Goal: Transaction & Acquisition: Purchase product/service

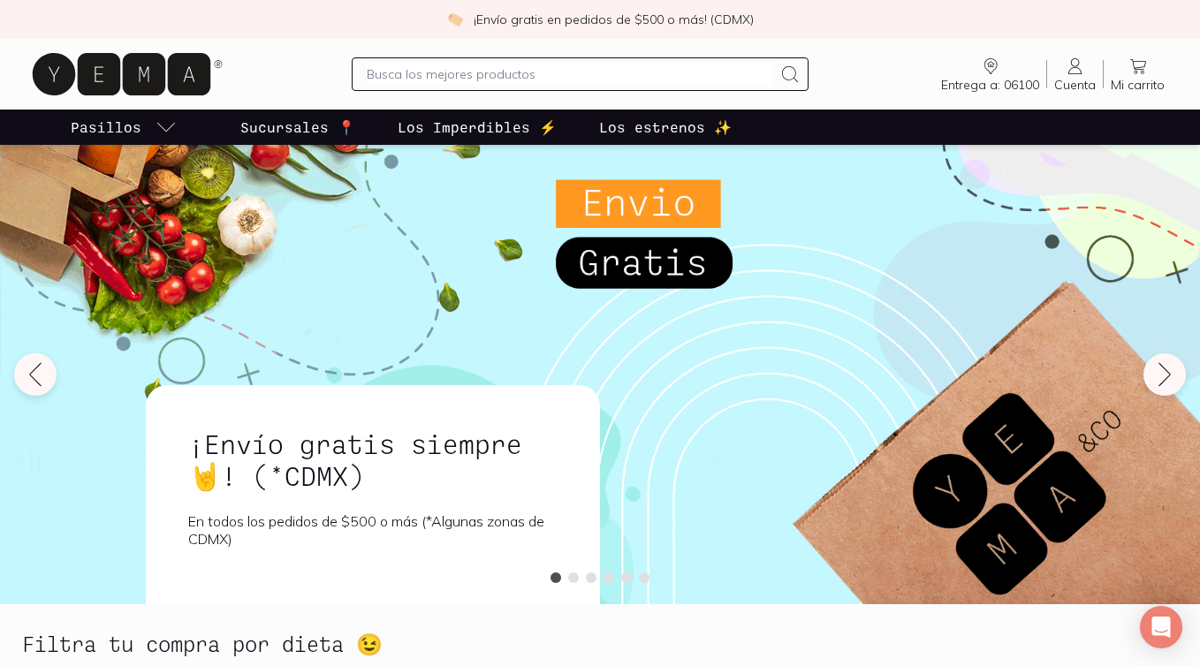
click at [419, 72] on input "text" at bounding box center [570, 74] width 406 height 21
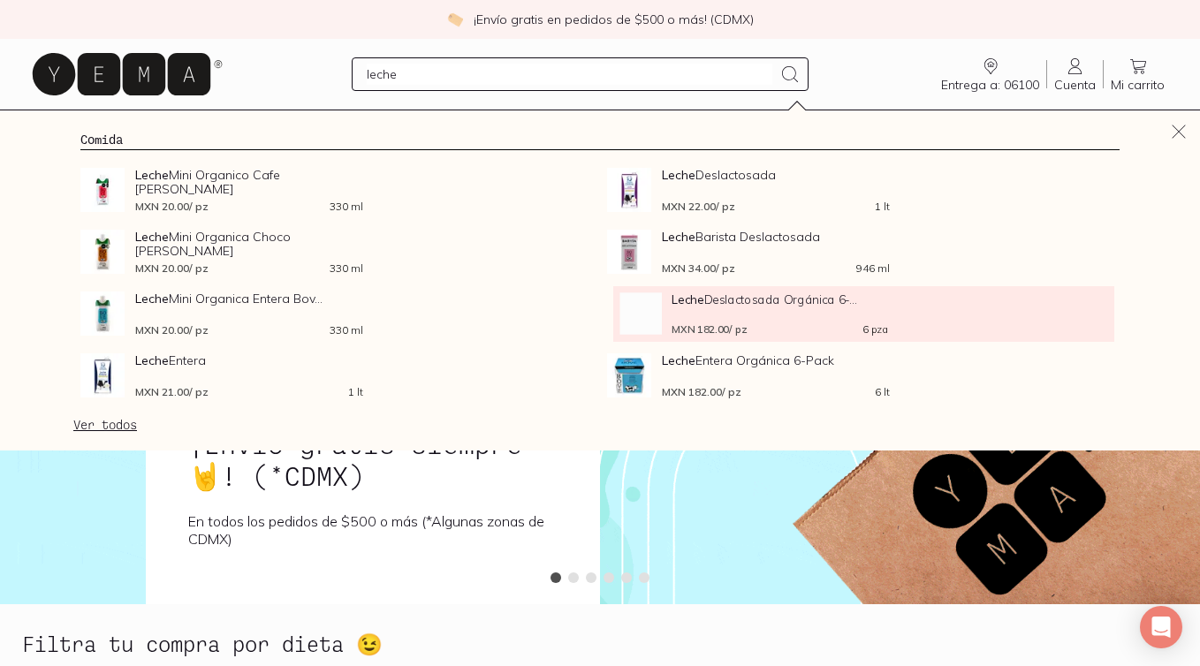
type input "leche"
click at [693, 300] on strong "Leche" at bounding box center [688, 299] width 32 height 15
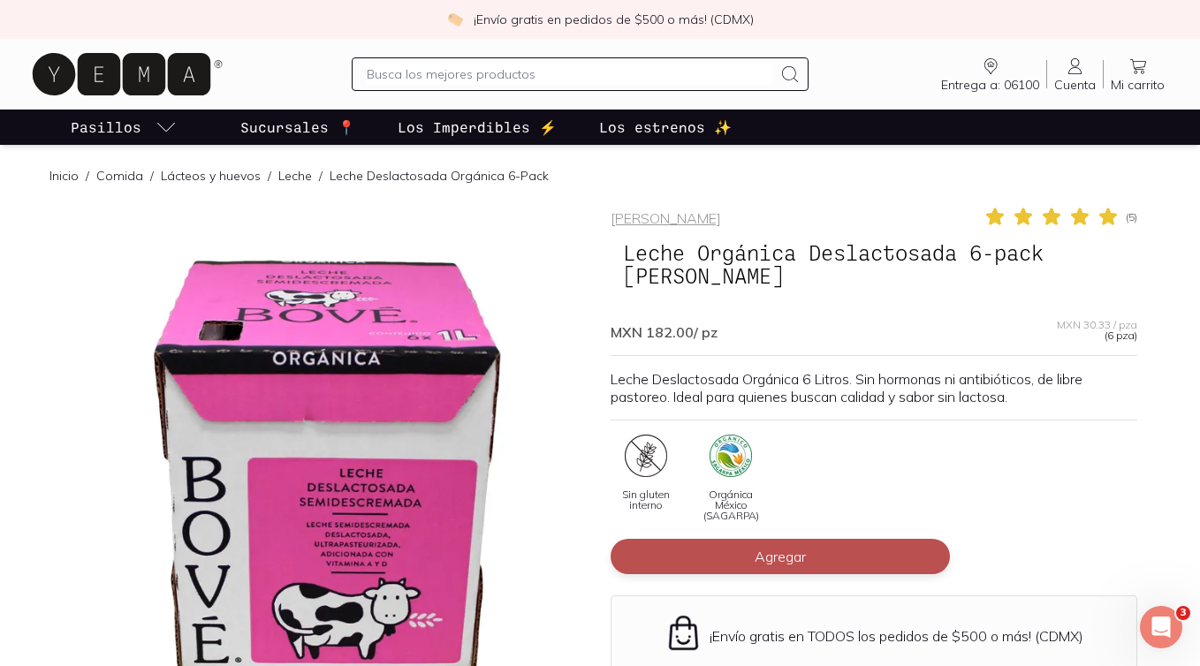
click at [787, 548] on span "Agregar" at bounding box center [780, 557] width 51 height 18
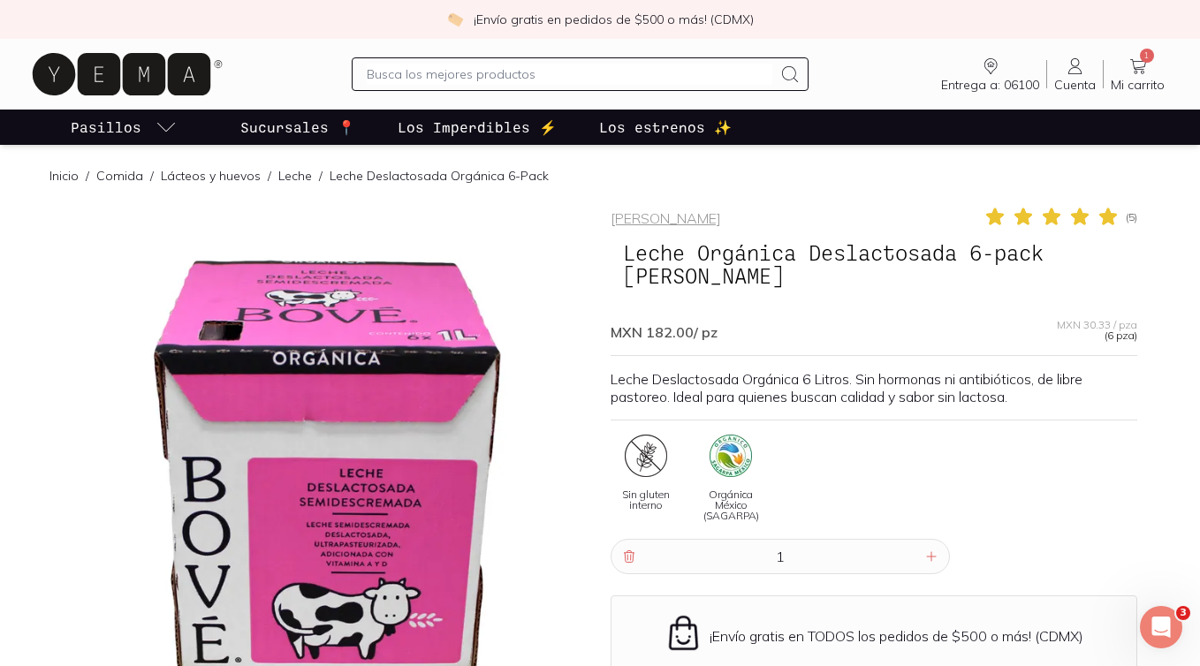
click at [482, 58] on div at bounding box center [581, 74] width 458 height 34
click at [482, 69] on input "text" at bounding box center [570, 74] width 406 height 21
type input "tortillas"
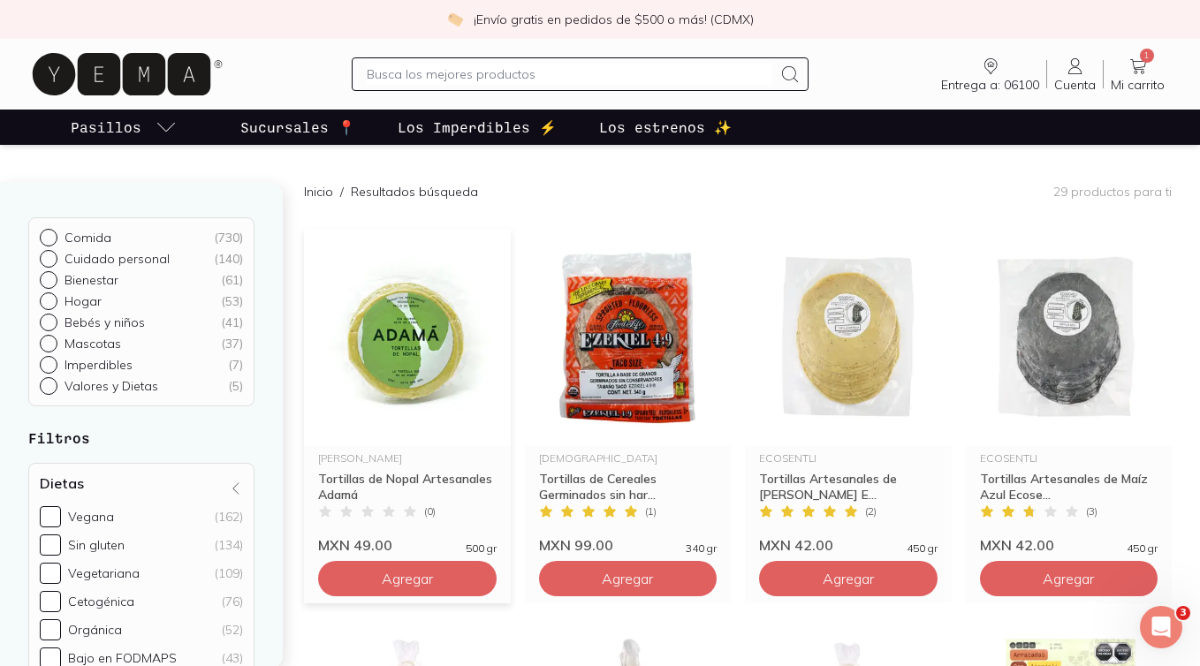
scroll to position [157, 0]
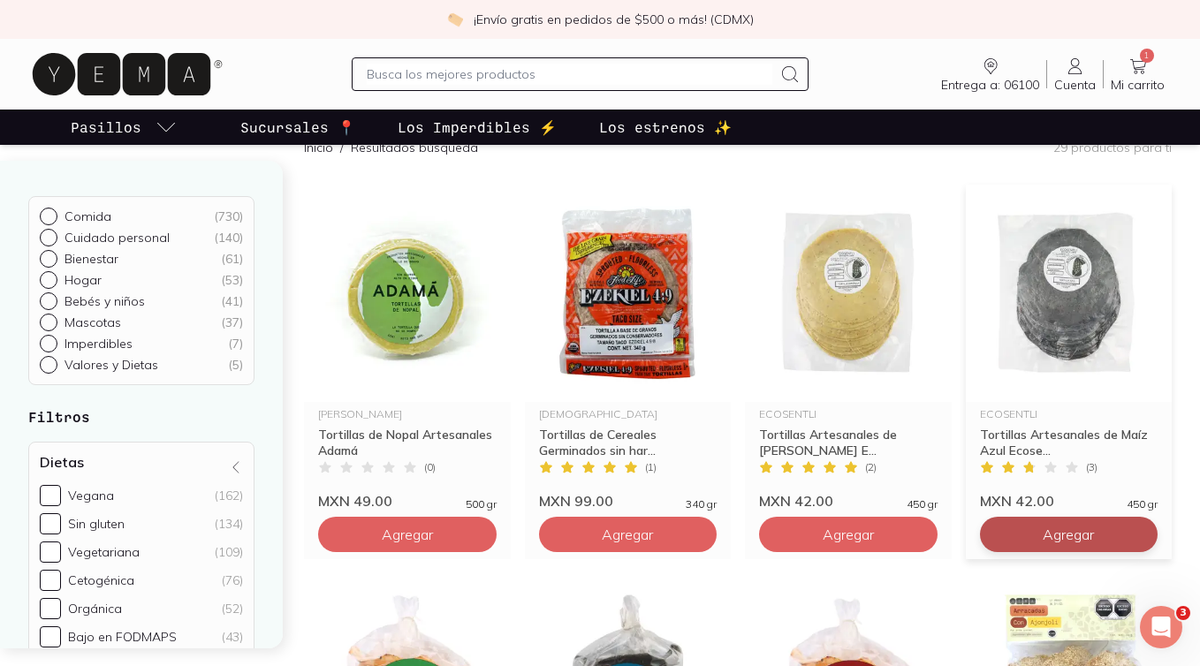
click at [497, 536] on button "Agregar" at bounding box center [407, 534] width 178 height 35
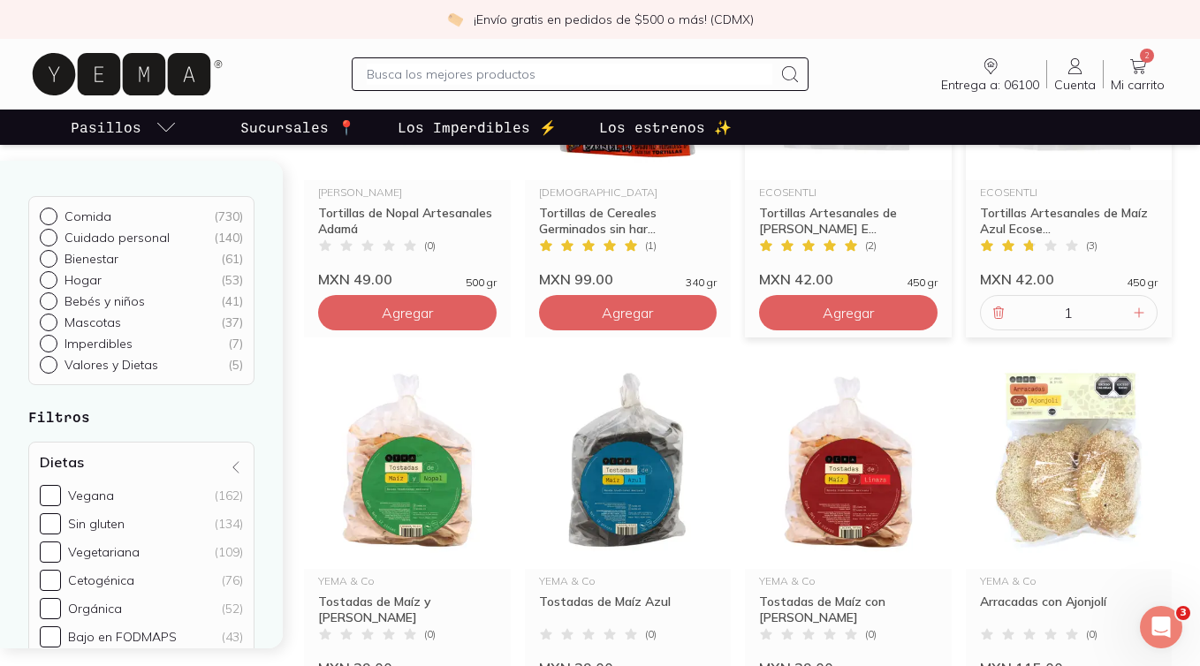
scroll to position [209, 0]
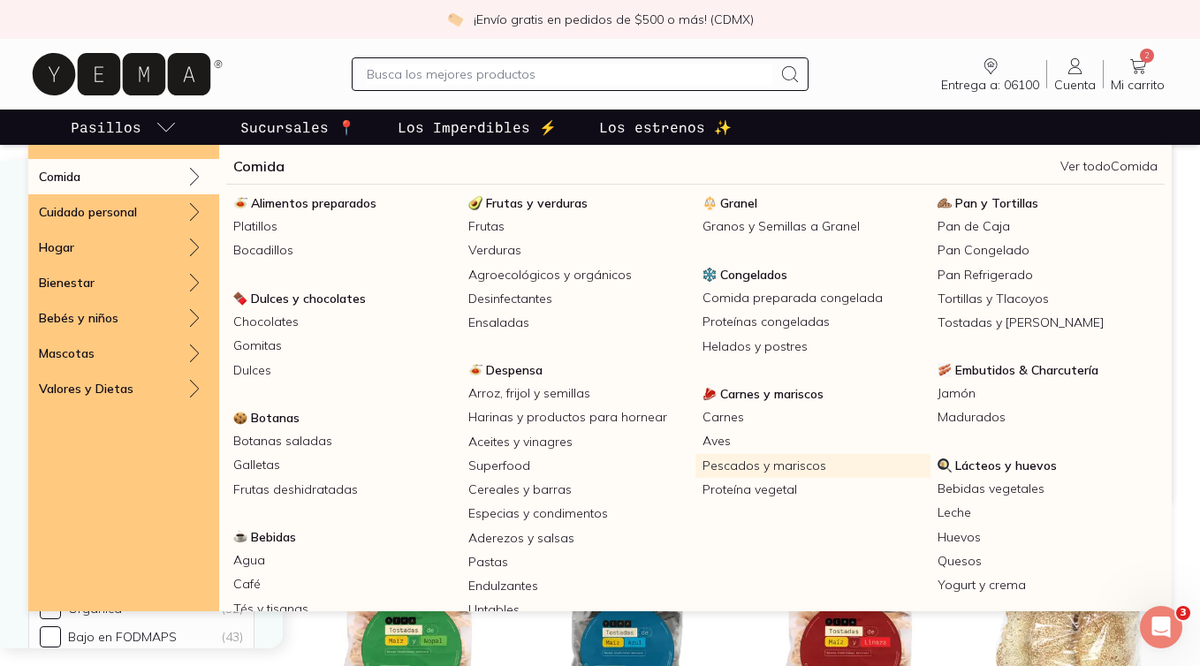
click at [742, 464] on link "Pescados y mariscos" at bounding box center [812, 466] width 235 height 24
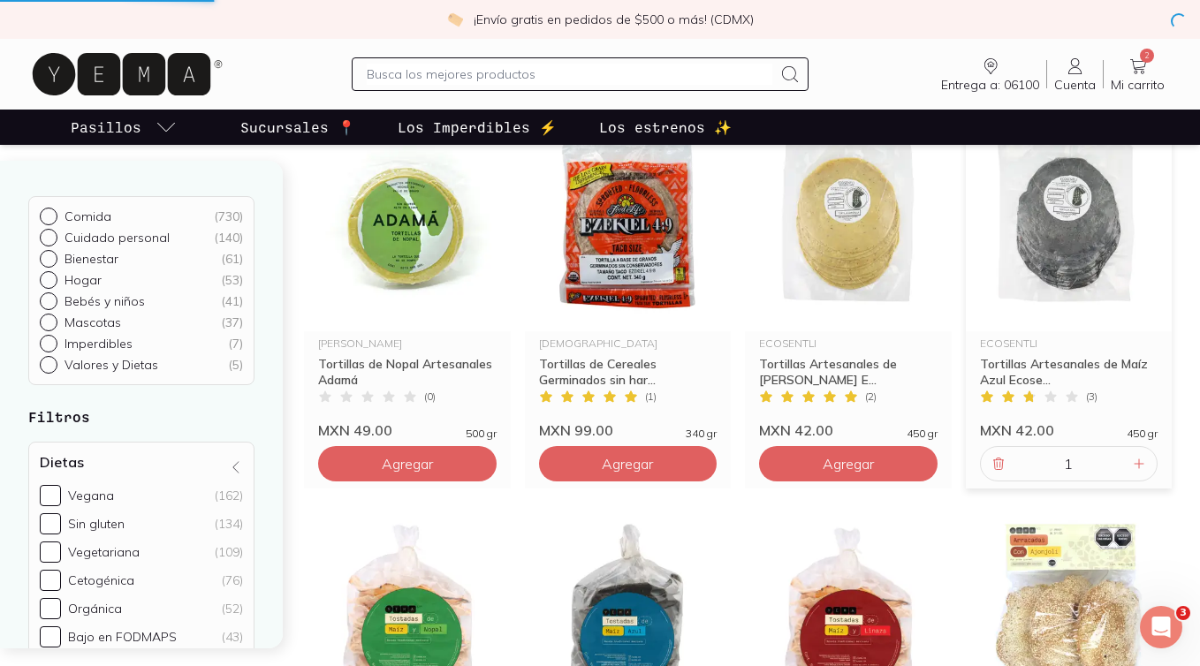
scroll to position [224, 0]
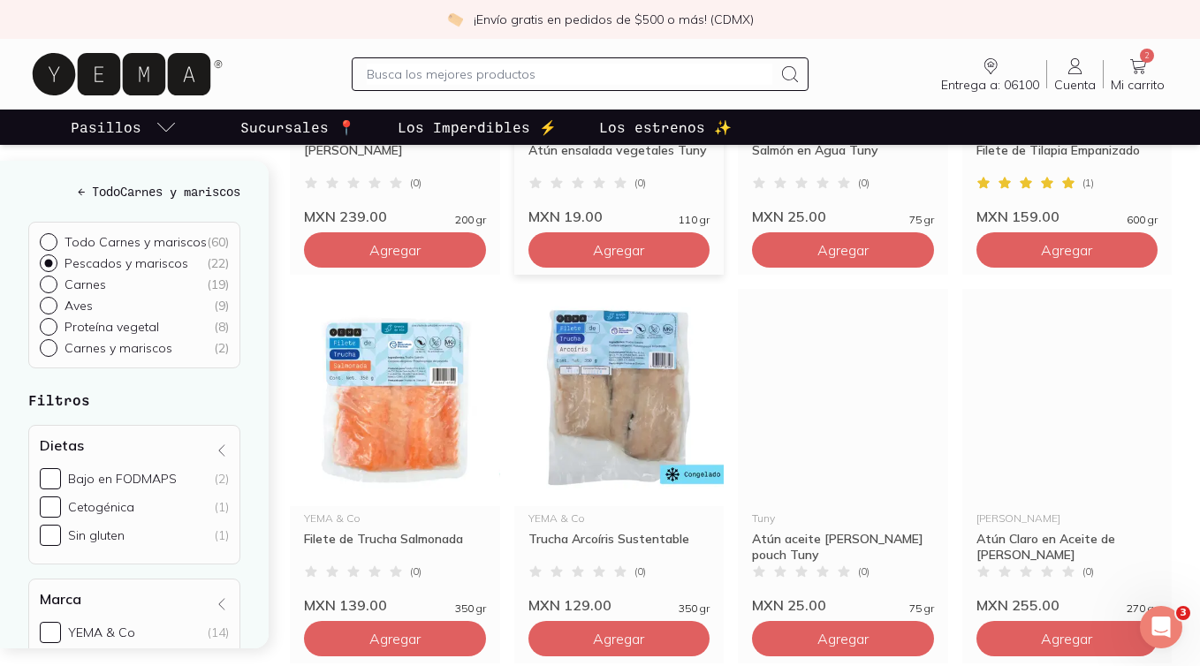
scroll to position [558, 0]
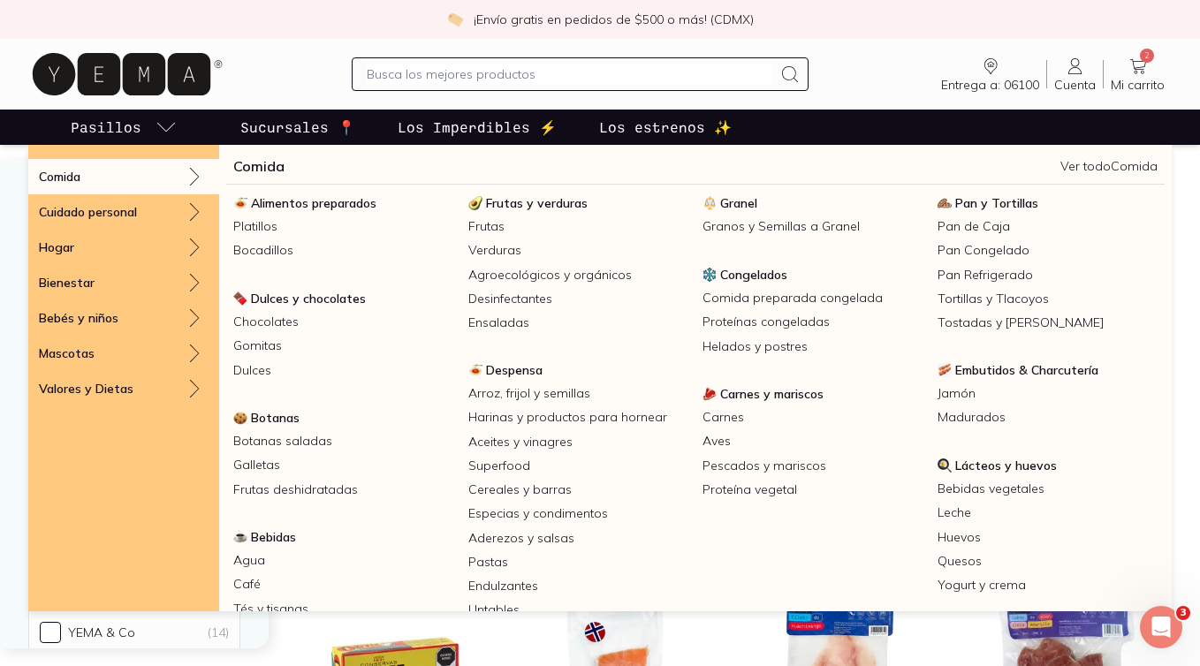
click at [126, 125] on p "Pasillos" at bounding box center [106, 127] width 71 height 21
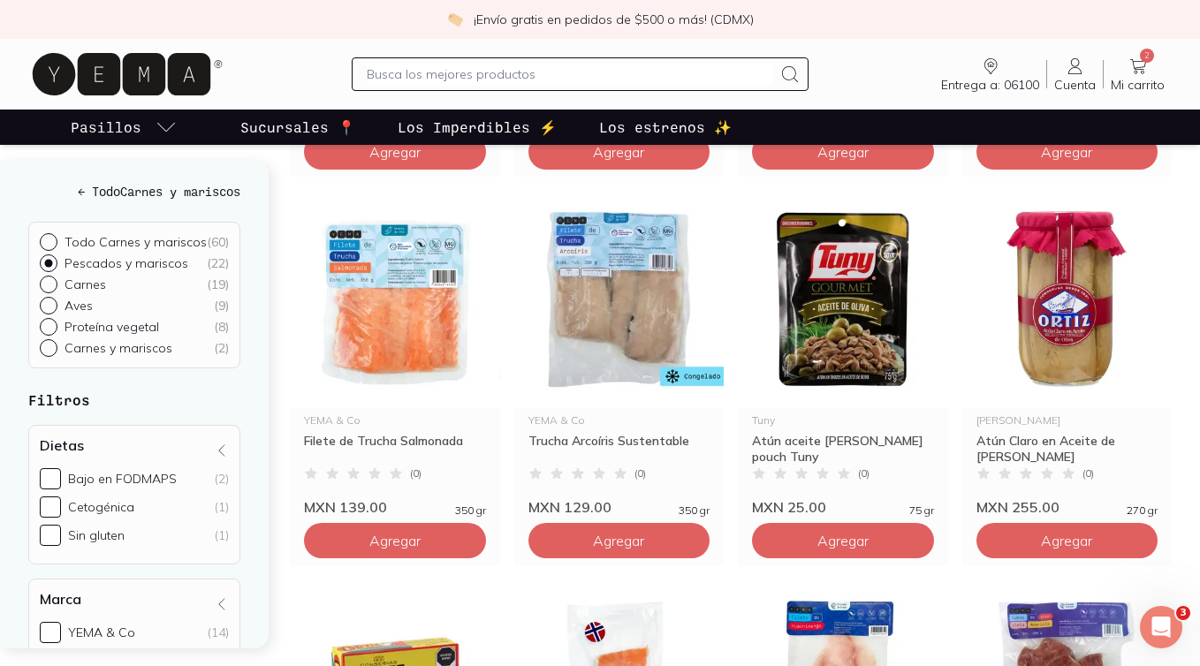
click at [133, 124] on p "Pasillos" at bounding box center [106, 127] width 71 height 21
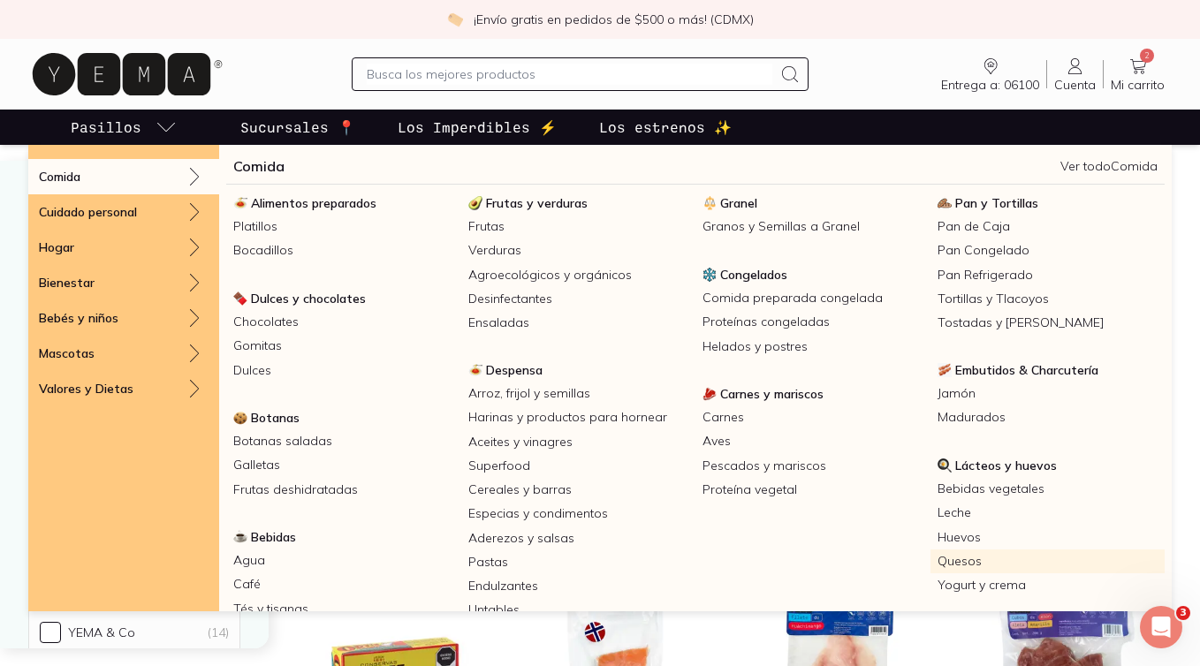
click at [983, 556] on link "Quesos" at bounding box center [1047, 562] width 235 height 24
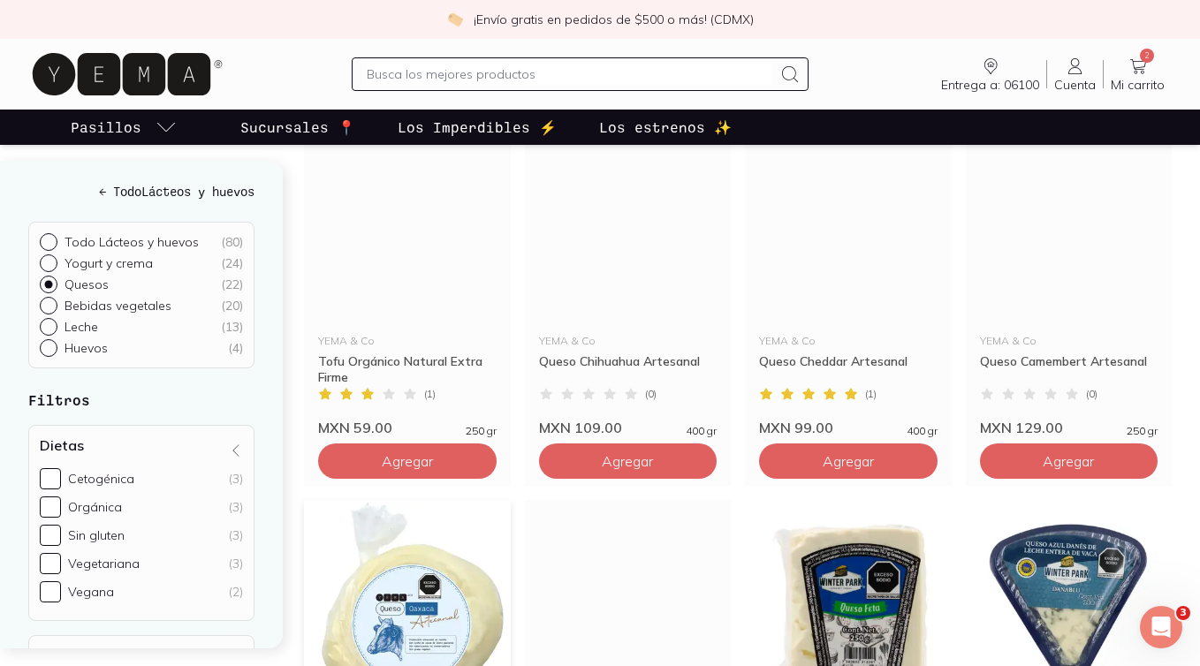
scroll to position [483, 0]
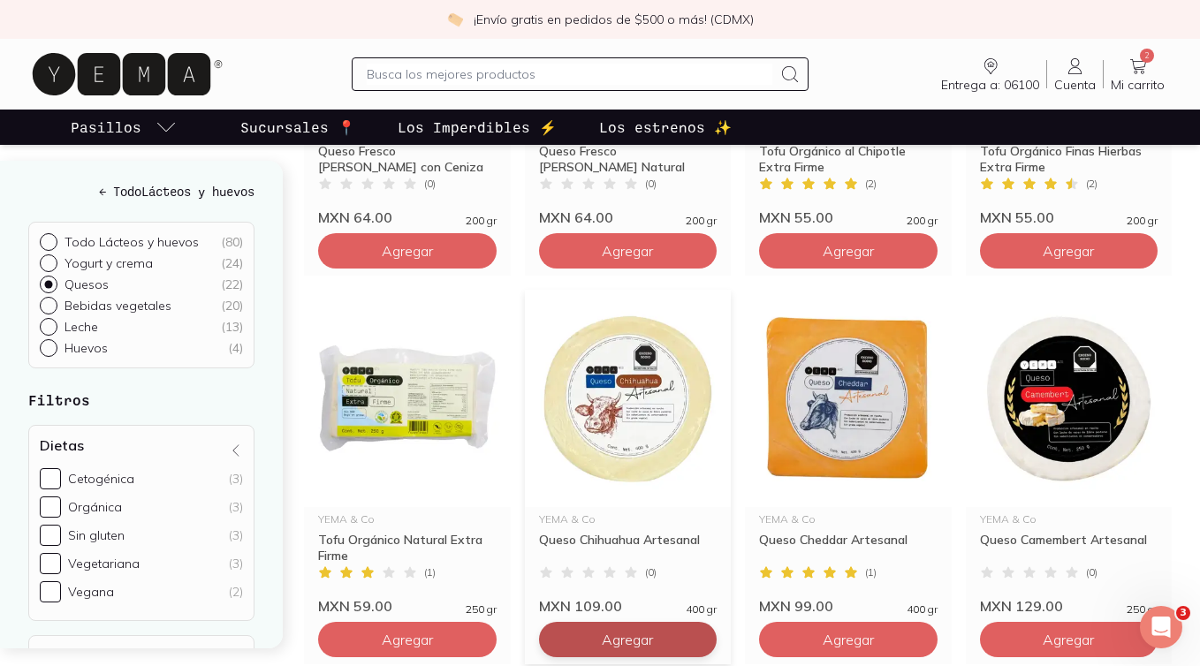
click at [433, 260] on span "Agregar" at bounding box center [407, 251] width 51 height 18
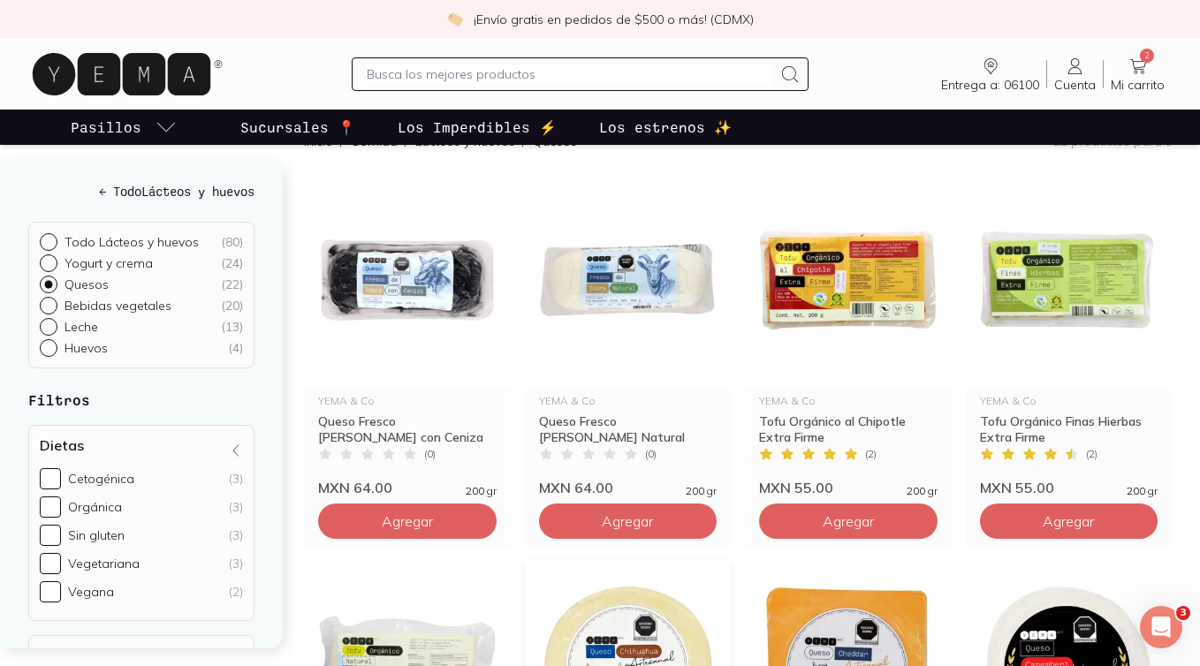
scroll to position [0, 0]
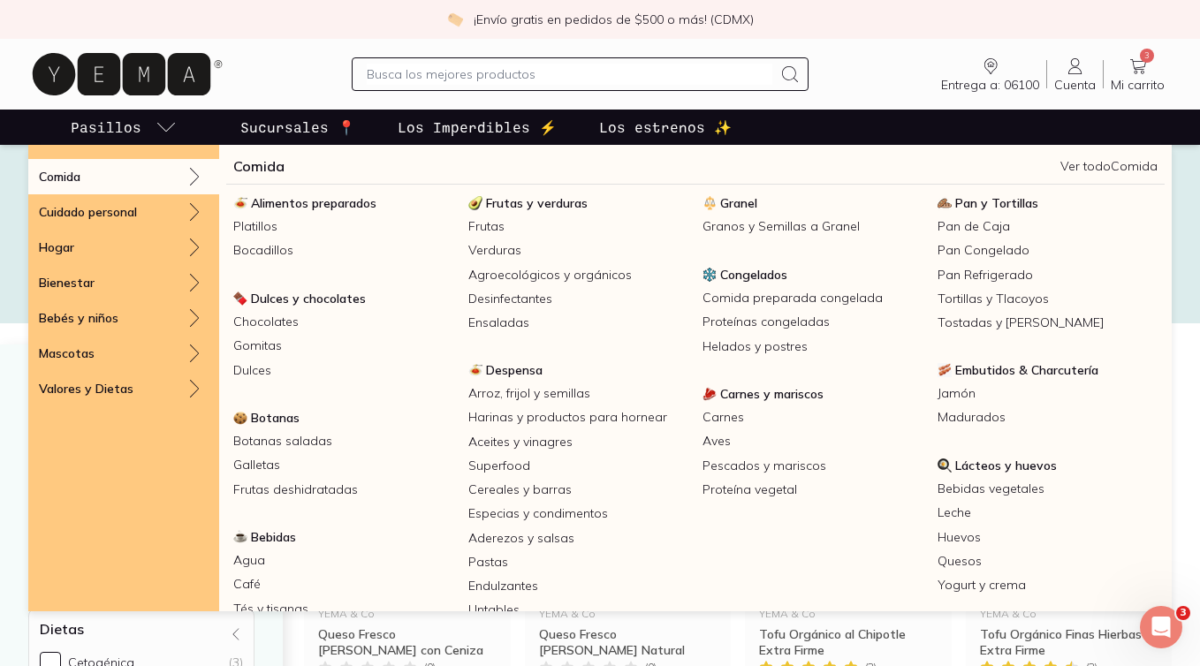
click at [118, 129] on p "Pasillos" at bounding box center [106, 127] width 71 height 21
click at [984, 578] on link "Yogurt y crema" at bounding box center [1047, 585] width 235 height 24
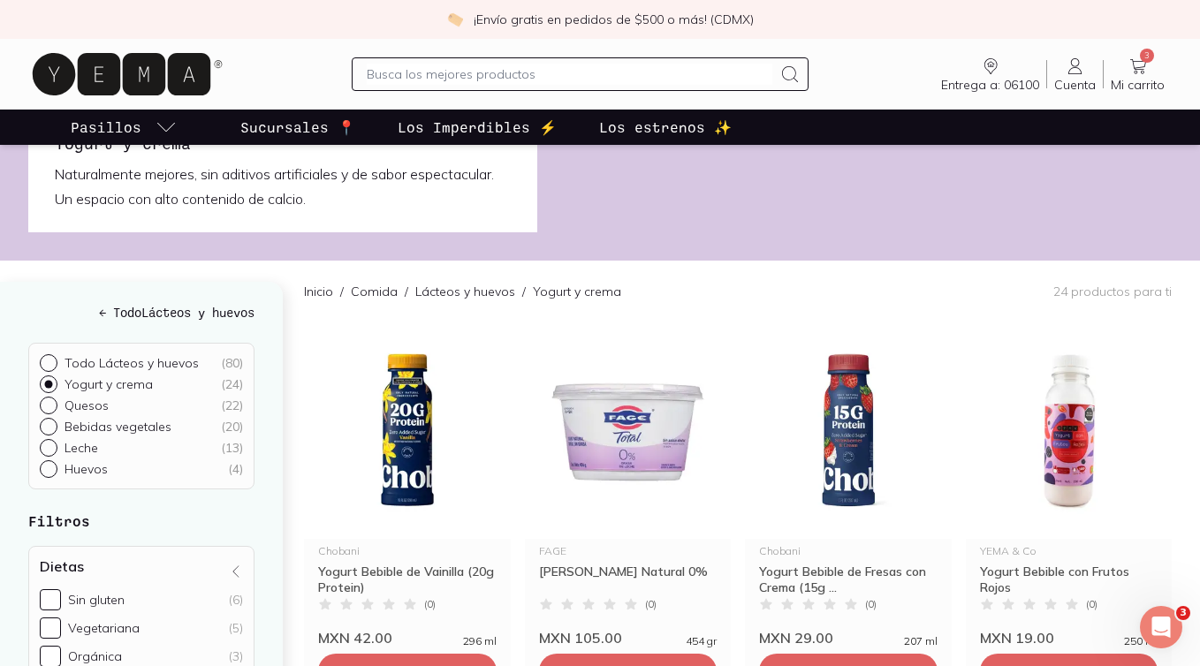
scroll to position [190, 0]
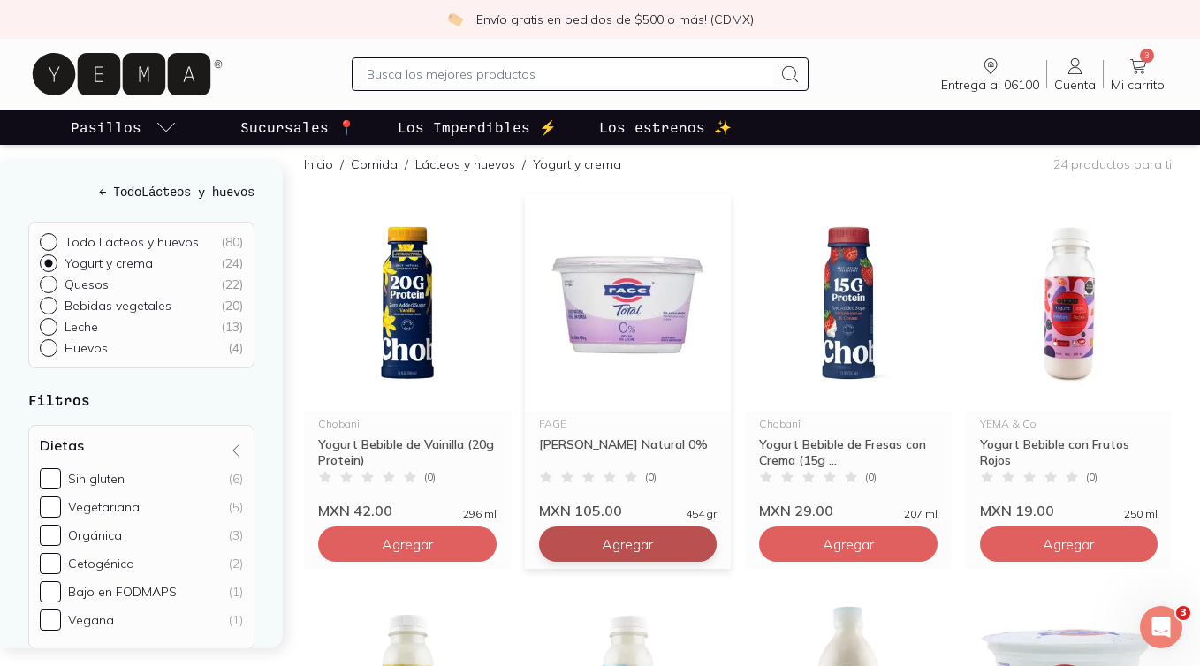
click at [433, 543] on span "Agregar" at bounding box center [407, 544] width 51 height 18
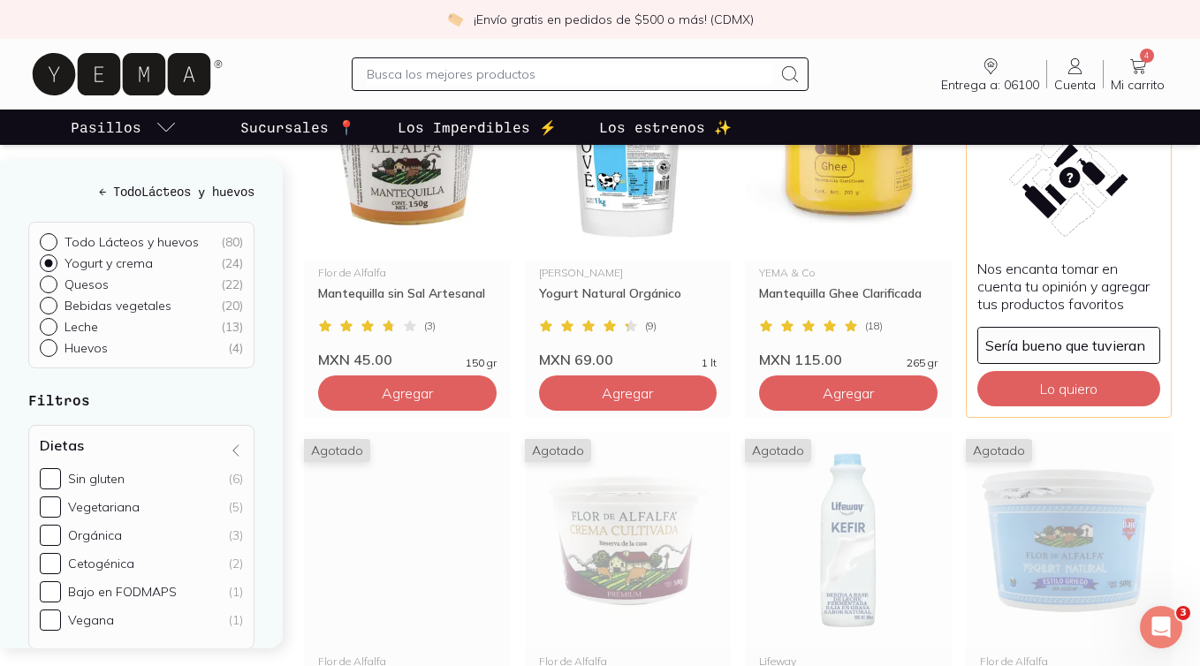
scroll to position [2111, 0]
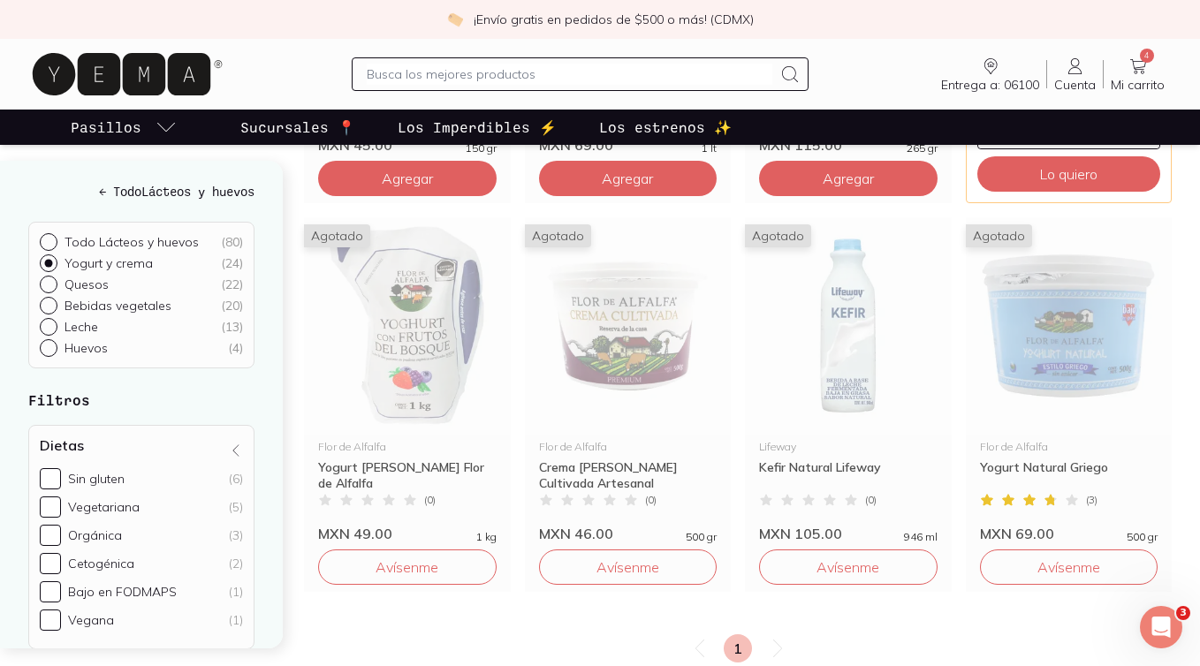
click at [404, 86] on div at bounding box center [581, 74] width 458 height 34
click at [386, 67] on input "text" at bounding box center [570, 74] width 406 height 21
type input "atun"
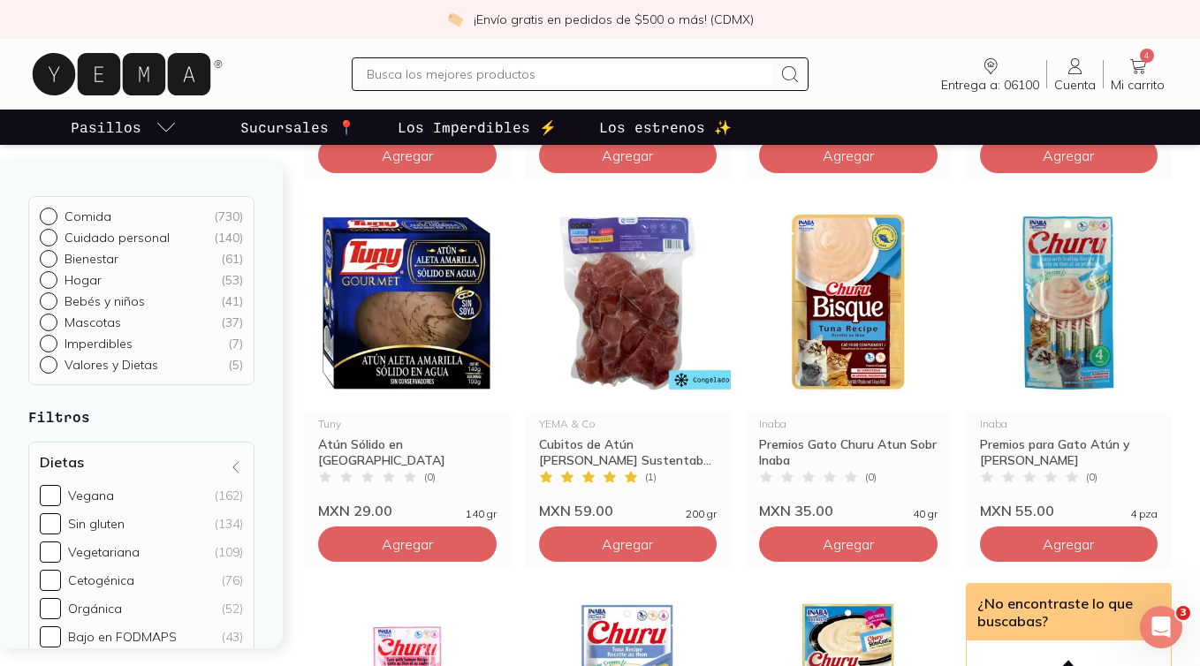
scroll to position [1317, 0]
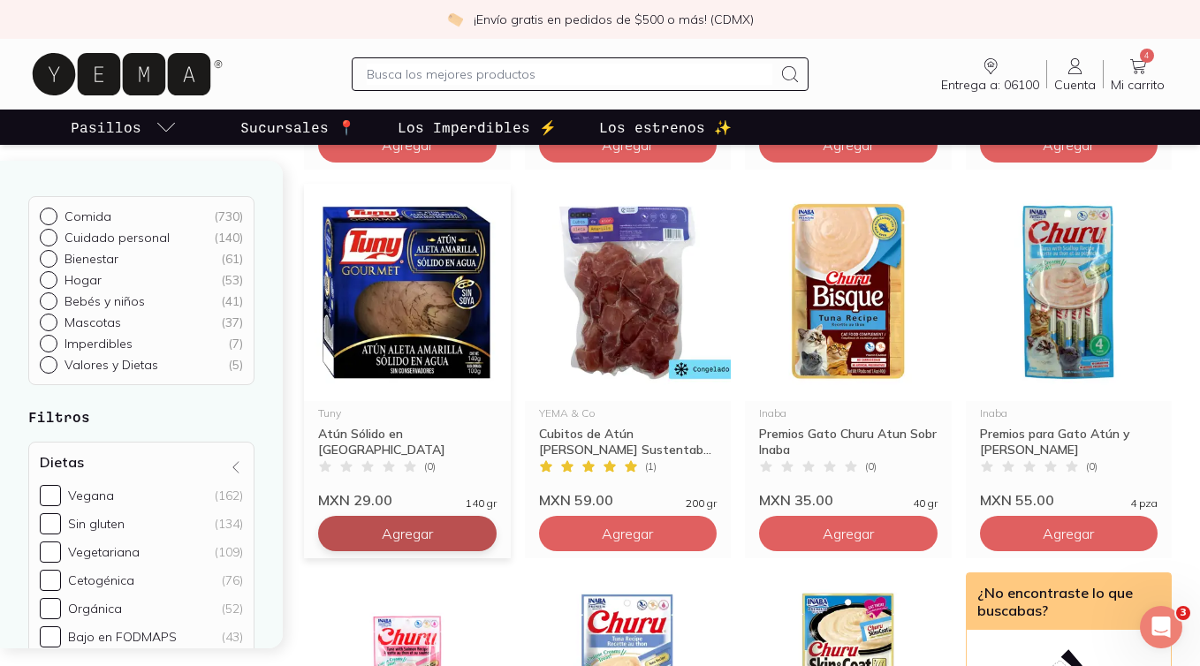
click at [478, 533] on icon at bounding box center [478, 534] width 14 height 14
type input "2"
click at [540, 80] on input "text" at bounding box center [570, 74] width 406 height 21
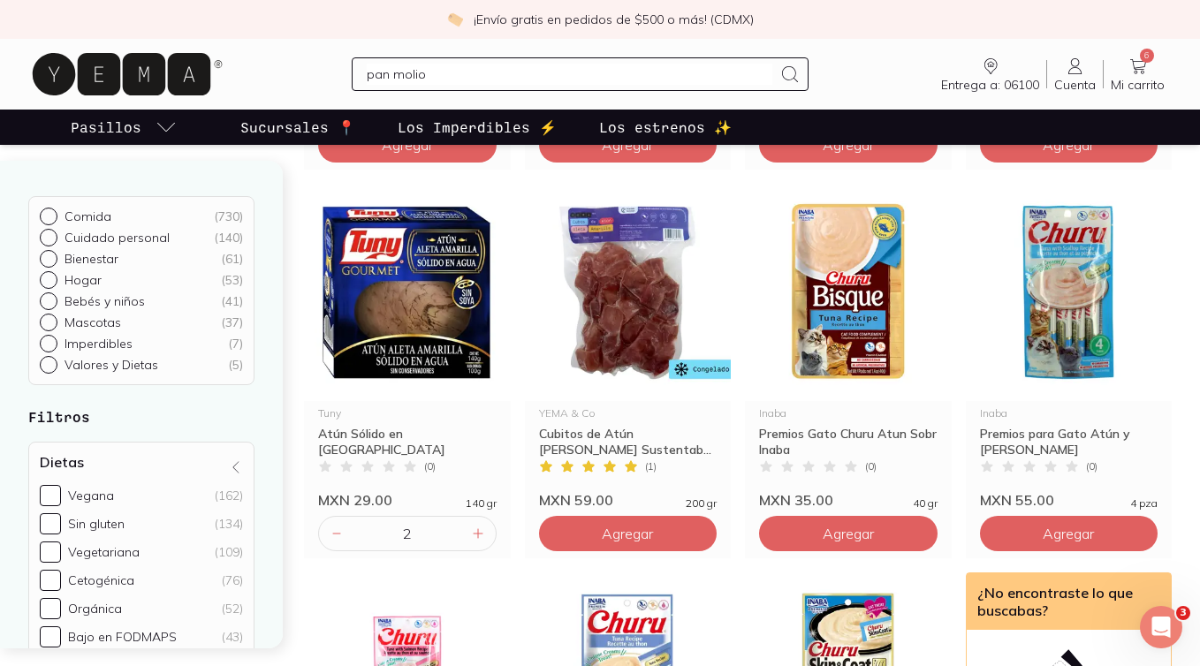
type input "pan moli"
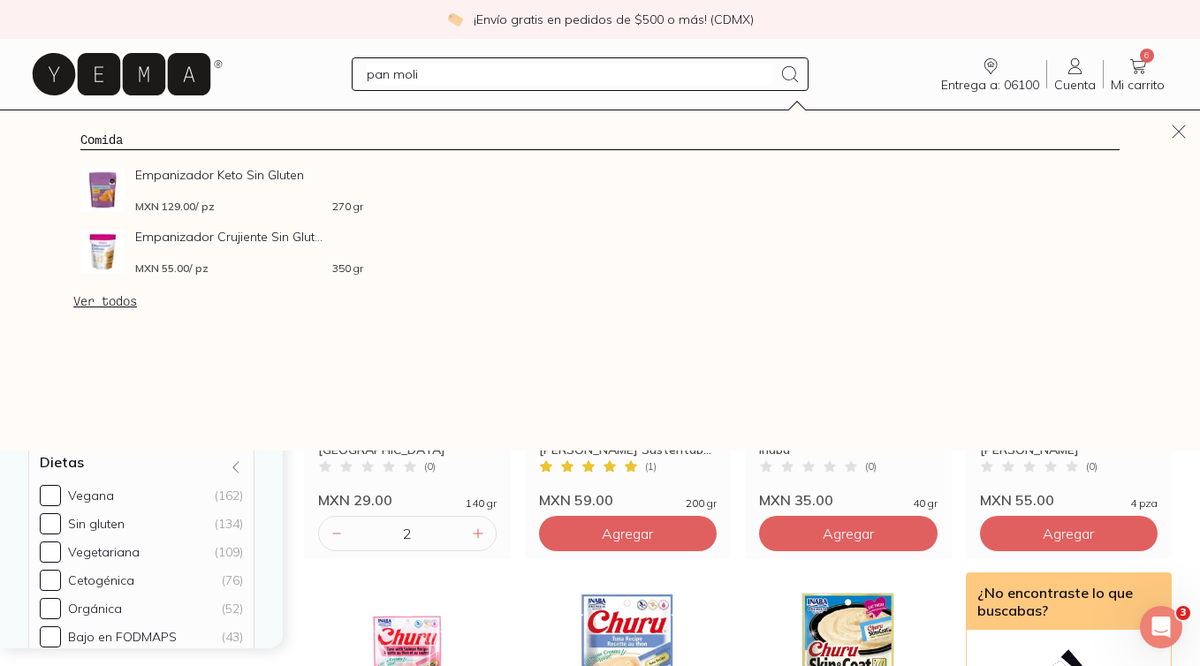
click at [445, 76] on input "pan moli" at bounding box center [570, 74] width 406 height 21
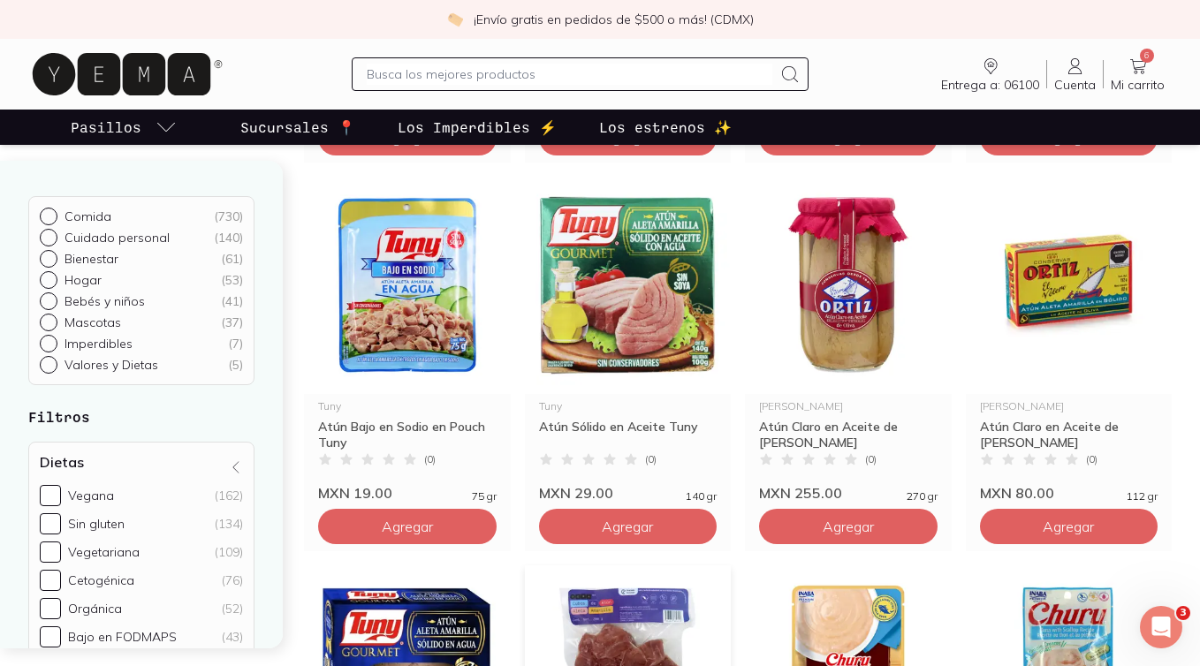
scroll to position [0, 0]
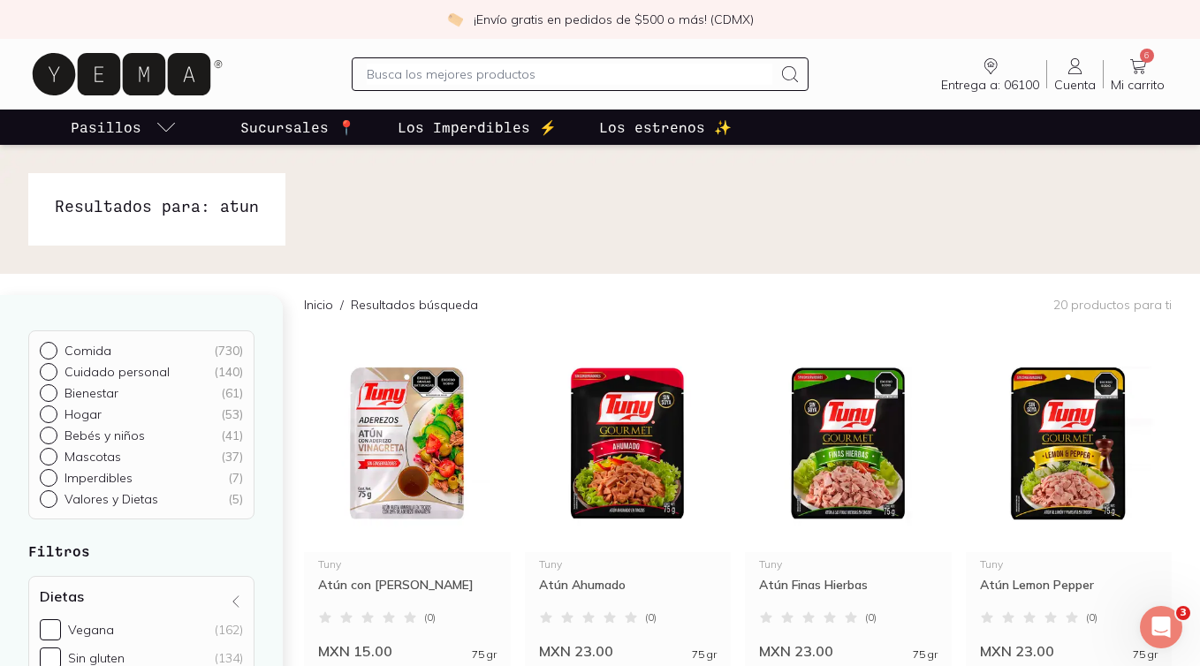
click at [467, 80] on input "text" at bounding box center [570, 74] width 406 height 21
type input "ensalada"
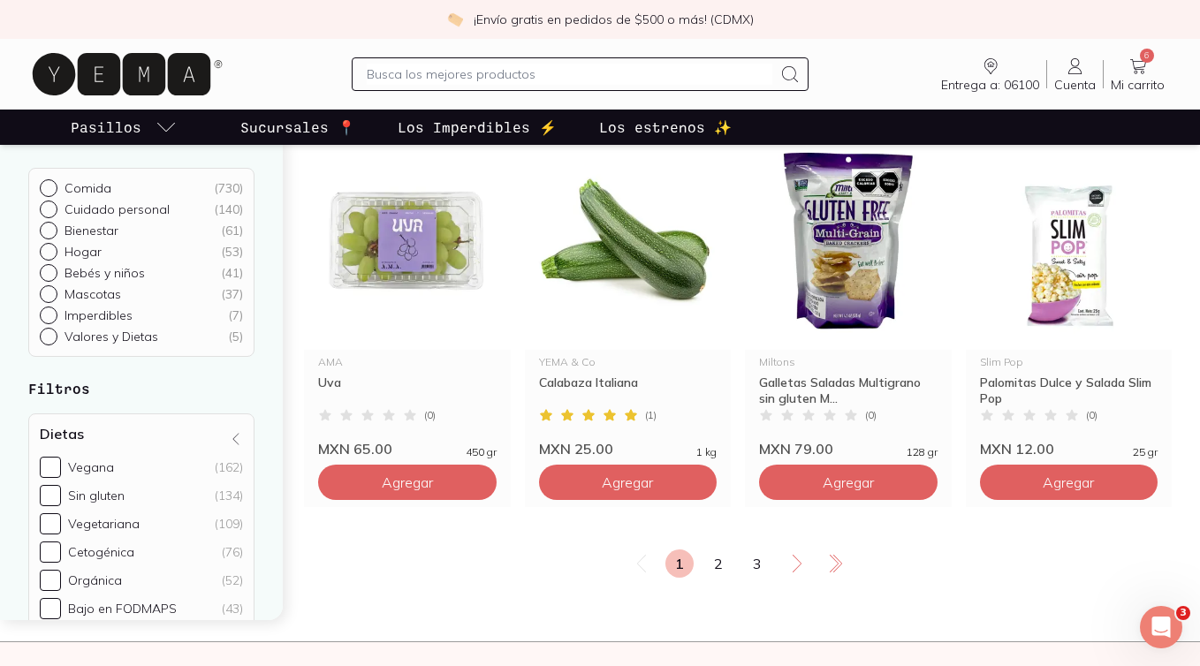
scroll to position [2612, 0]
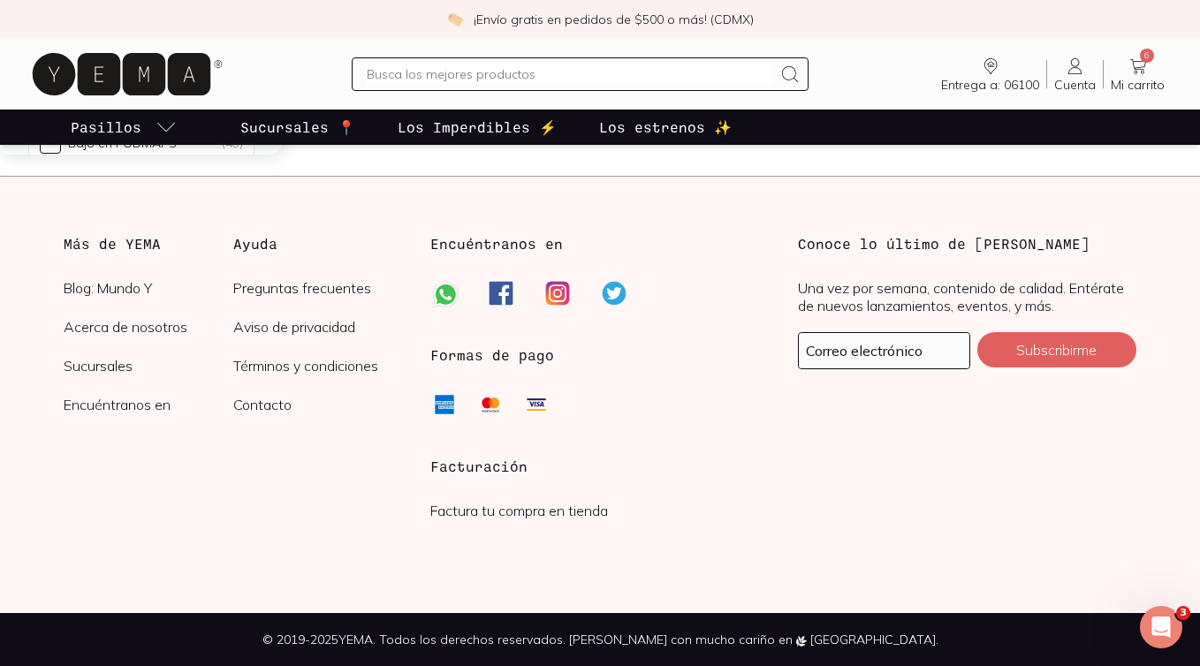
click at [531, 77] on input "text" at bounding box center [570, 74] width 406 height 21
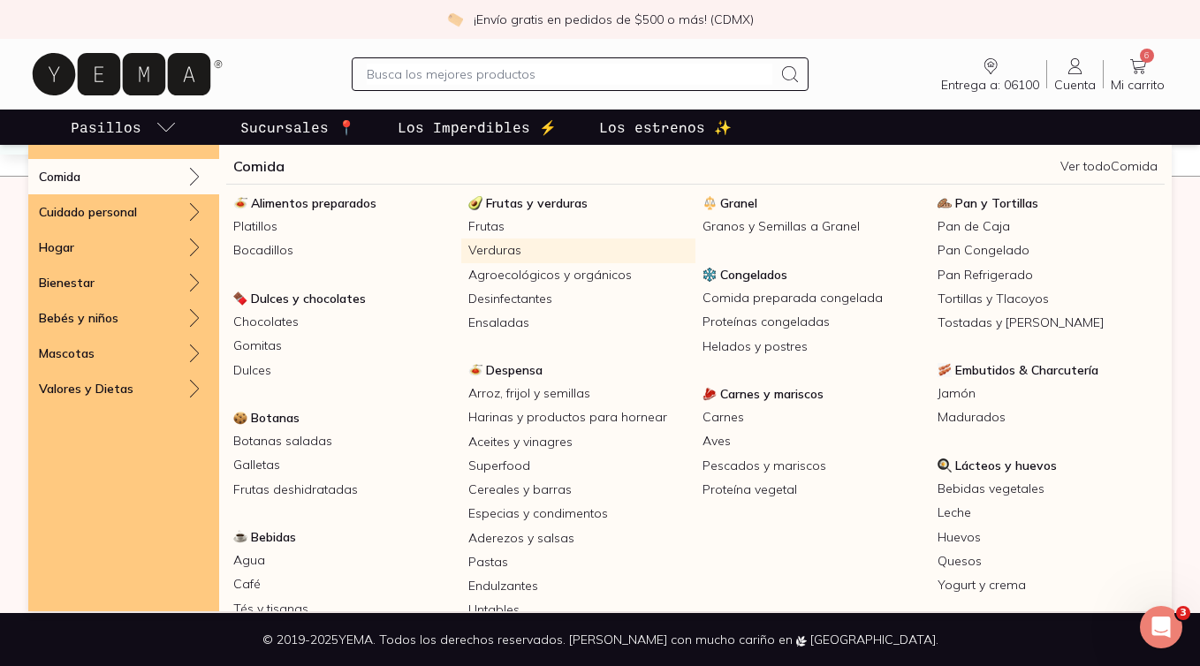
click at [497, 243] on link "Verduras" at bounding box center [578, 251] width 235 height 24
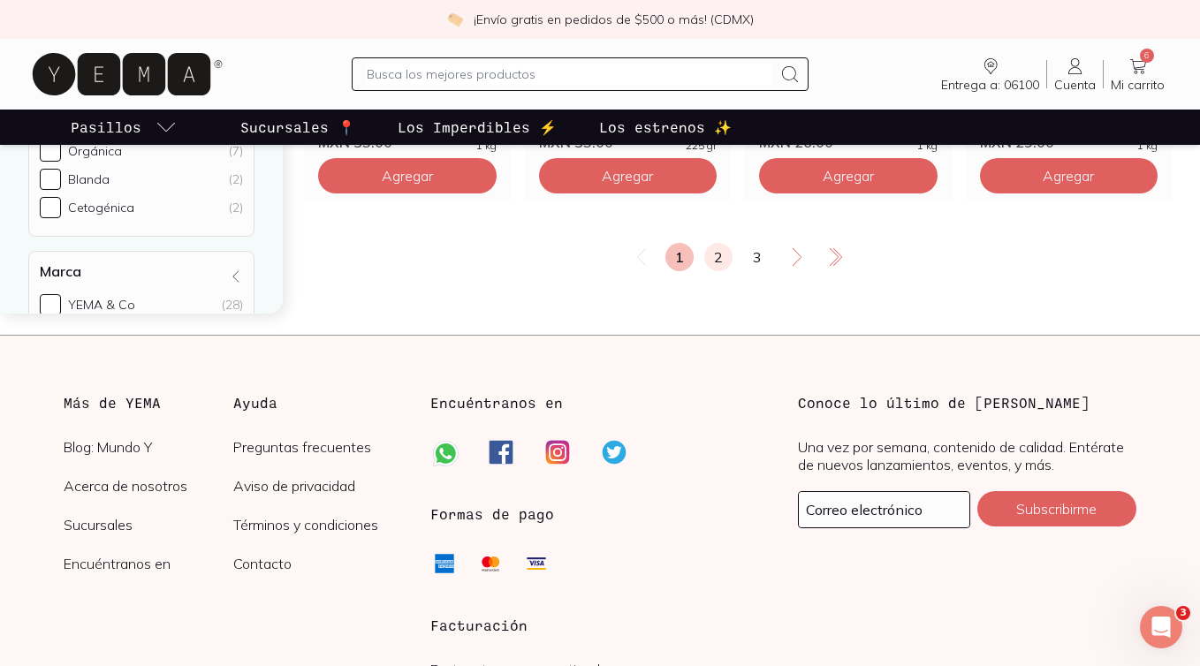
click at [724, 261] on link "2" at bounding box center [718, 257] width 28 height 28
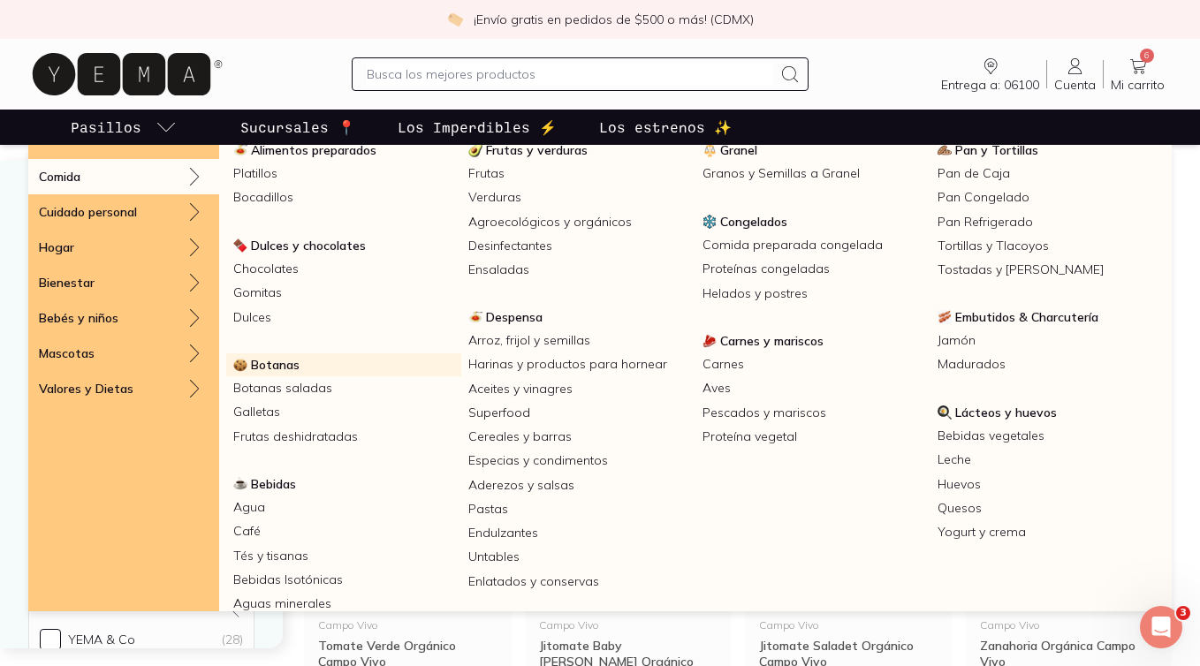
scroll to position [64, 0]
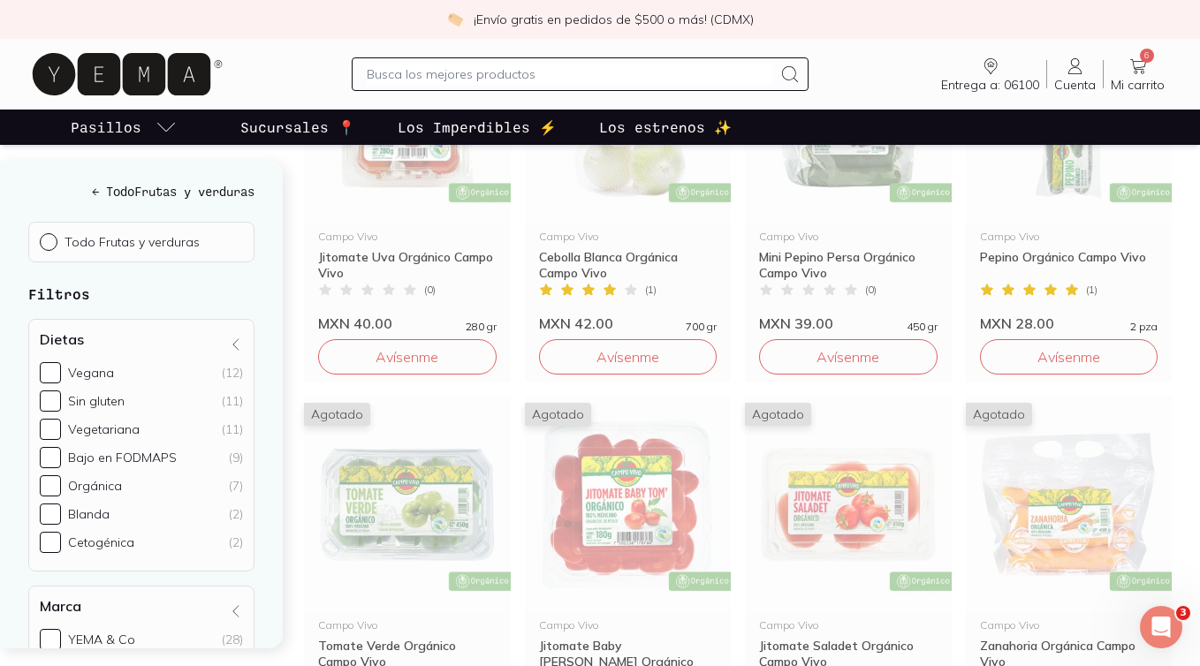
click at [398, 72] on input "text" at bounding box center [570, 74] width 406 height 21
type input "papel"
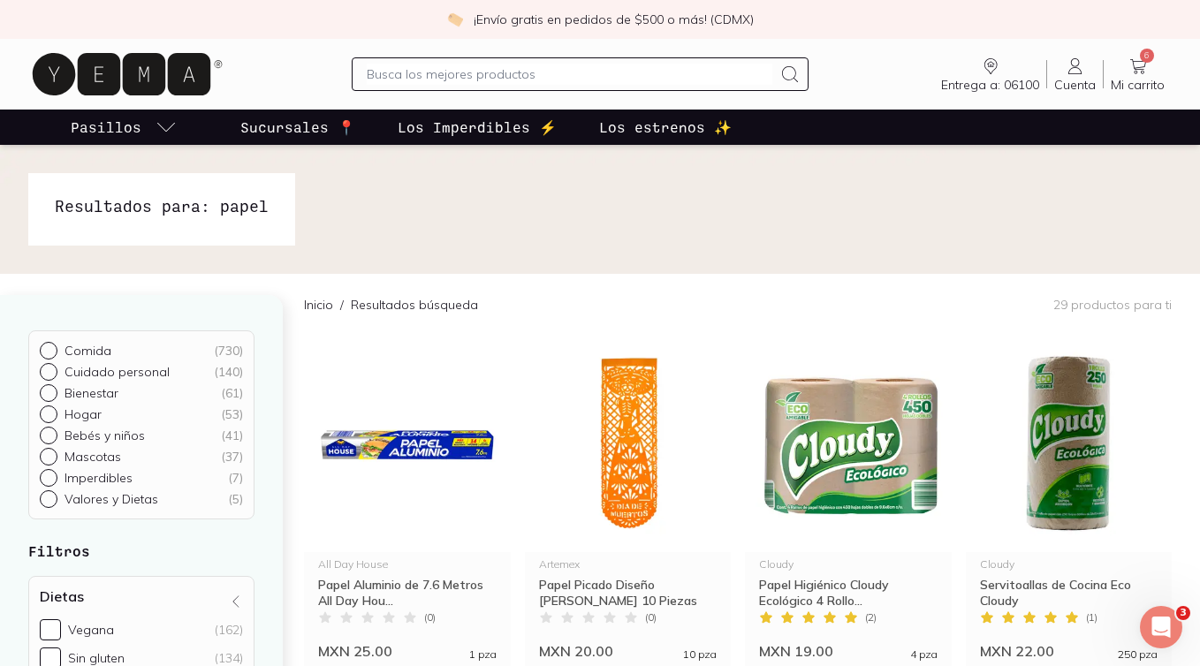
scroll to position [108, 0]
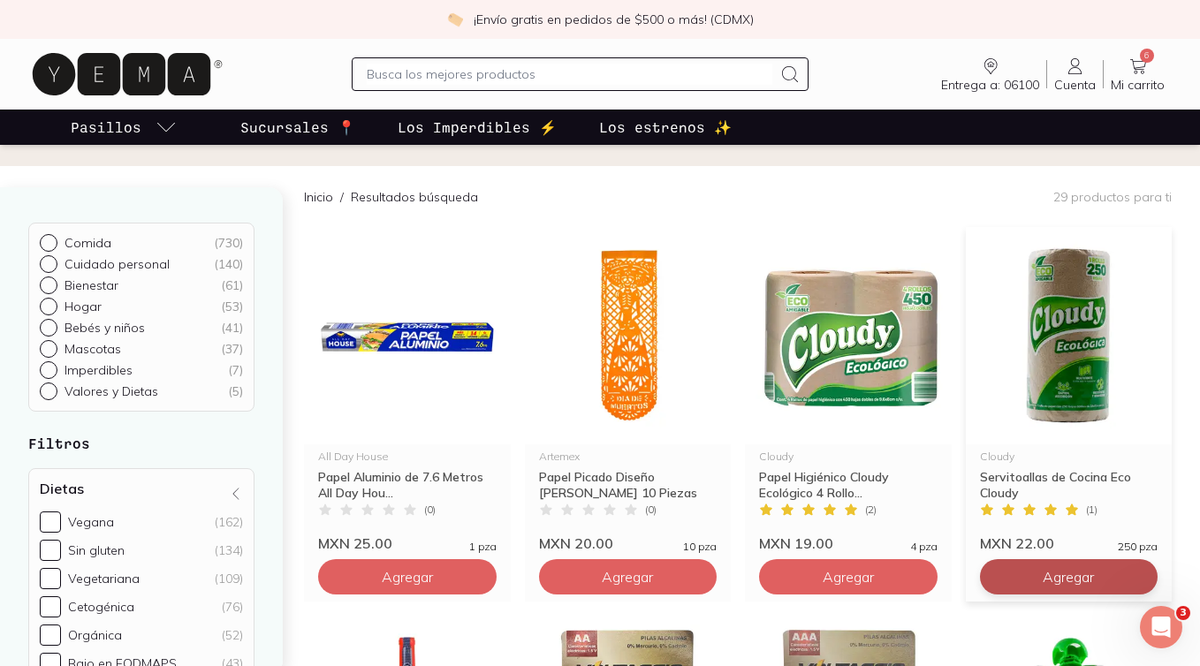
click at [433, 574] on span "Agregar" at bounding box center [407, 577] width 51 height 18
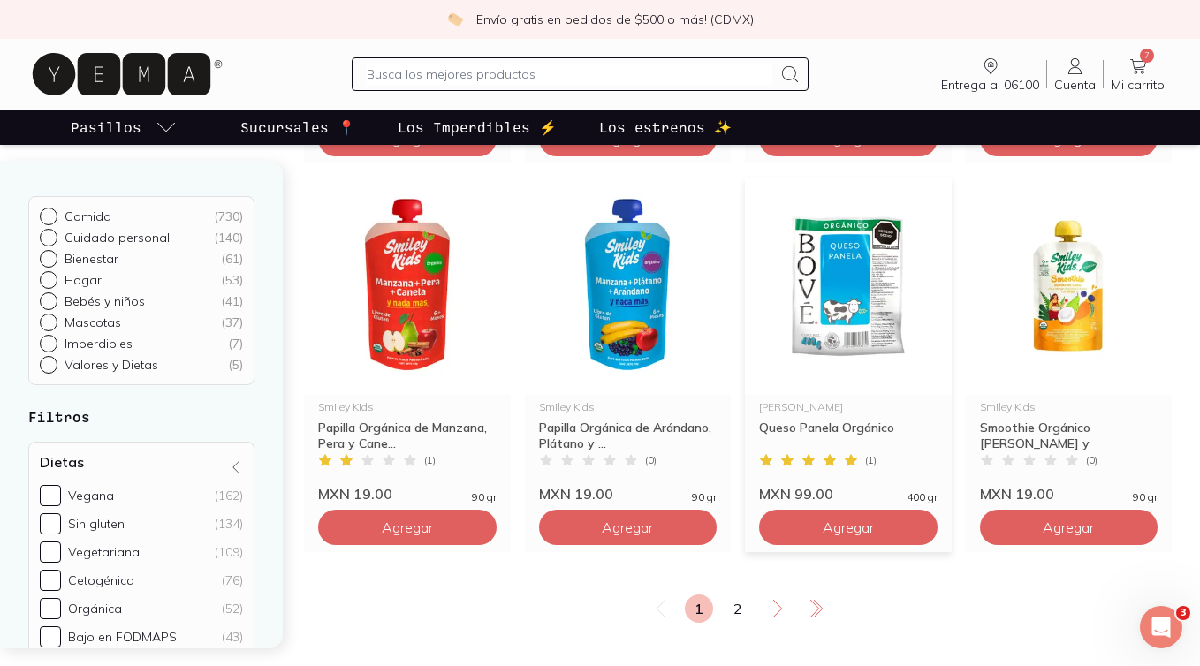
scroll to position [2098, 0]
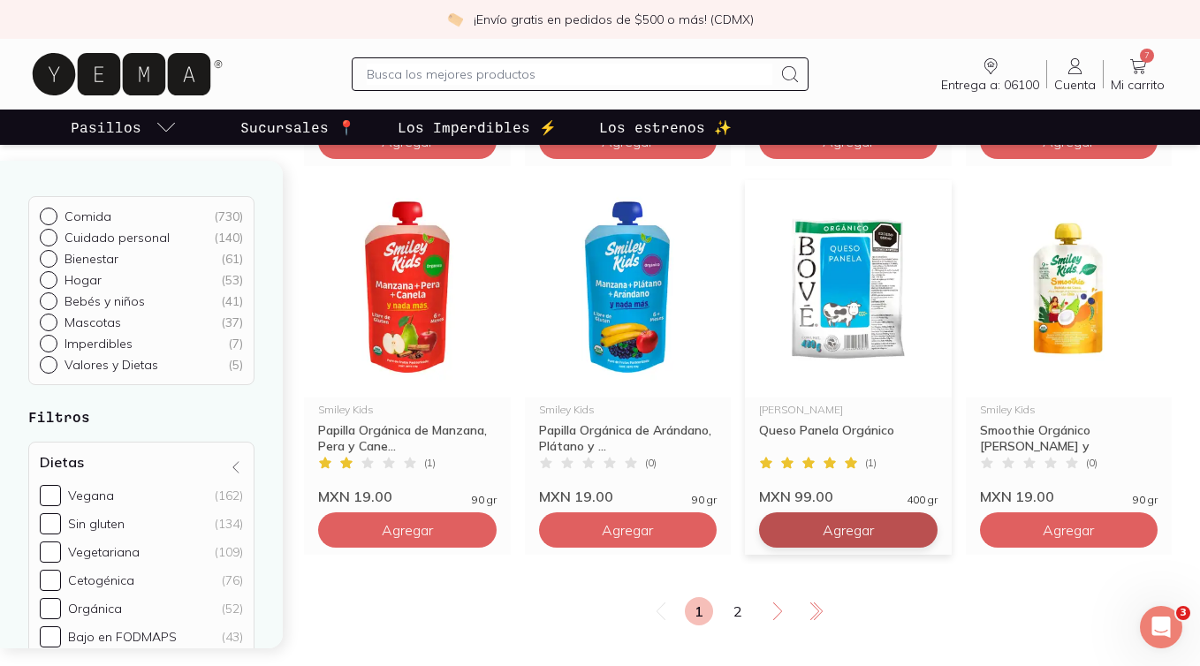
click at [566, 78] on input "text" at bounding box center [570, 74] width 406 height 21
type input "tostadas"
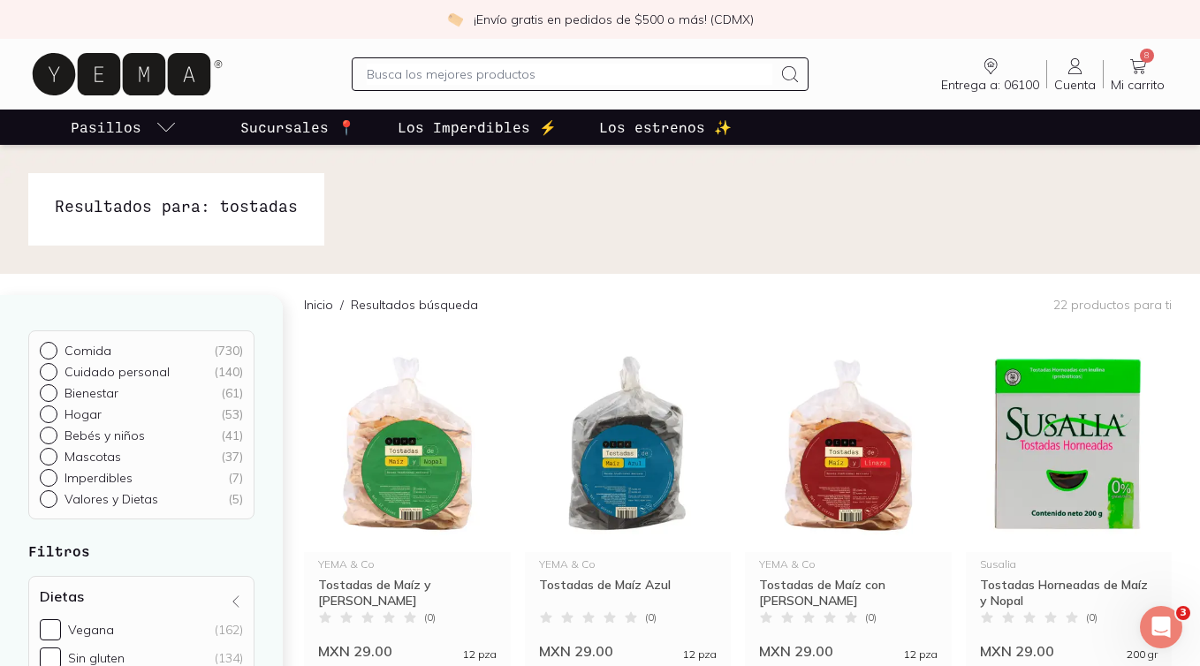
scroll to position [221, 0]
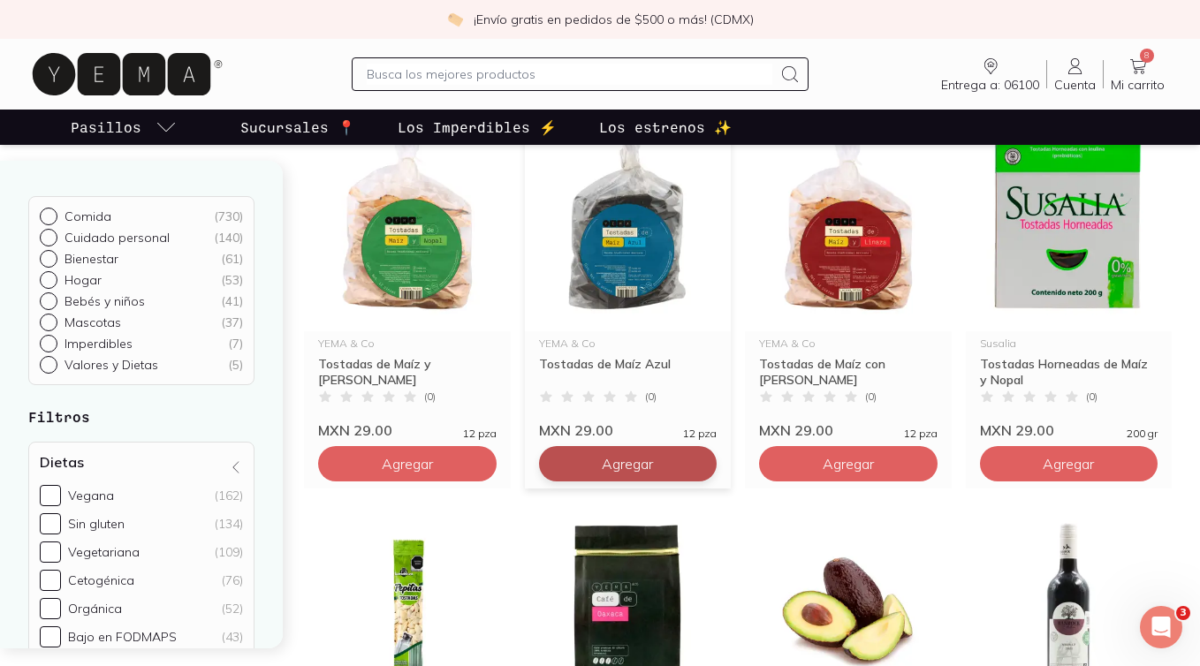
click at [433, 470] on span "Agregar" at bounding box center [407, 464] width 51 height 18
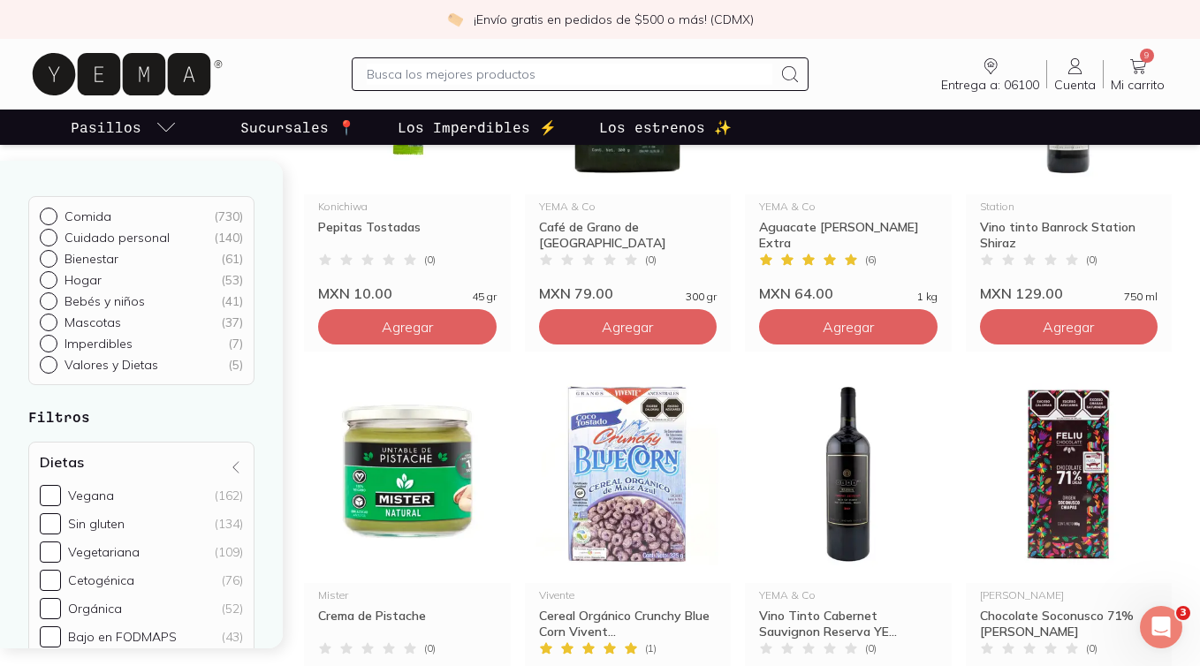
scroll to position [694, 0]
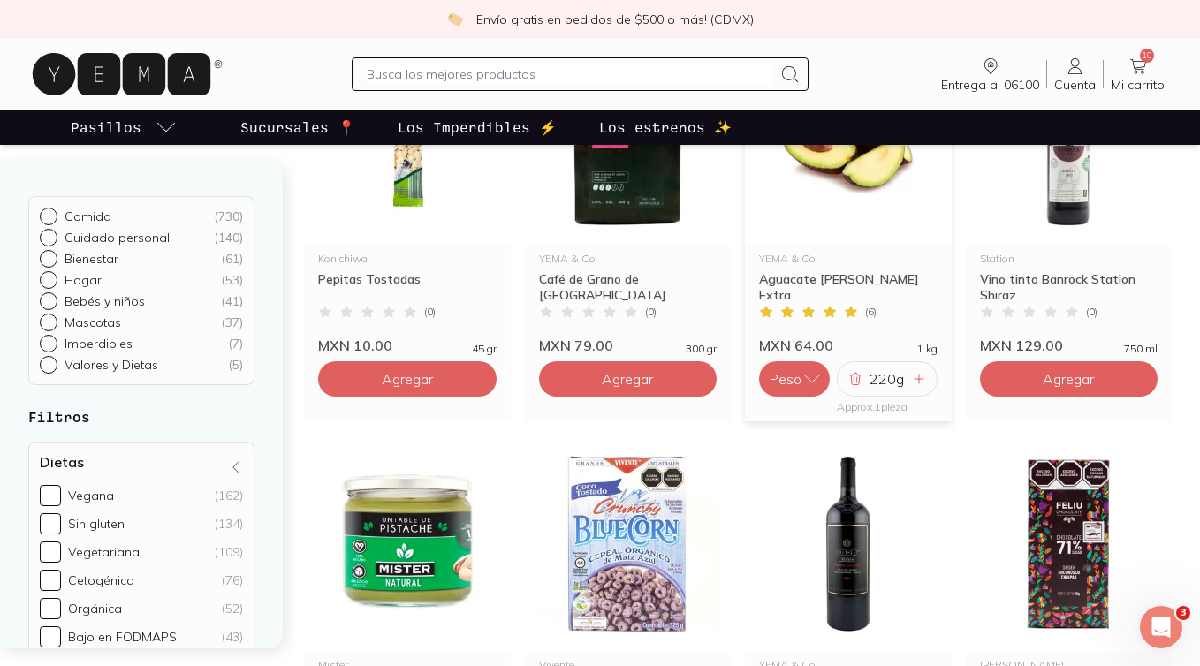
click at [544, 80] on input "text" at bounding box center [570, 74] width 406 height 21
type input "mayonesa"
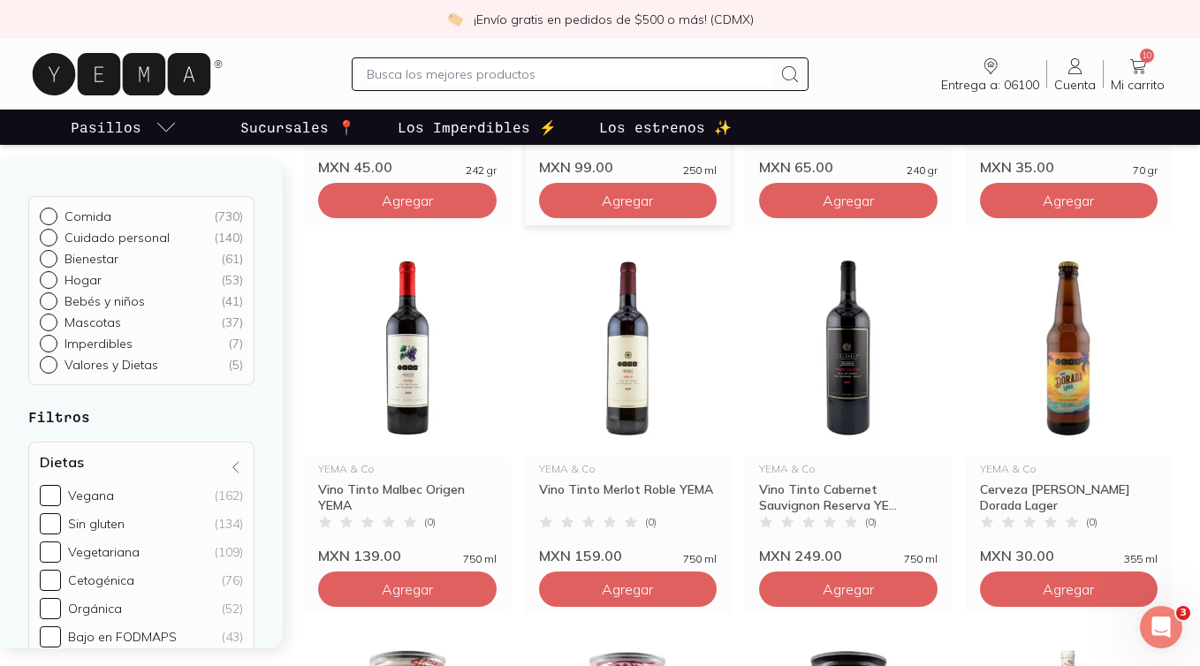
scroll to position [724, 0]
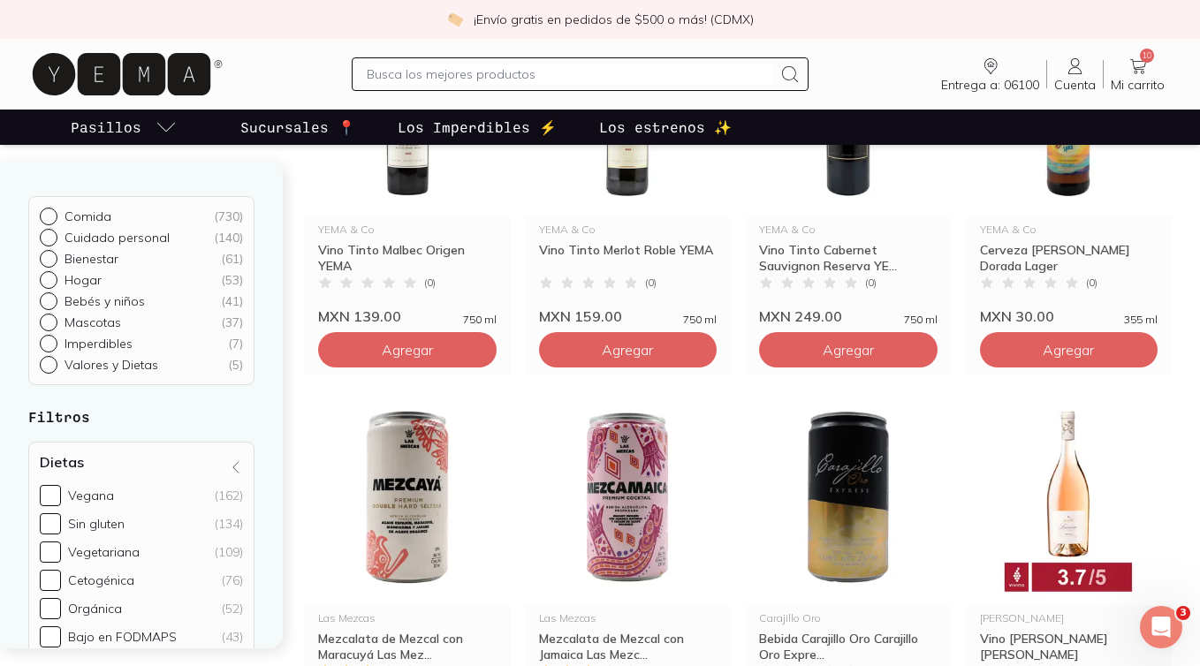
click at [1127, 63] on link "10 Mi carrito Carrito" at bounding box center [1138, 74] width 68 height 37
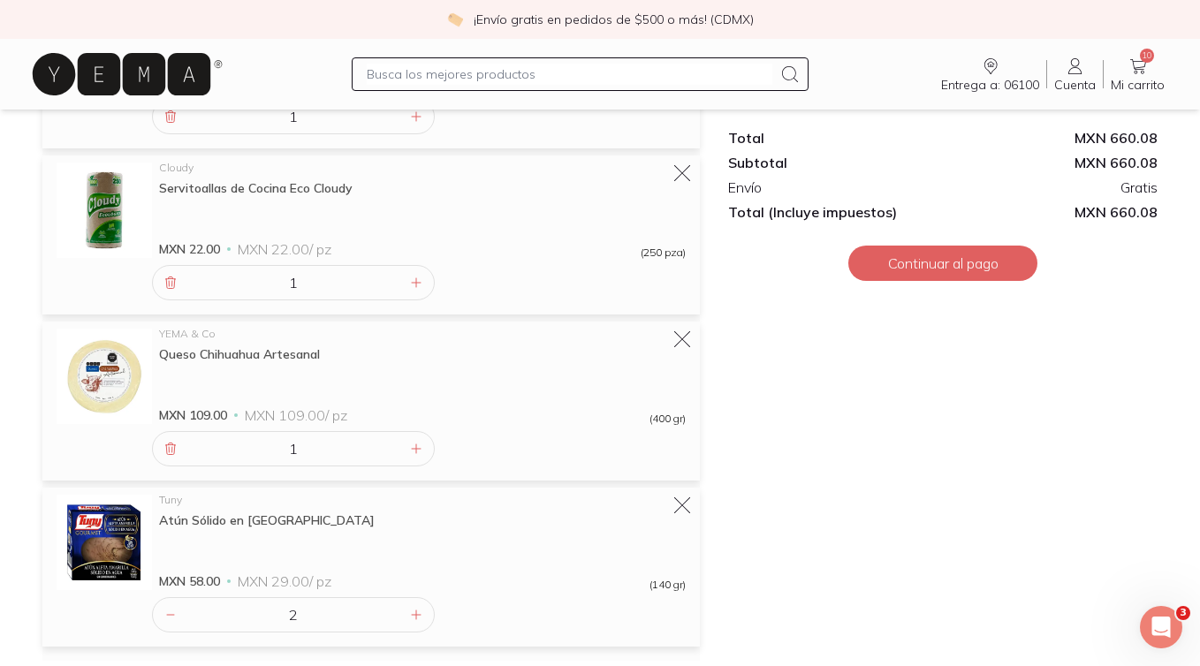
scroll to position [1272, 0]
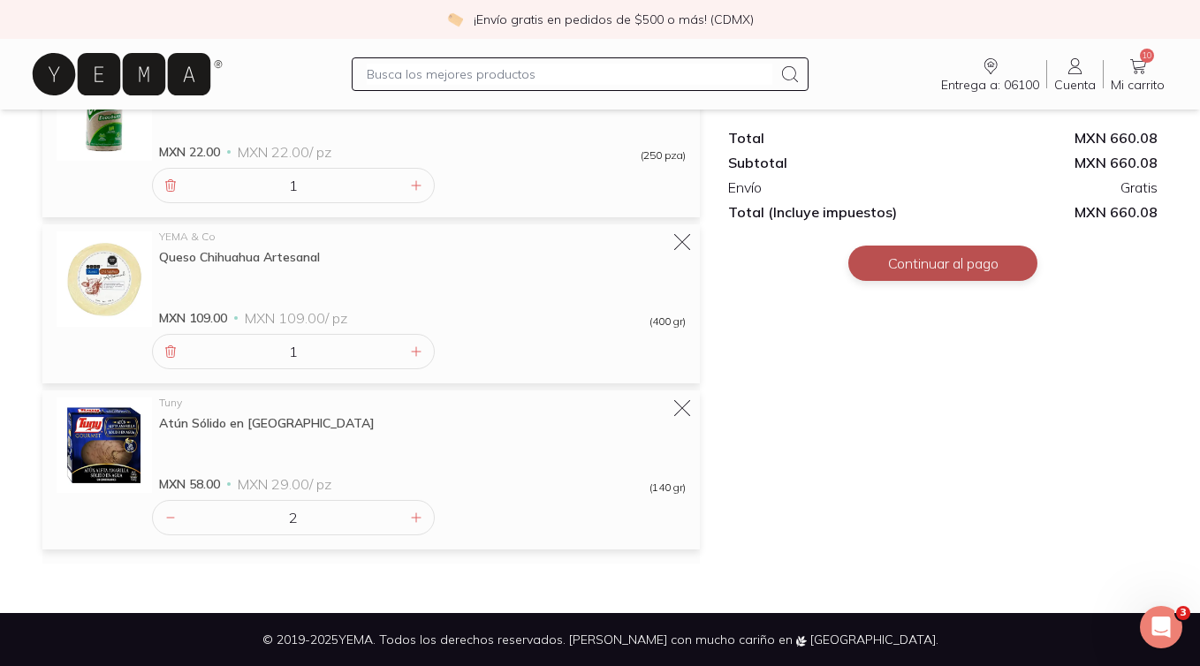
click at [913, 264] on button "Continuar al pago" at bounding box center [942, 263] width 189 height 35
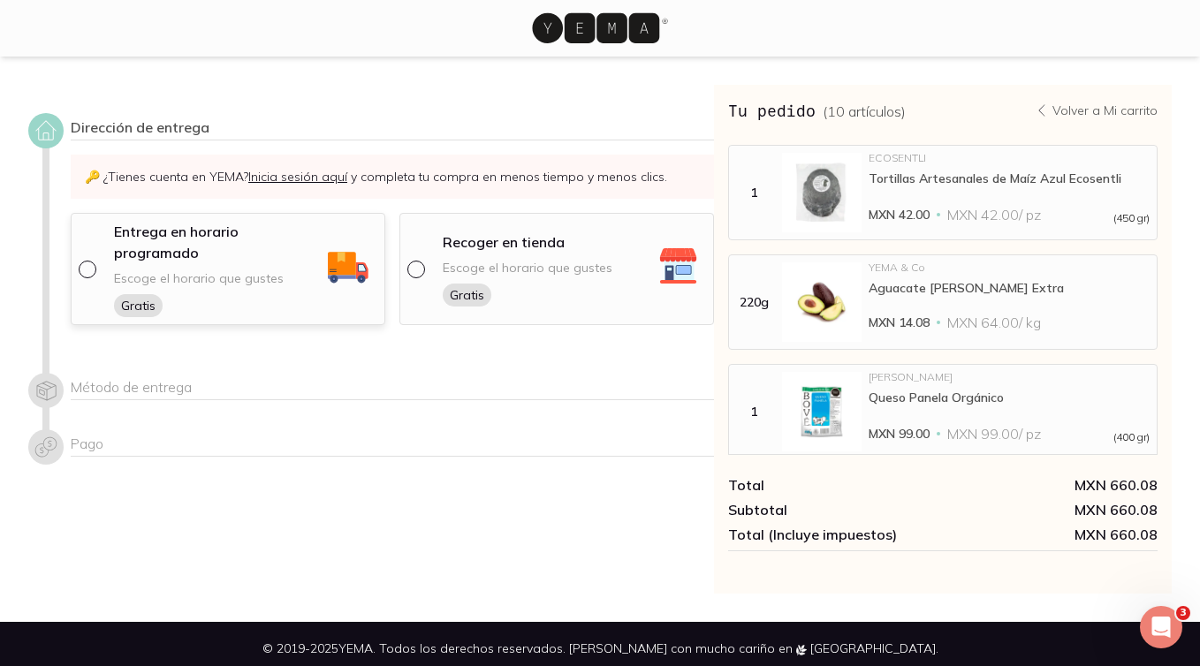
click at [162, 292] on div "Escoge el horario que gustes Gratis" at bounding box center [199, 293] width 170 height 47
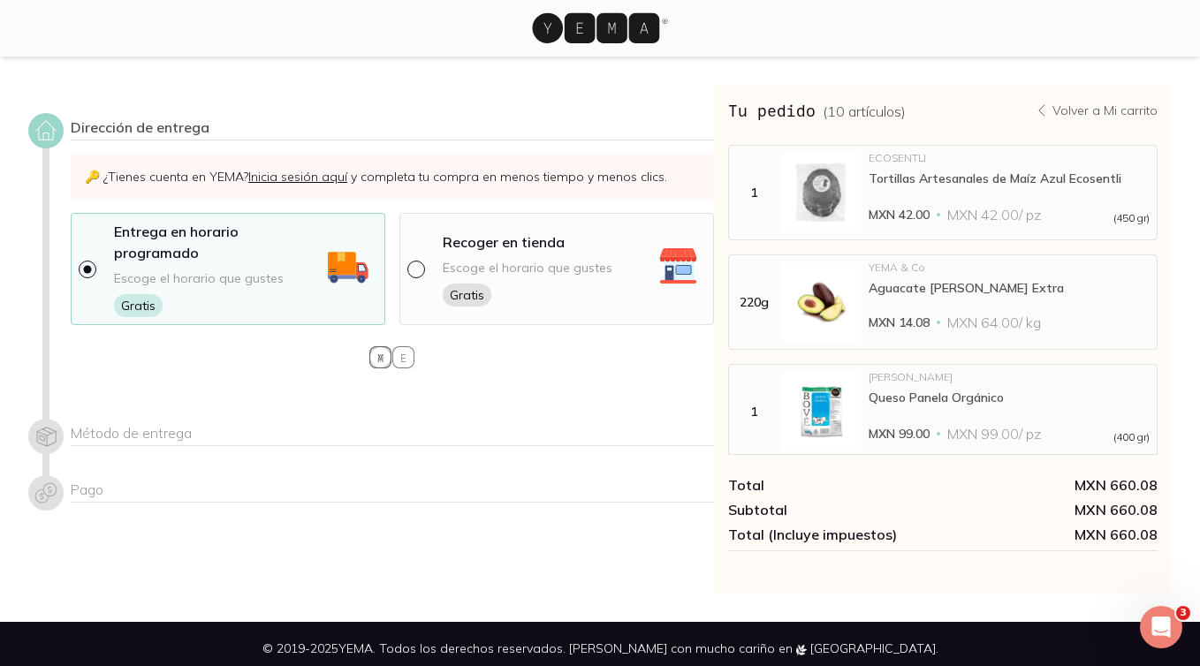
select select "204"
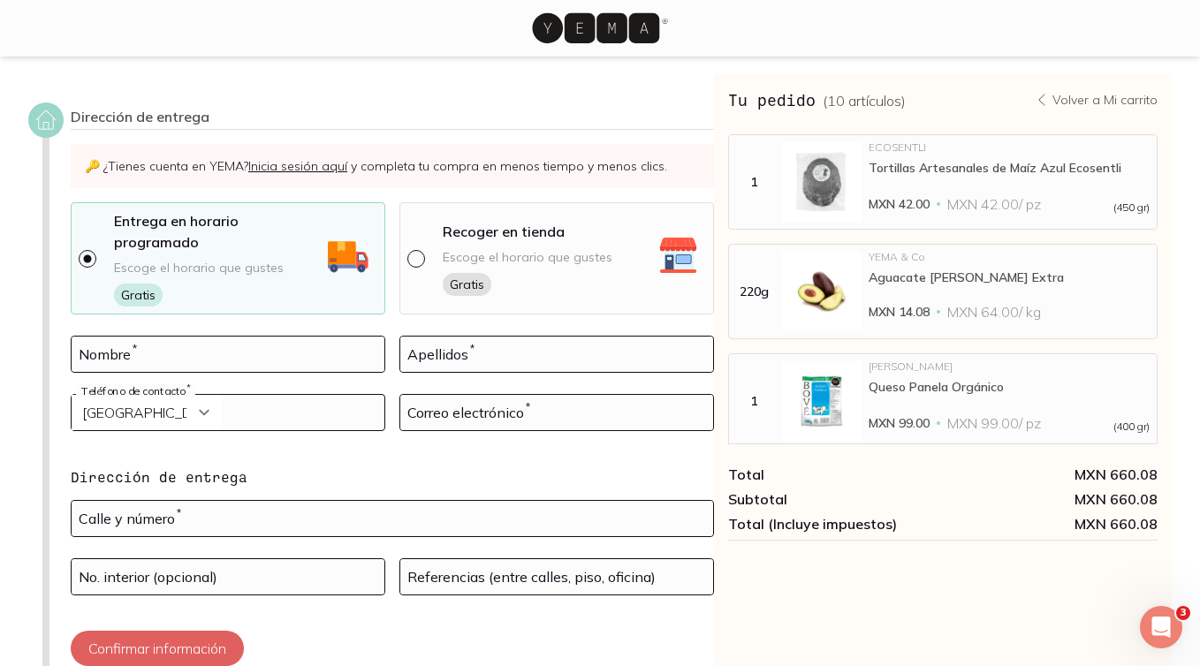
scroll to position [246, 0]
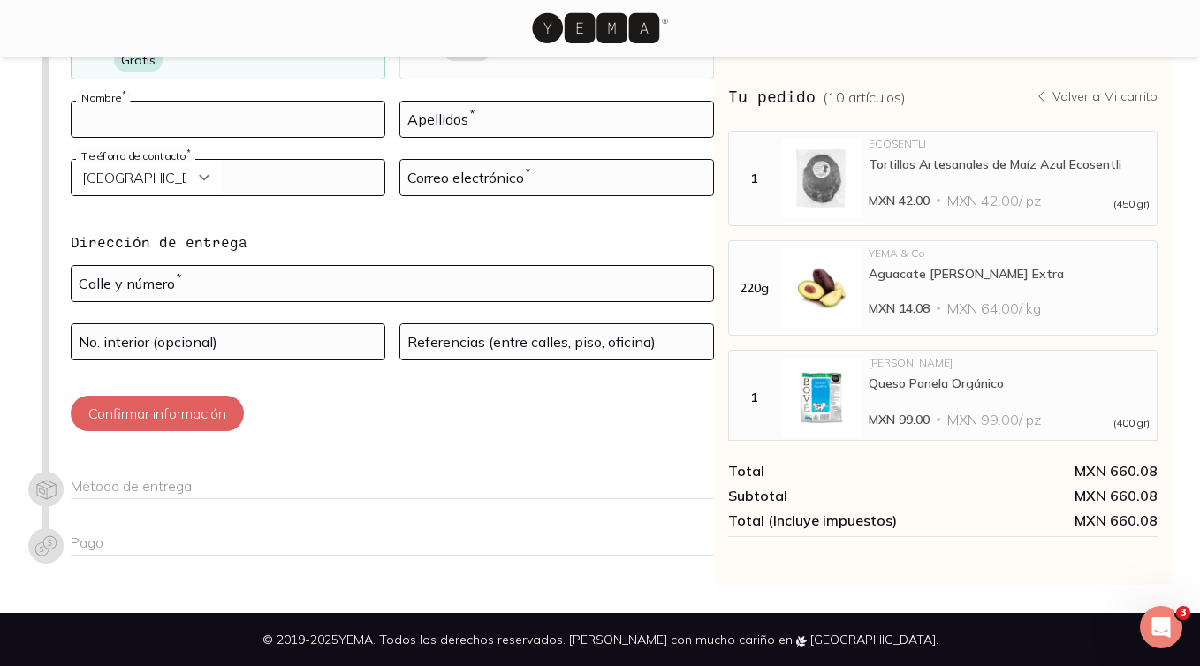
click at [337, 124] on input at bounding box center [228, 119] width 313 height 35
click at [453, 411] on div "Confirmar información" at bounding box center [392, 413] width 643 height 35
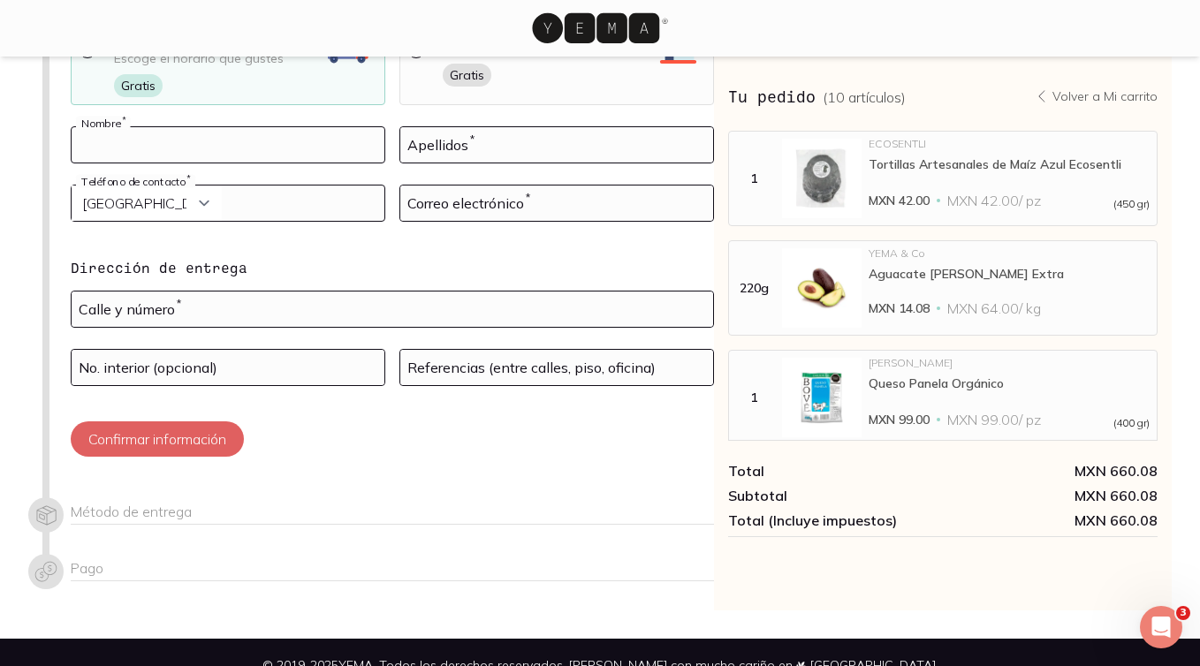
click at [229, 148] on input at bounding box center [228, 144] width 313 height 35
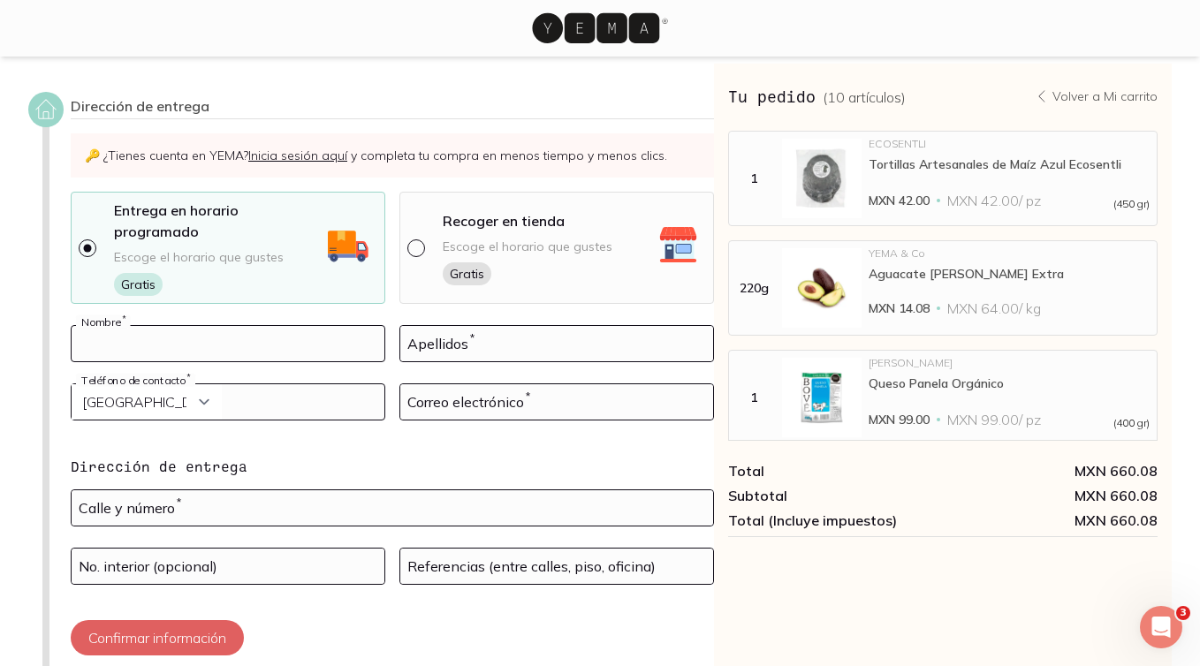
scroll to position [15, 0]
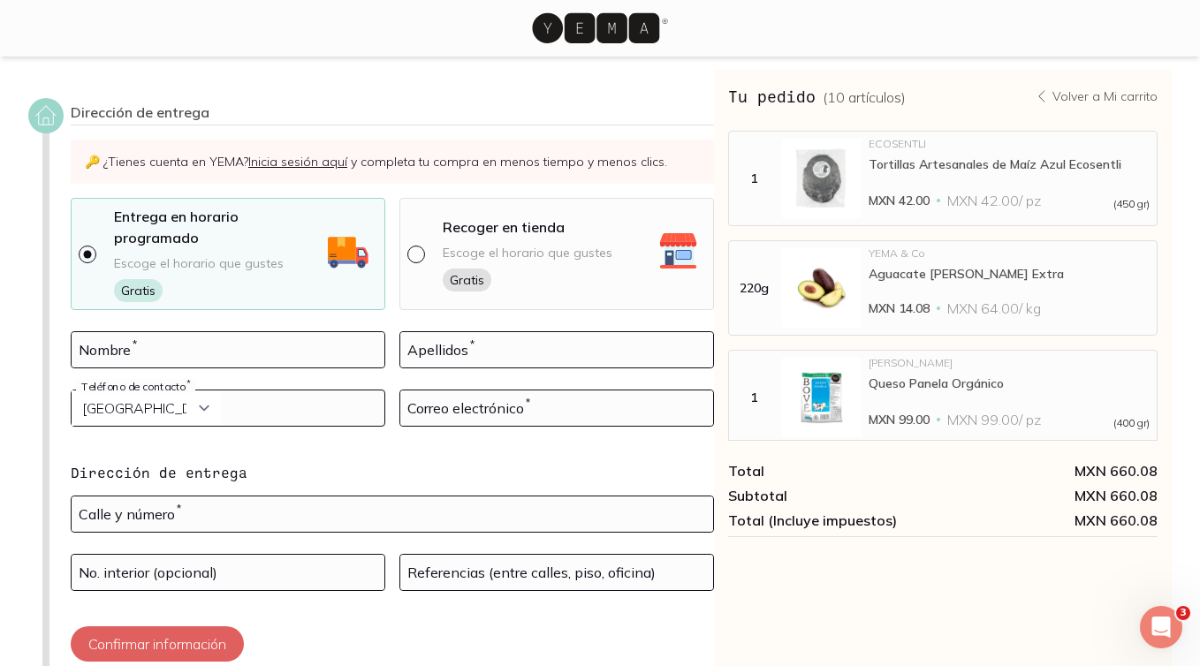
click at [273, 167] on link "Inicia sesión aquí" at bounding box center [297, 162] width 99 height 16
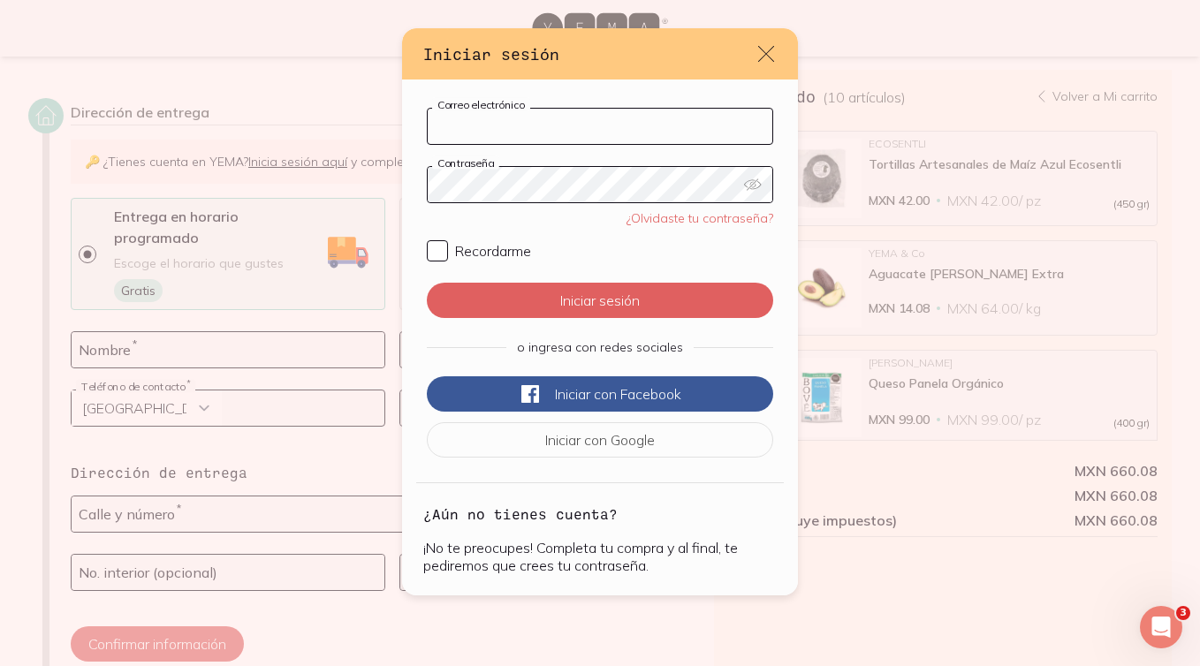
type input "[EMAIL_ADDRESS][DOMAIN_NAME]"
click at [443, 246] on input "Recordarme" at bounding box center [437, 250] width 21 height 21
checkbox input "true"
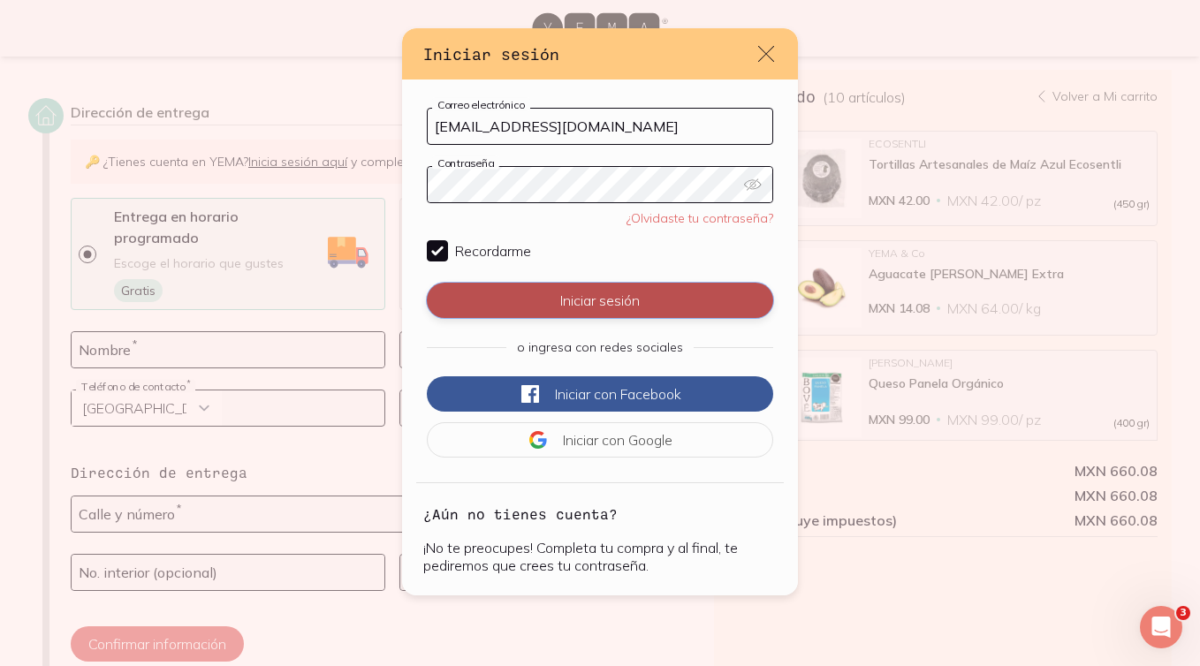
click at [505, 300] on button "Iniciar sesión" at bounding box center [600, 300] width 346 height 35
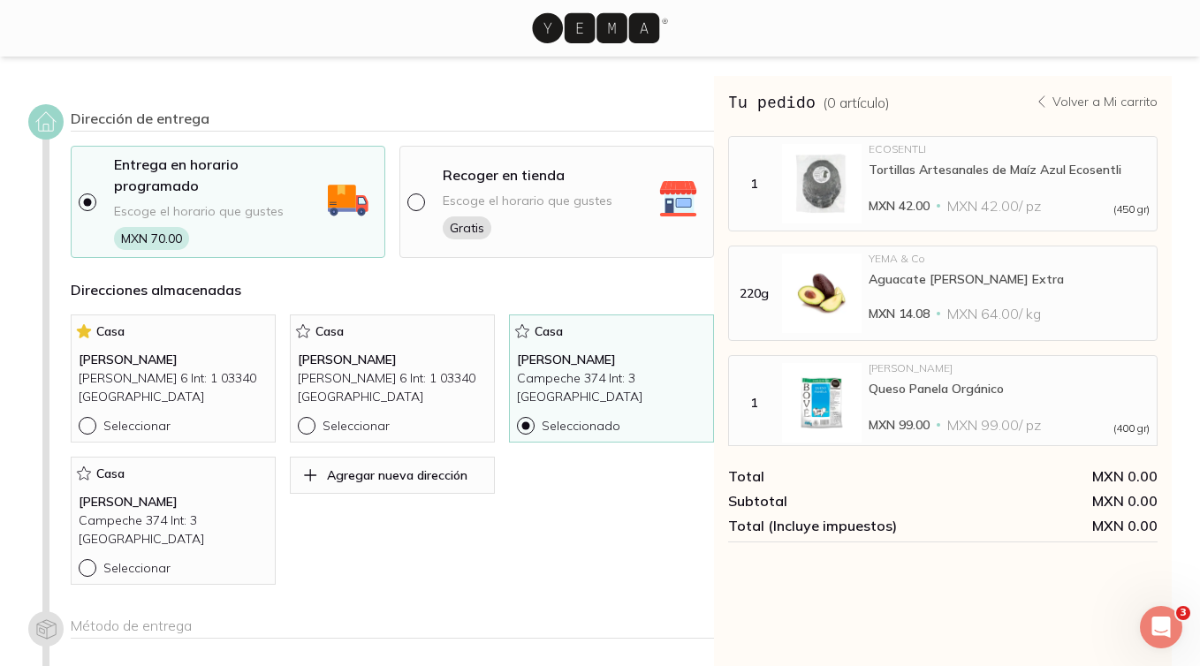
scroll to position [148, 0]
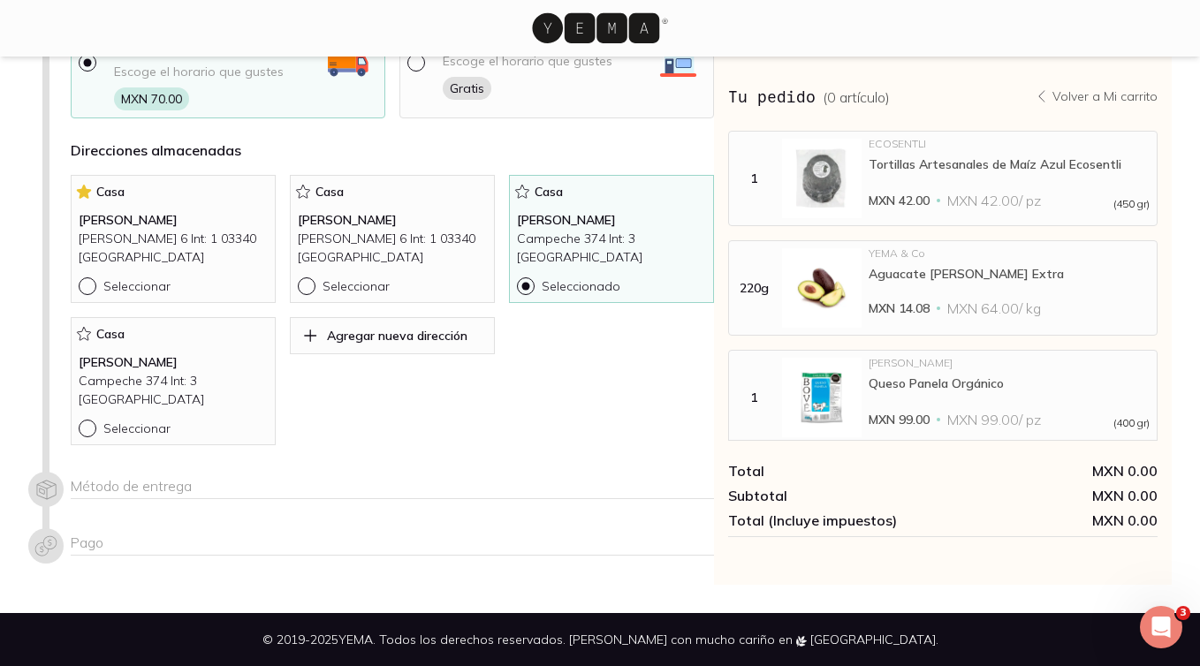
click at [237, 477] on div "Método de entrega" at bounding box center [392, 488] width 643 height 22
click at [557, 217] on p "[PERSON_NAME]" at bounding box center [611, 220] width 189 height 19
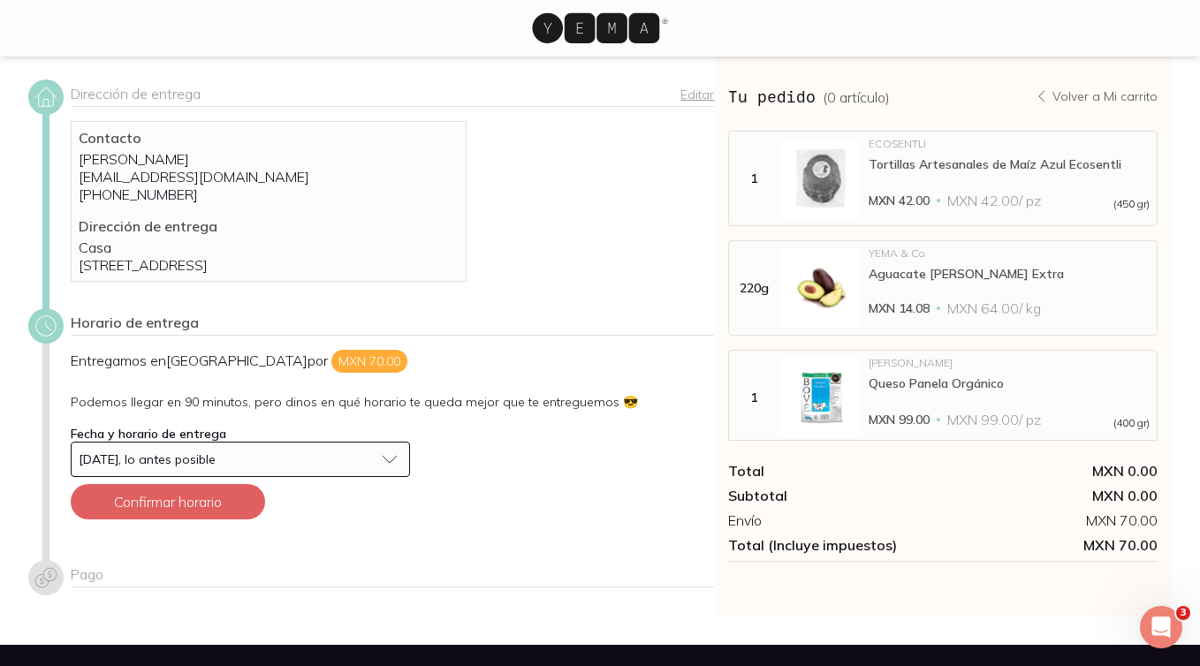
scroll to position [83, 0]
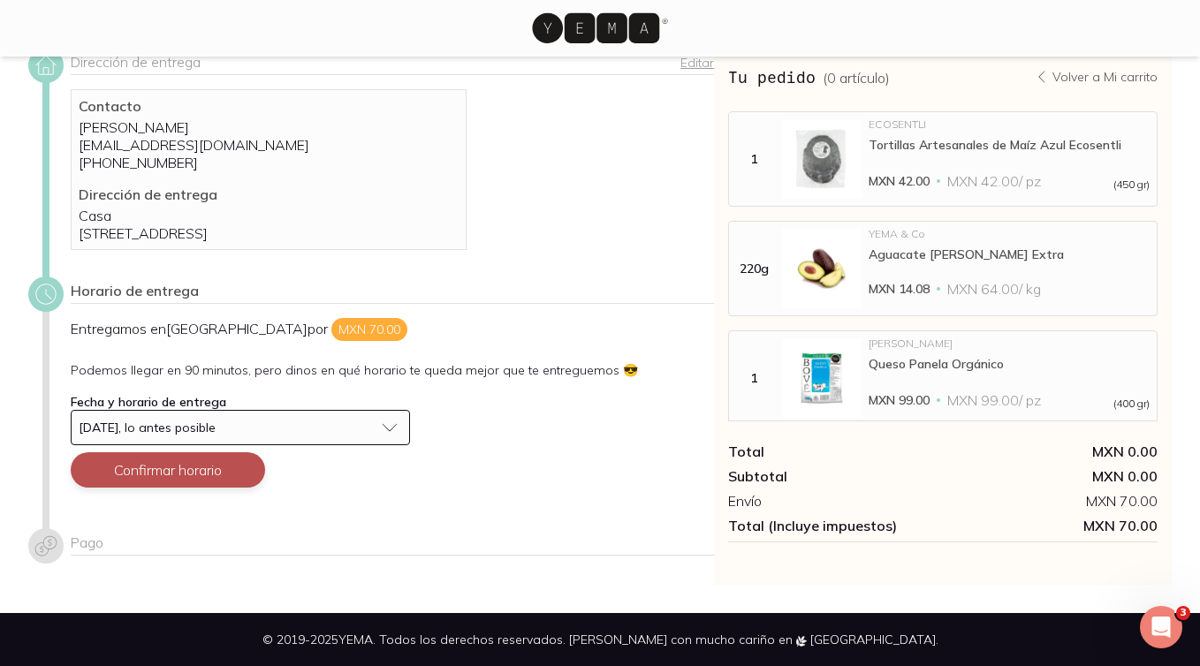
click at [136, 484] on button "Confirmar horario" at bounding box center [168, 469] width 194 height 35
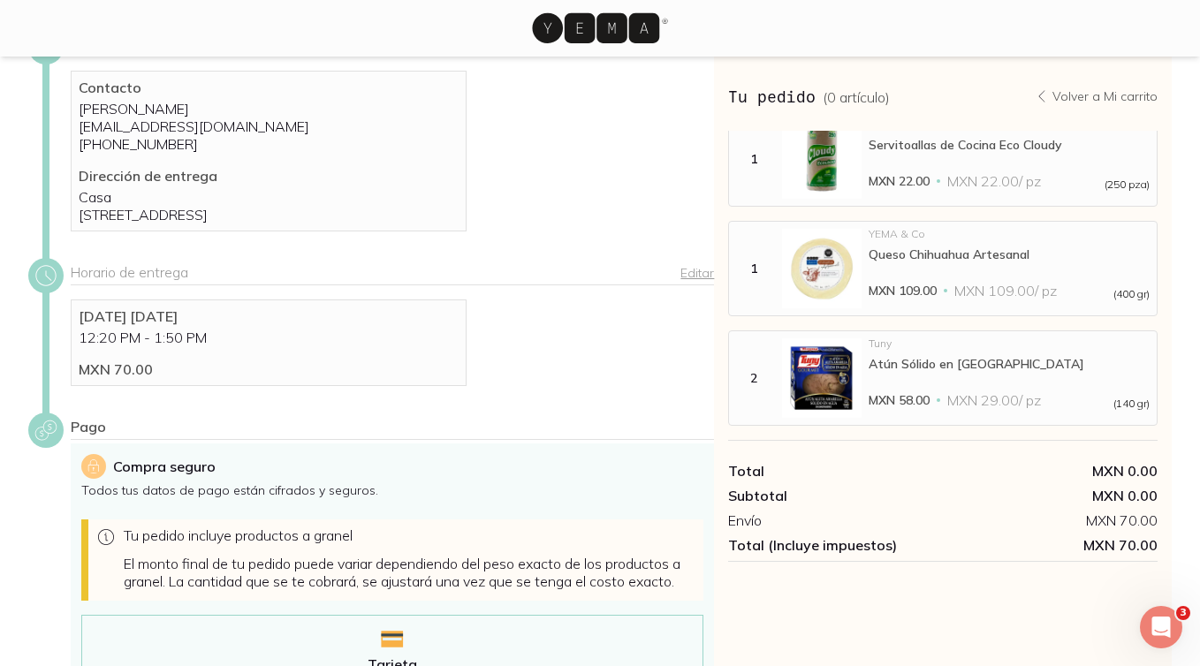
scroll to position [0, 0]
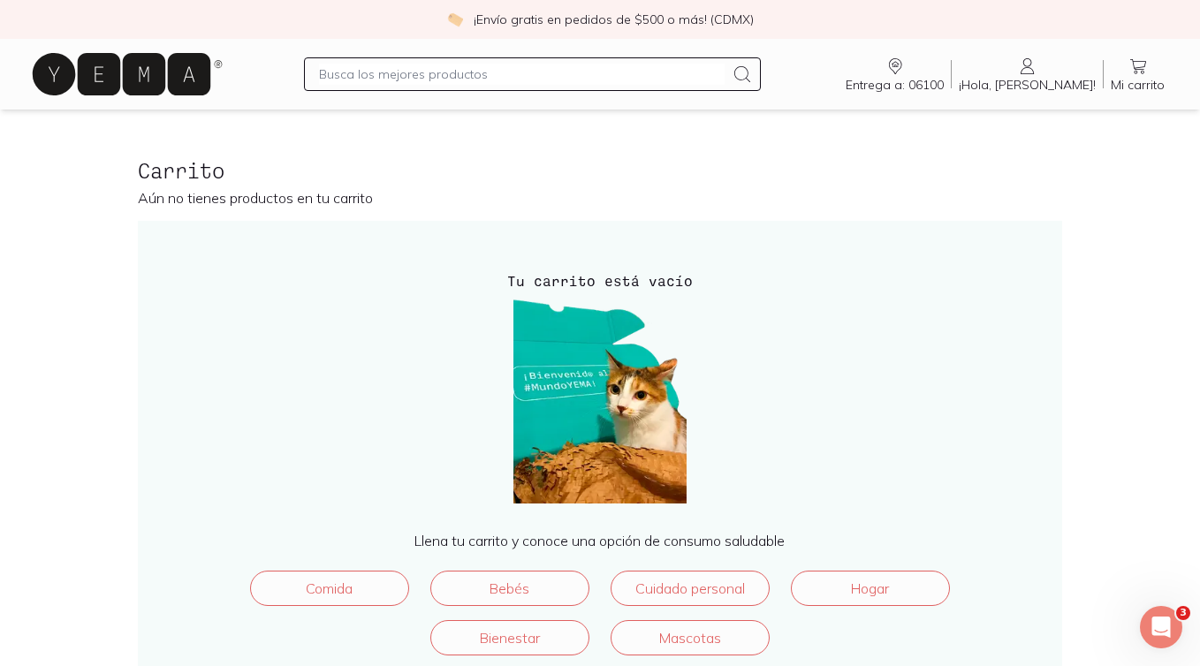
click at [1121, 71] on link "Mi carrito Carrito" at bounding box center [1138, 74] width 68 height 37
click at [1075, 86] on span "¡Hola, [PERSON_NAME]!" at bounding box center [1027, 85] width 137 height 16
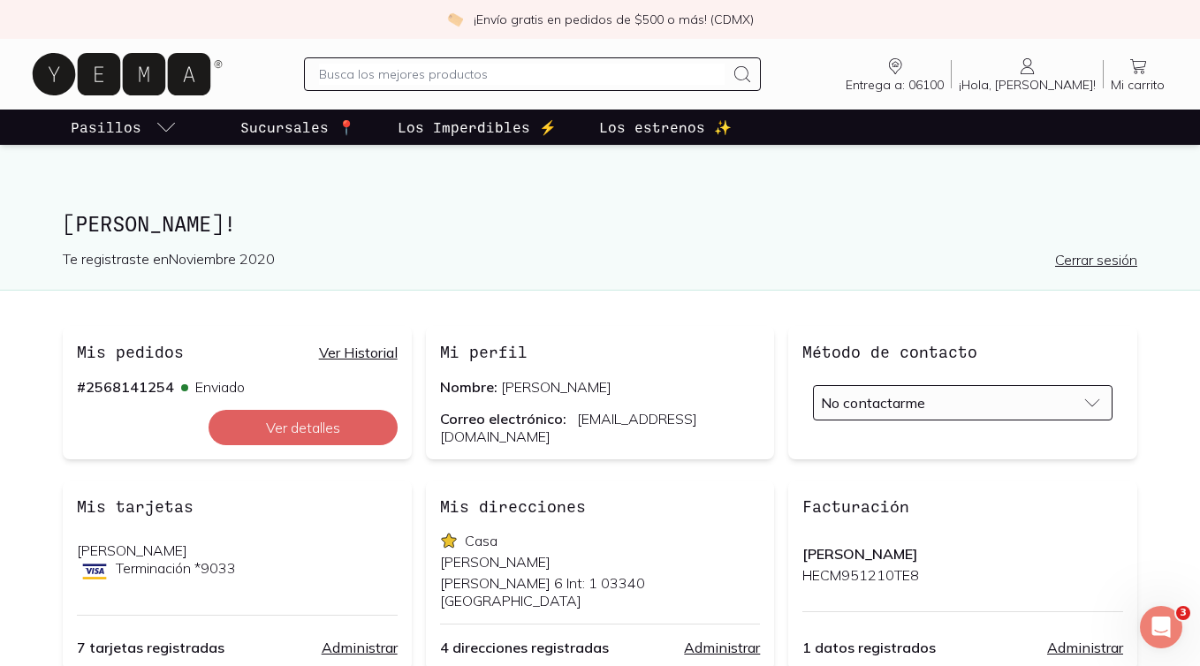
click at [178, 65] on icon at bounding box center [122, 74] width 178 height 42
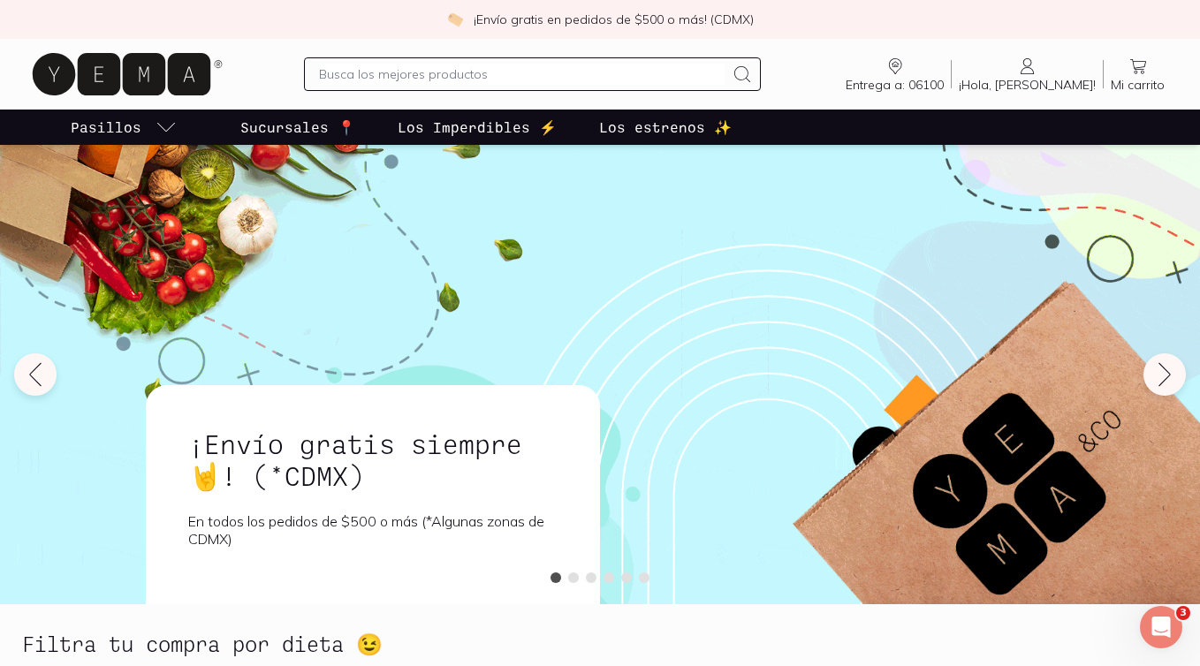
click at [410, 76] on input "text" at bounding box center [522, 74] width 406 height 21
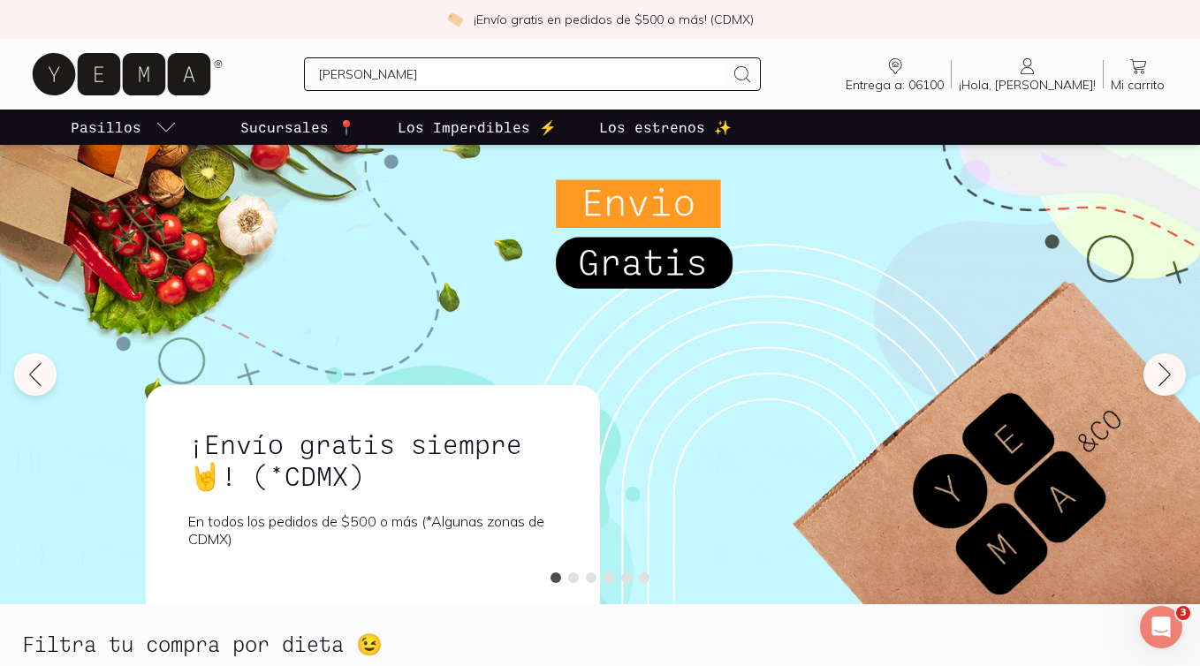
type input "leche"
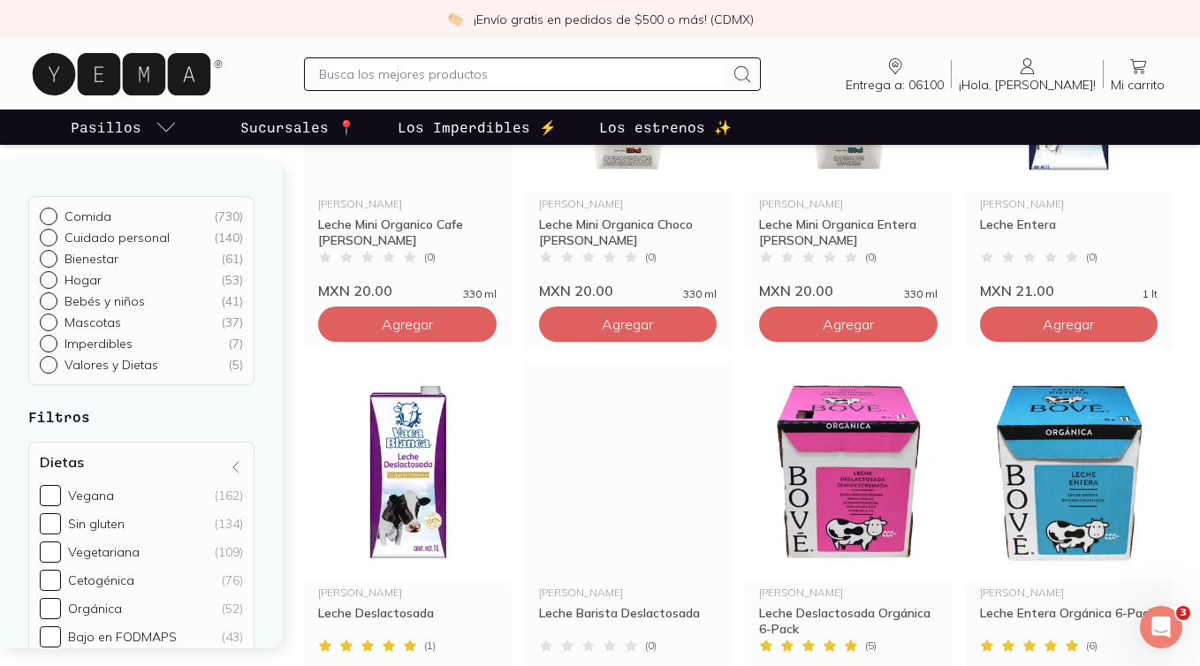
scroll to position [525, 0]
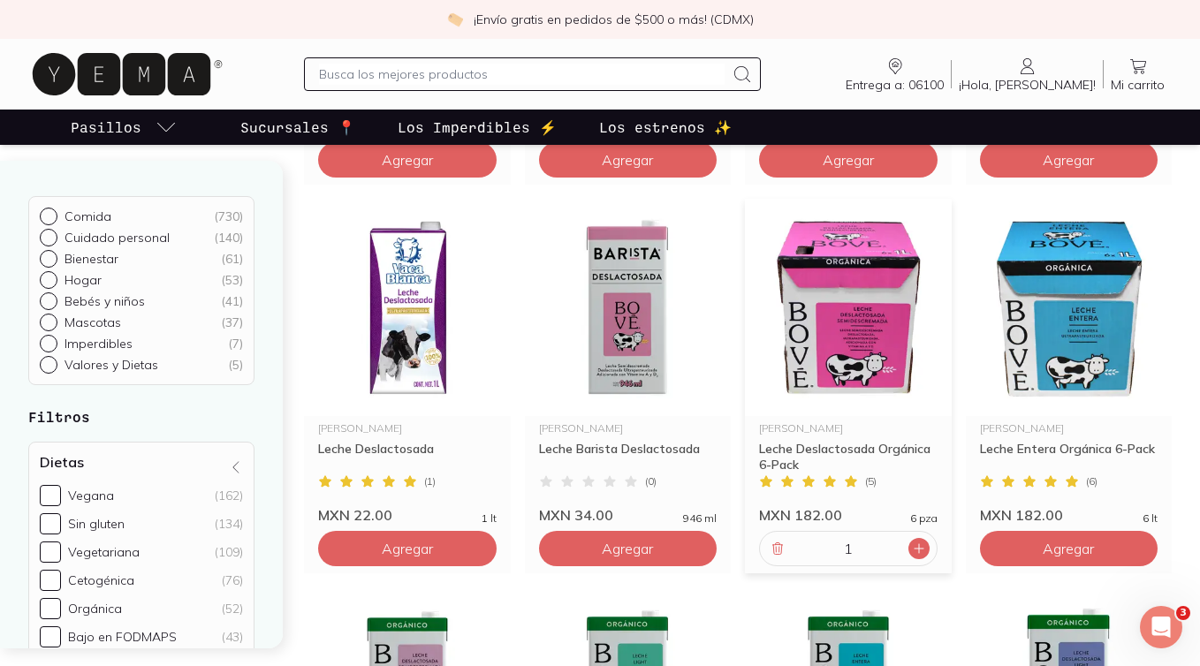
click at [914, 543] on icon at bounding box center [919, 549] width 14 height 14
type input "2"
click at [1136, 64] on icon at bounding box center [1137, 66] width 21 height 21
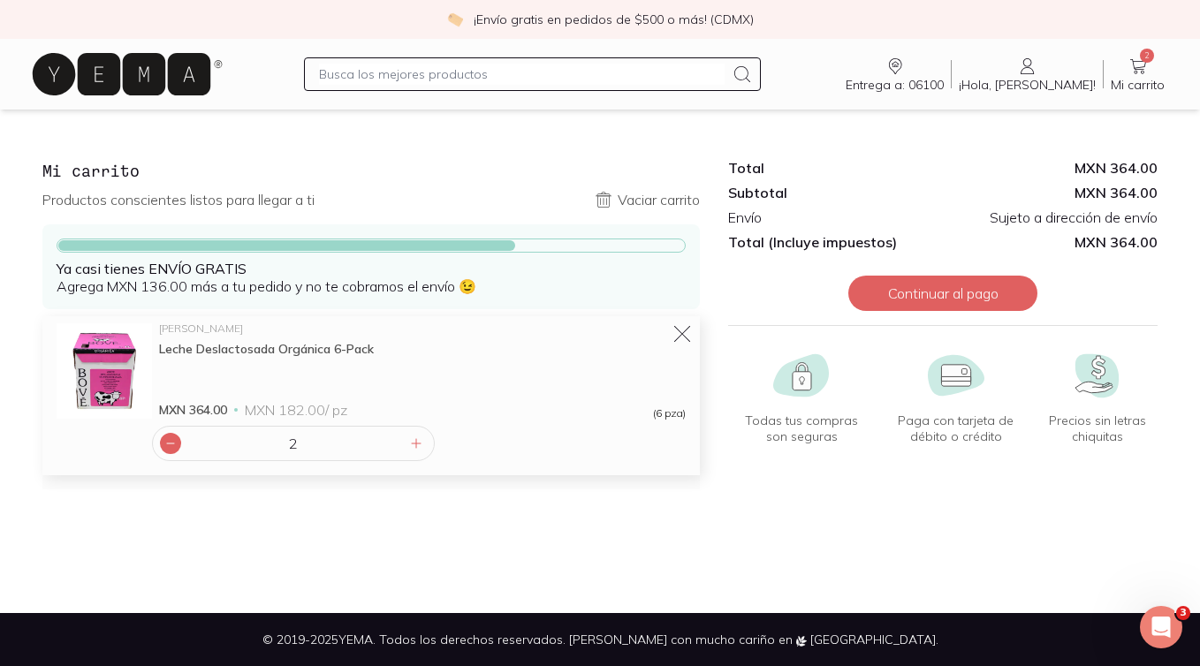
click at [169, 442] on icon at bounding box center [170, 443] width 14 height 14
type input "1"
click at [376, 75] on input "text" at bounding box center [522, 74] width 406 height 21
type input "queso chihuahua"
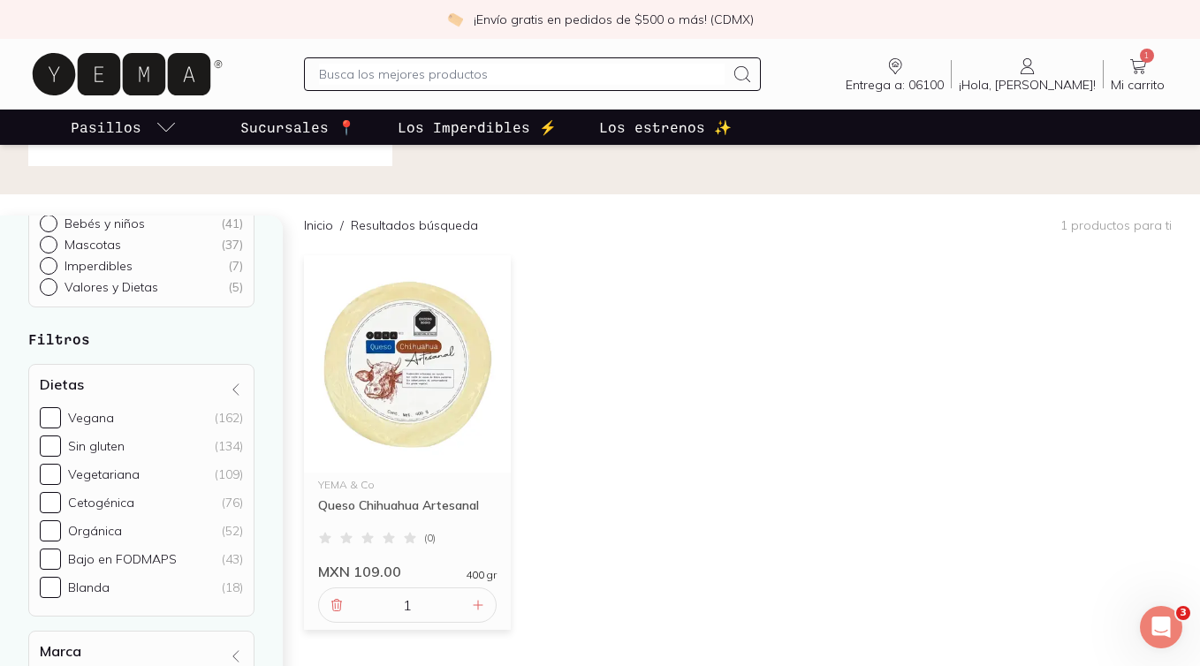
scroll to position [131, 0]
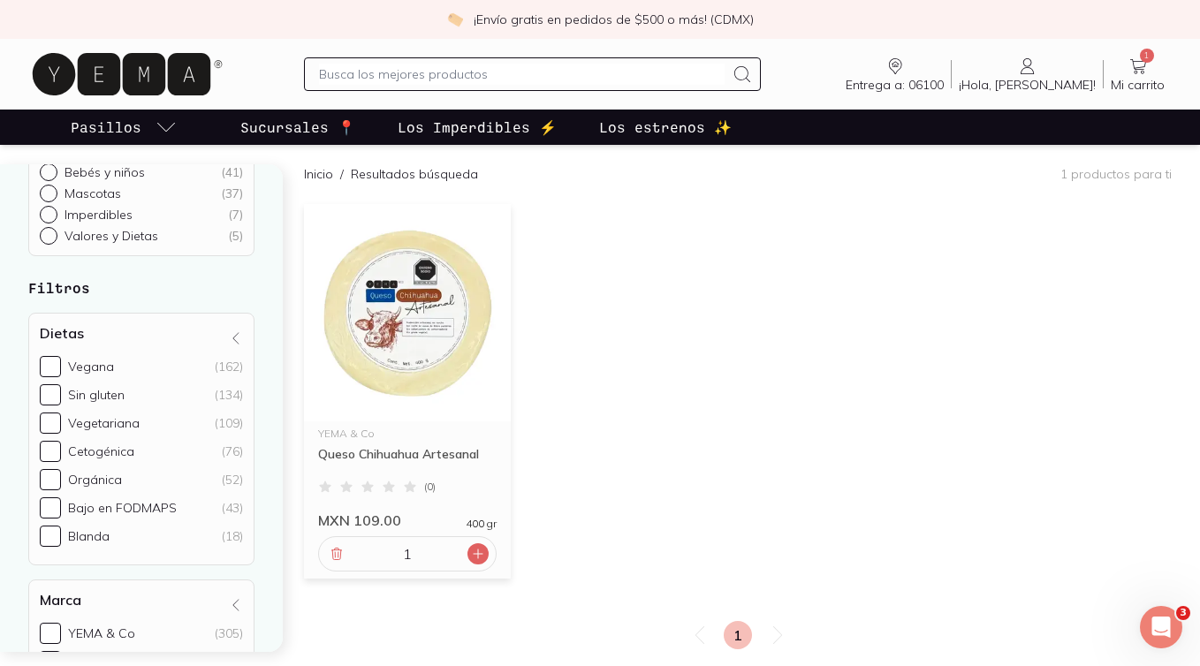
click at [479, 550] on icon at bounding box center [478, 554] width 14 height 14
click at [338, 551] on icon at bounding box center [337, 554] width 14 height 14
type input "1"
click at [425, 71] on input "text" at bounding box center [522, 74] width 406 height 21
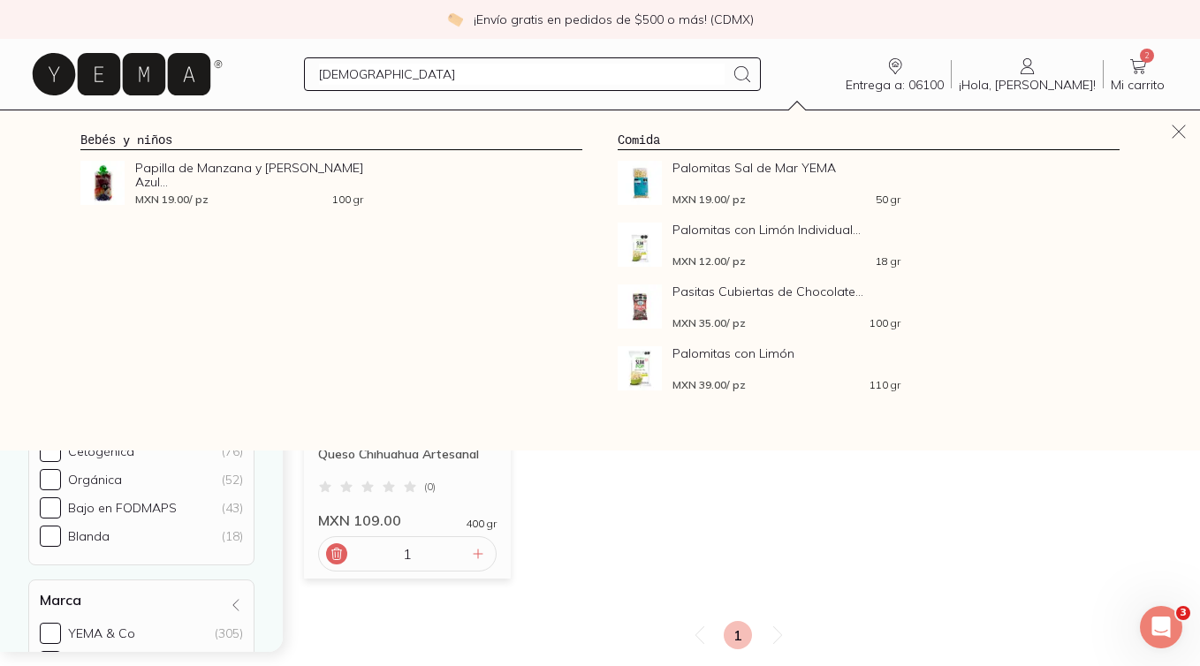
type input "papel"
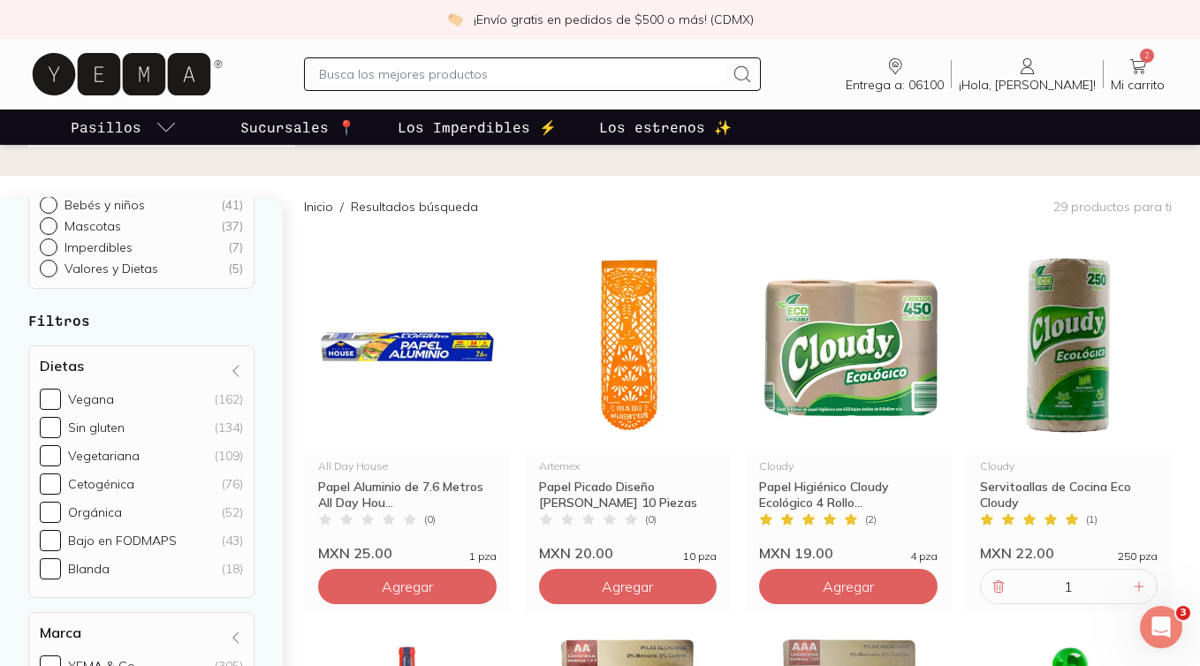
scroll to position [262, 0]
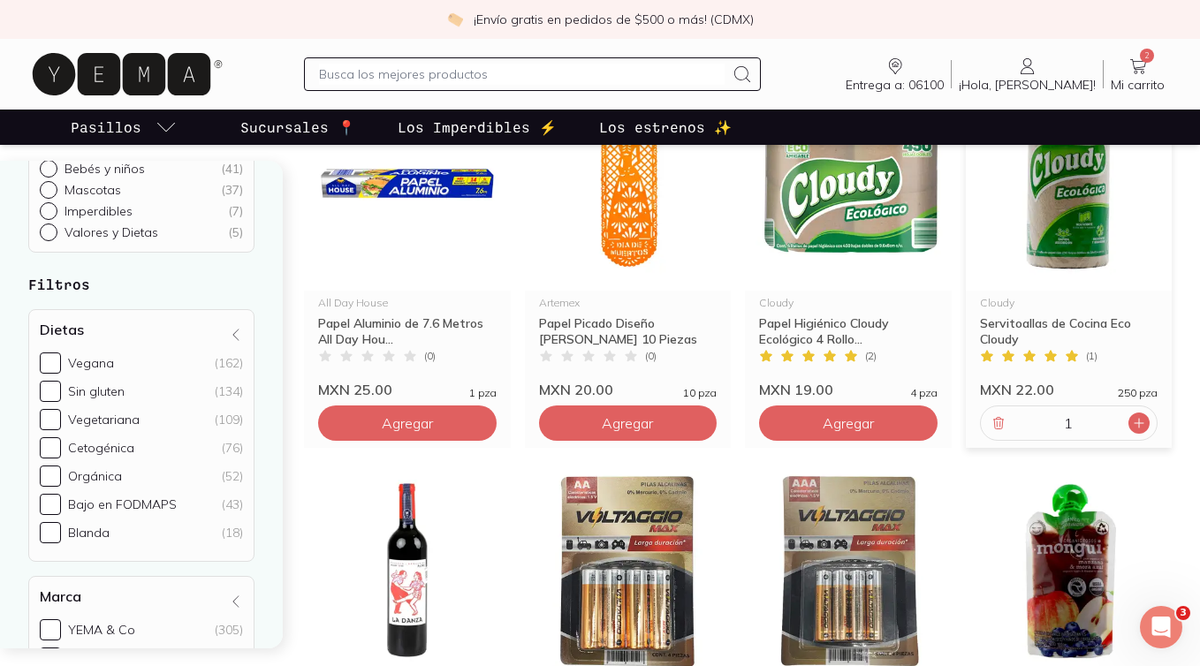
click at [1128, 422] on div at bounding box center [1138, 423] width 21 height 21
click at [1001, 428] on icon at bounding box center [998, 423] width 14 height 14
type input "1"
click at [512, 77] on input "text" at bounding box center [522, 74] width 406 height 21
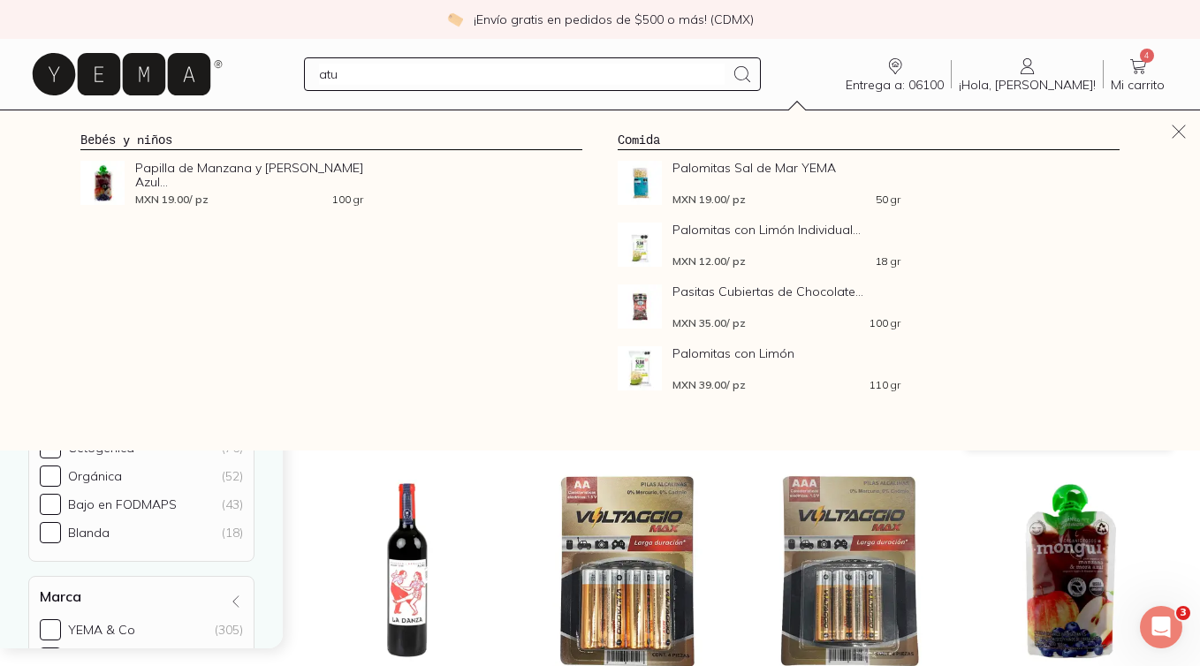
type input "atun"
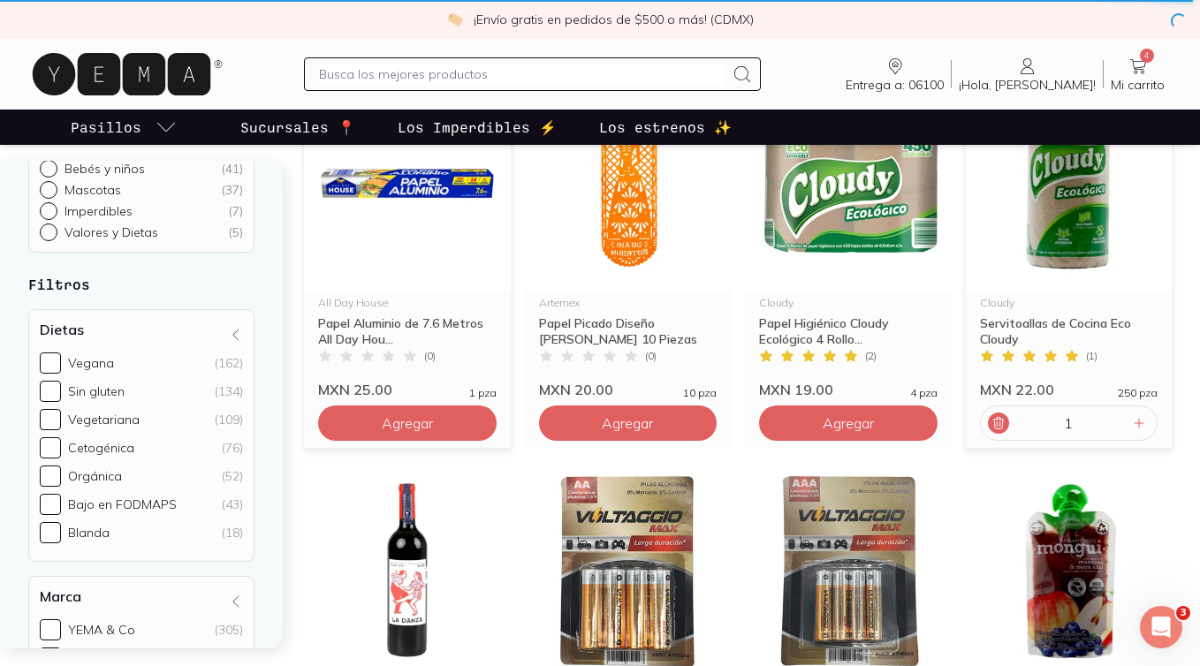
scroll to position [0, 0]
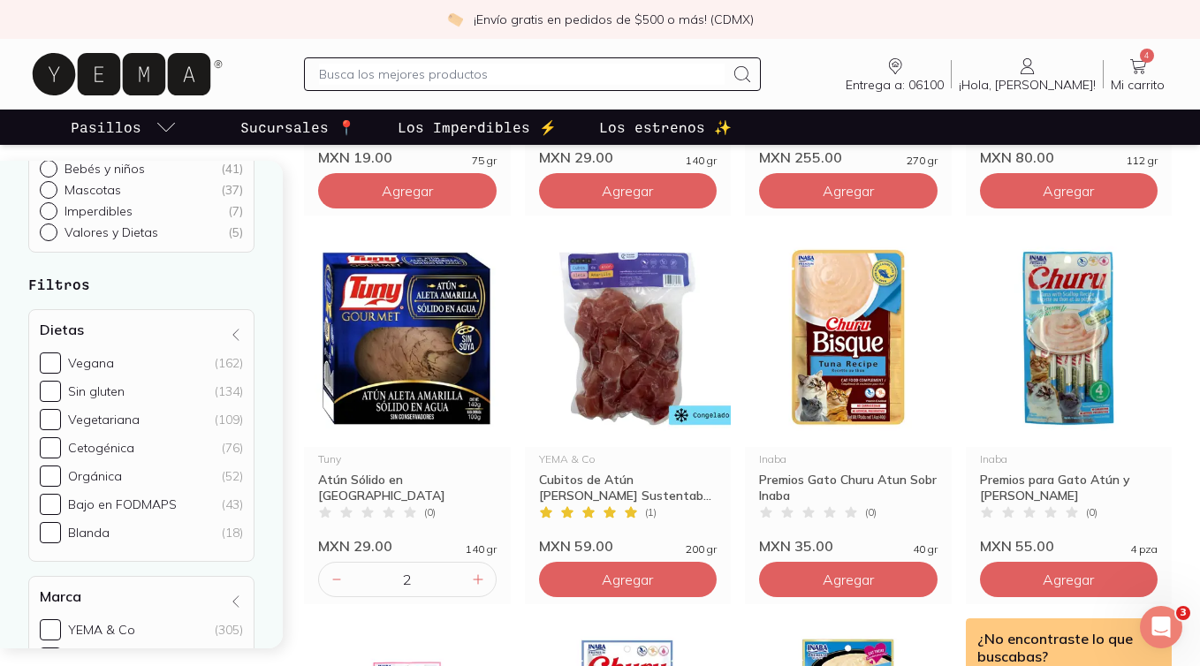
scroll to position [1333, 0]
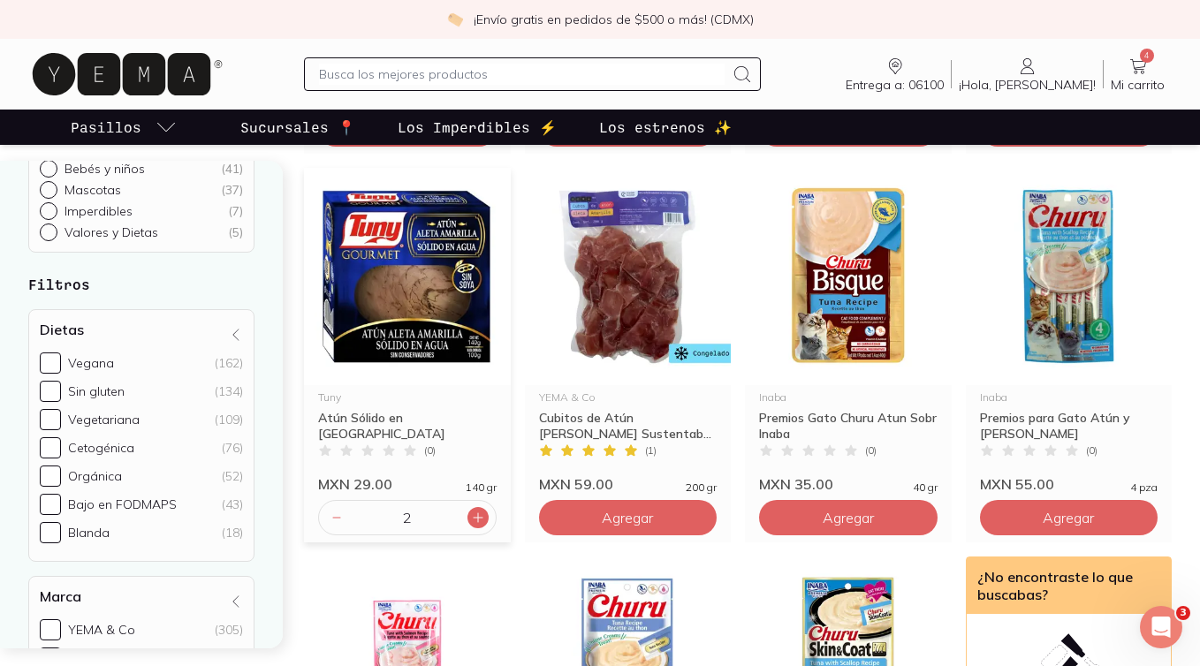
click at [471, 512] on icon at bounding box center [478, 518] width 14 height 14
click at [336, 512] on icon at bounding box center [337, 518] width 14 height 14
type input "2"
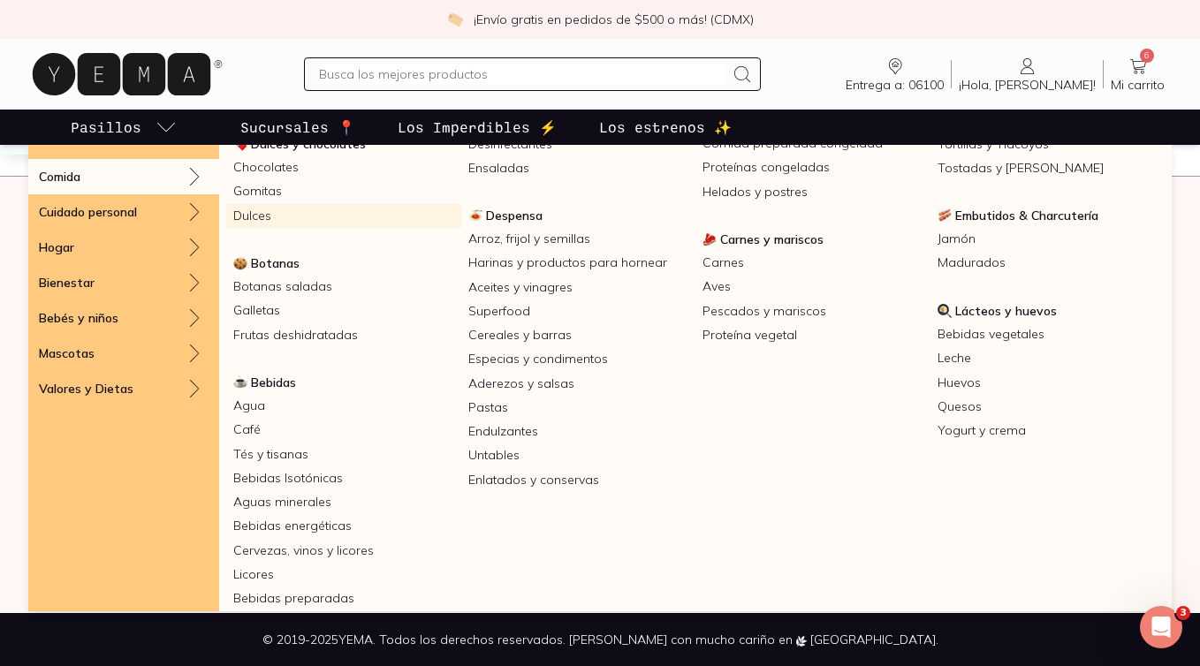
scroll to position [156, 0]
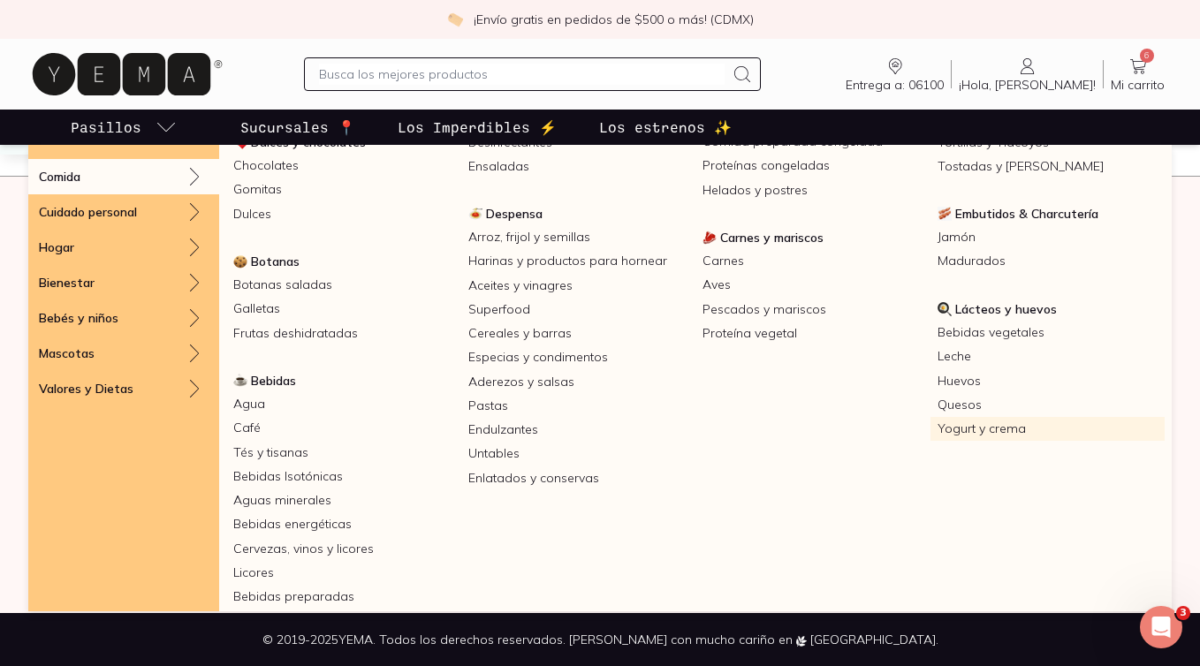
click at [1011, 429] on link "Yogurt y crema" at bounding box center [1047, 429] width 235 height 24
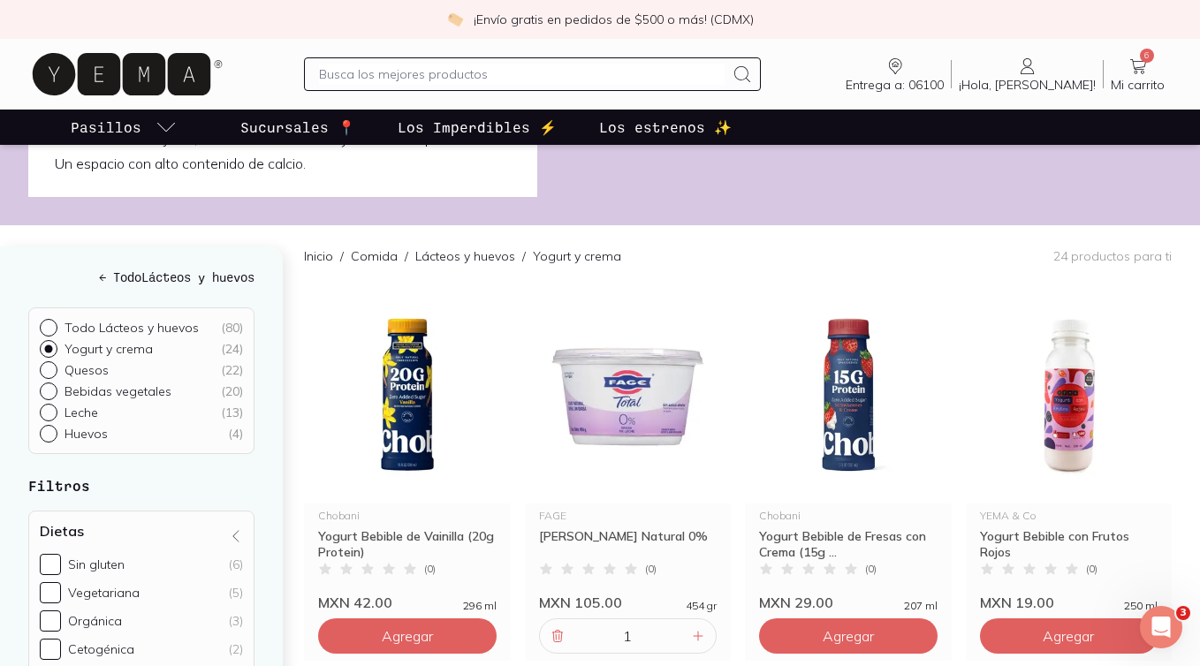
scroll to position [215, 0]
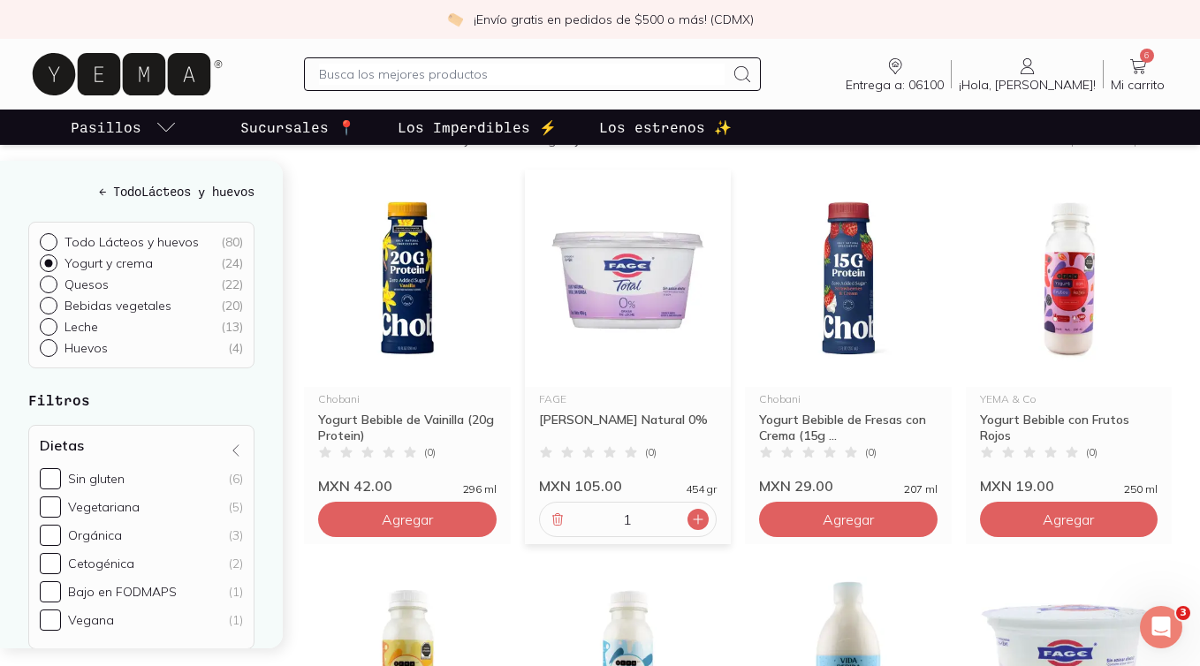
click at [691, 522] on icon at bounding box center [698, 519] width 14 height 14
click at [547, 517] on div at bounding box center [557, 519] width 21 height 21
type input "1"
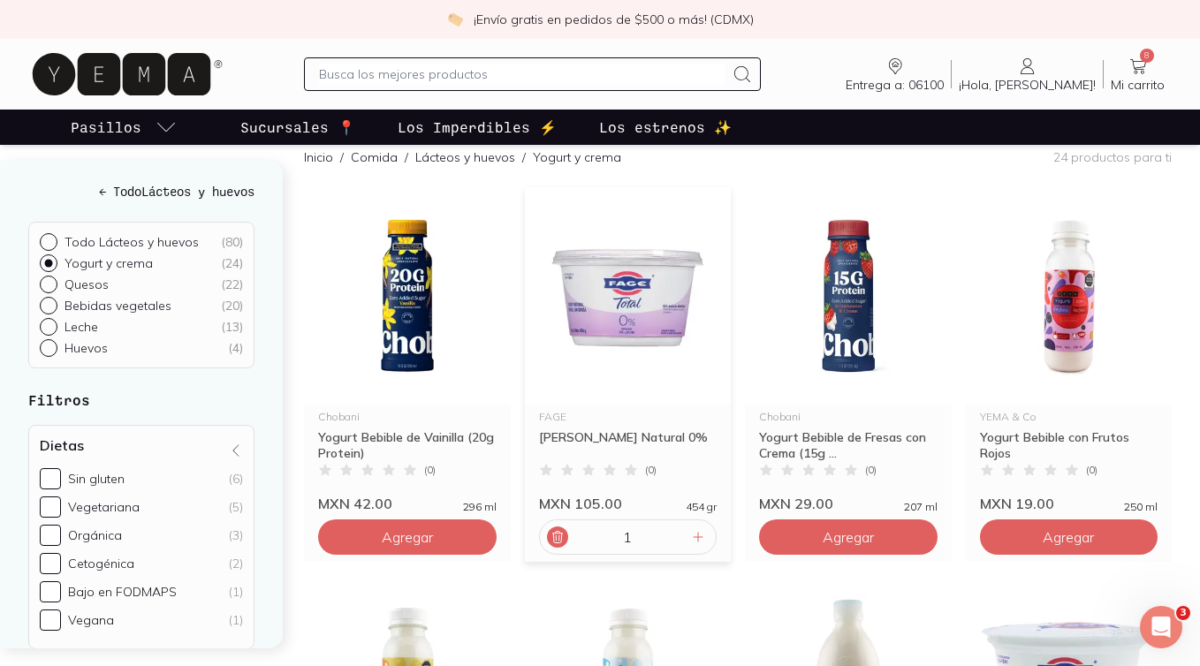
scroll to position [201, 0]
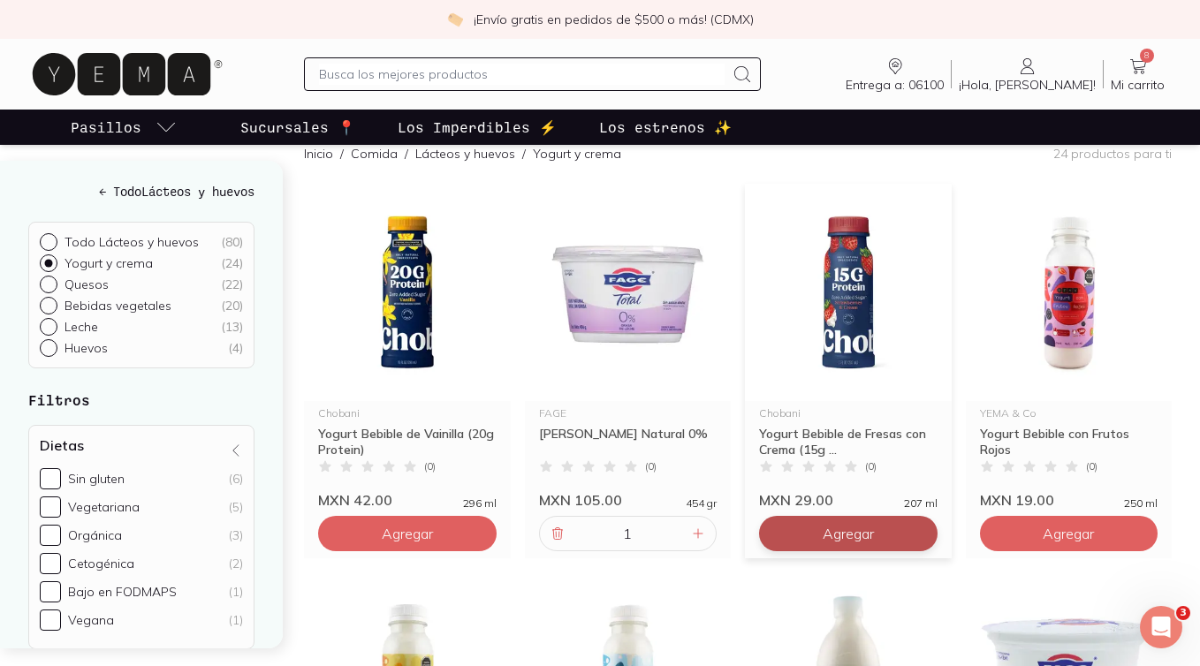
click at [497, 545] on button "Agregar" at bounding box center [407, 533] width 178 height 35
click at [914, 540] on icon at bounding box center [919, 534] width 14 height 14
type input "4"
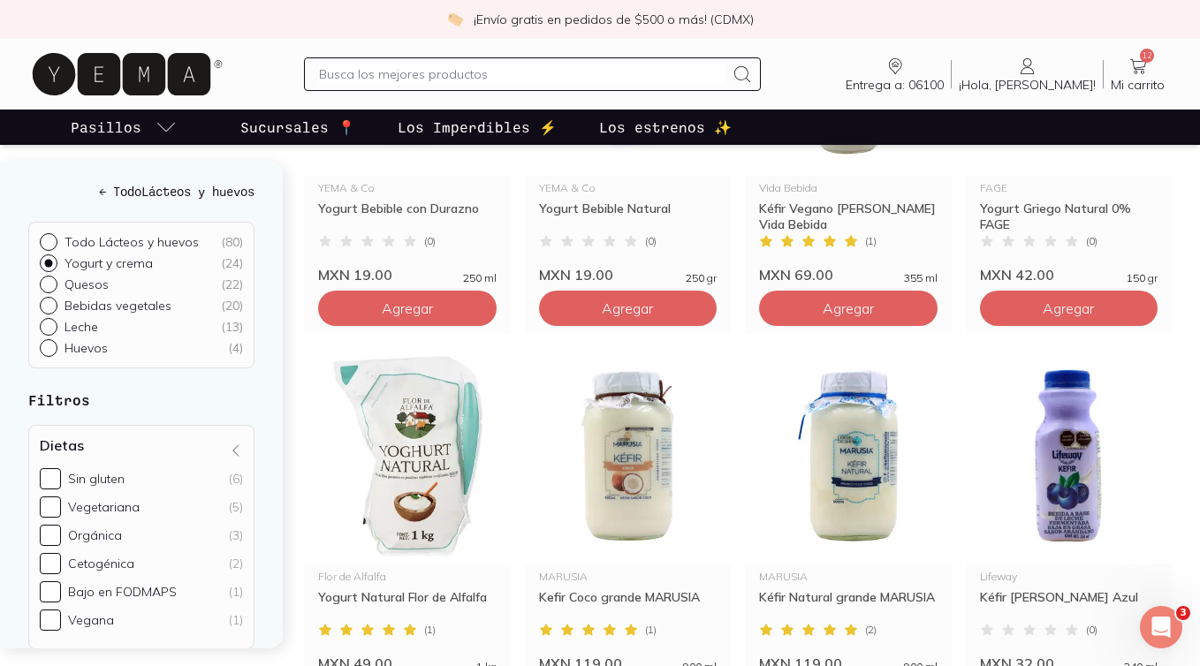
scroll to position [306, 0]
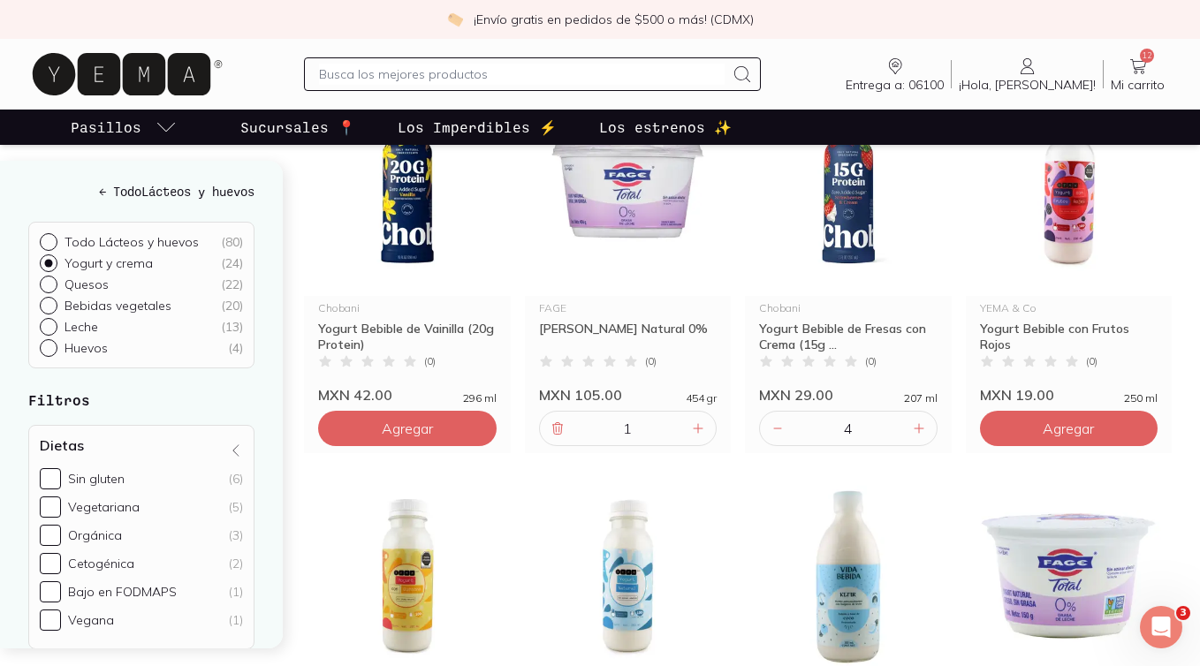
click at [422, 78] on input "text" at bounding box center [522, 74] width 406 height 21
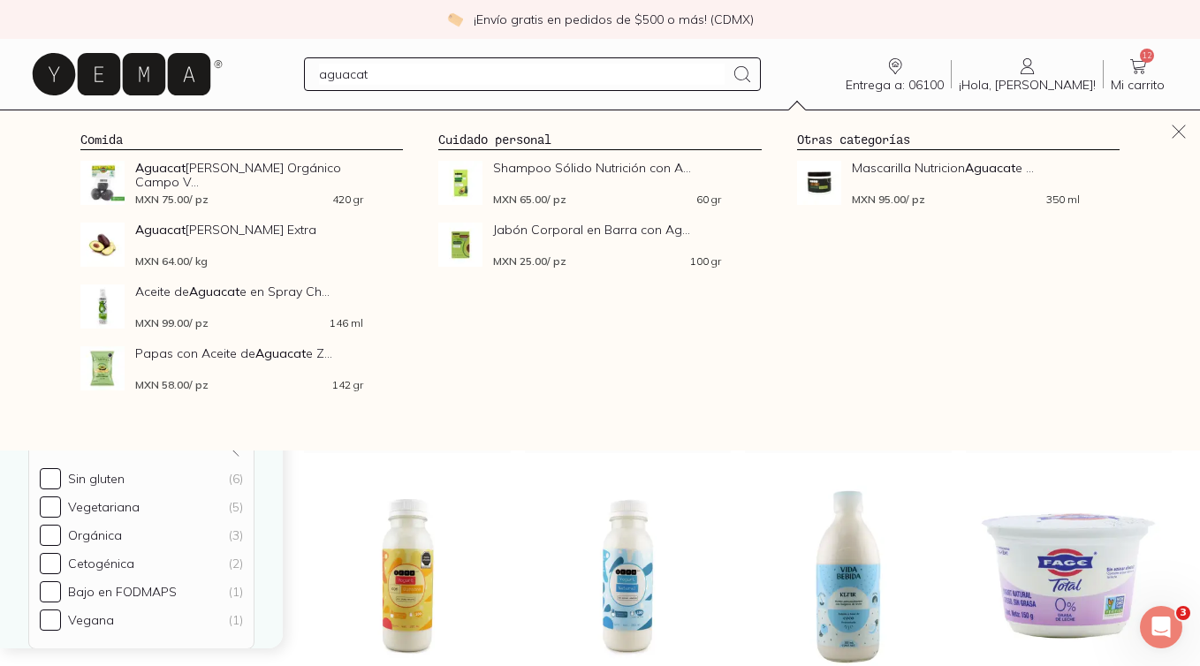
type input "aguacate"
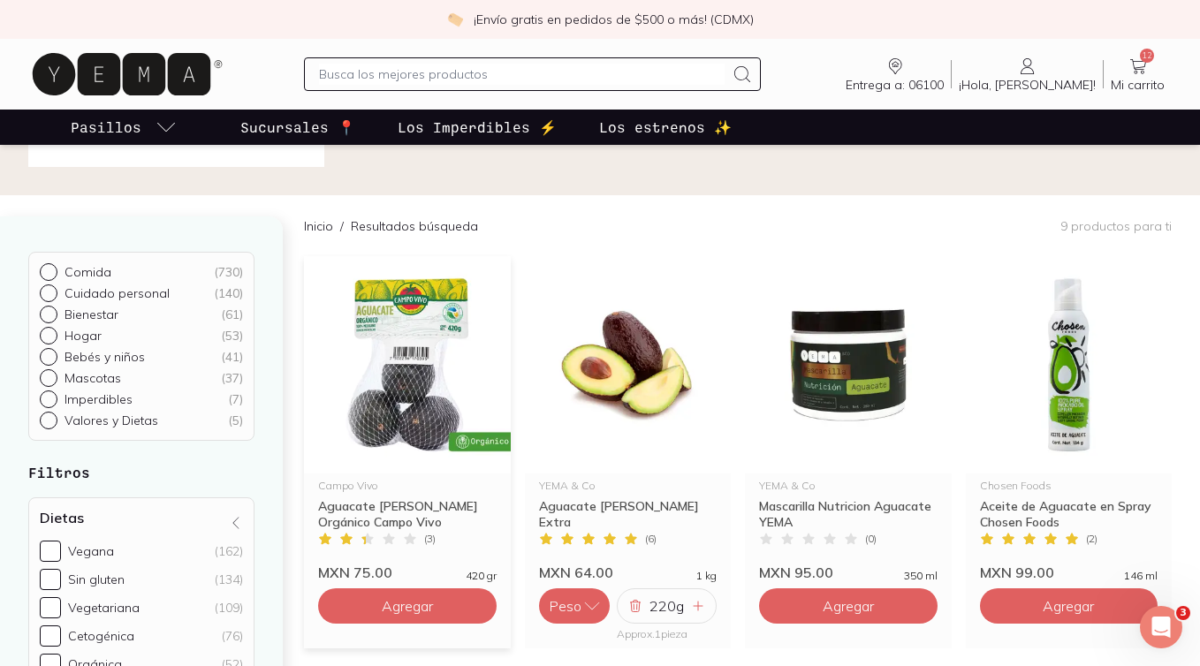
scroll to position [134, 0]
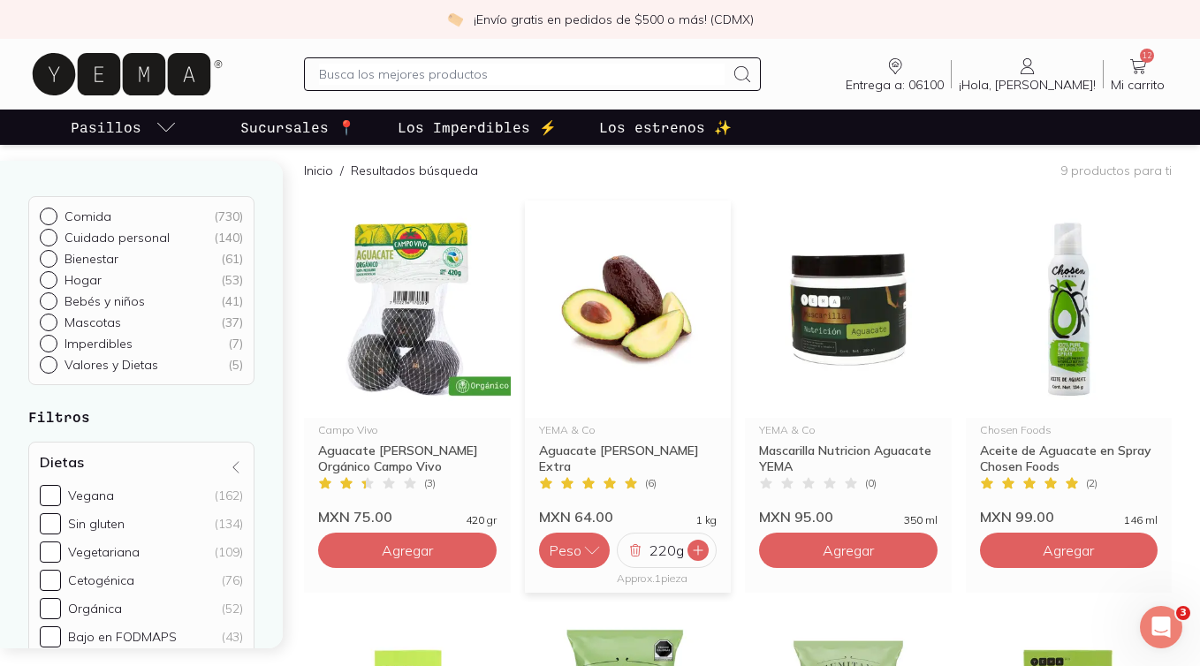
click at [702, 557] on icon at bounding box center [698, 550] width 14 height 14
click at [636, 555] on icon at bounding box center [635, 550] width 14 height 14
click at [435, 57] on div at bounding box center [533, 74] width 458 height 34
click at [435, 71] on input "text" at bounding box center [522, 74] width 406 height 21
type input "tostadas"
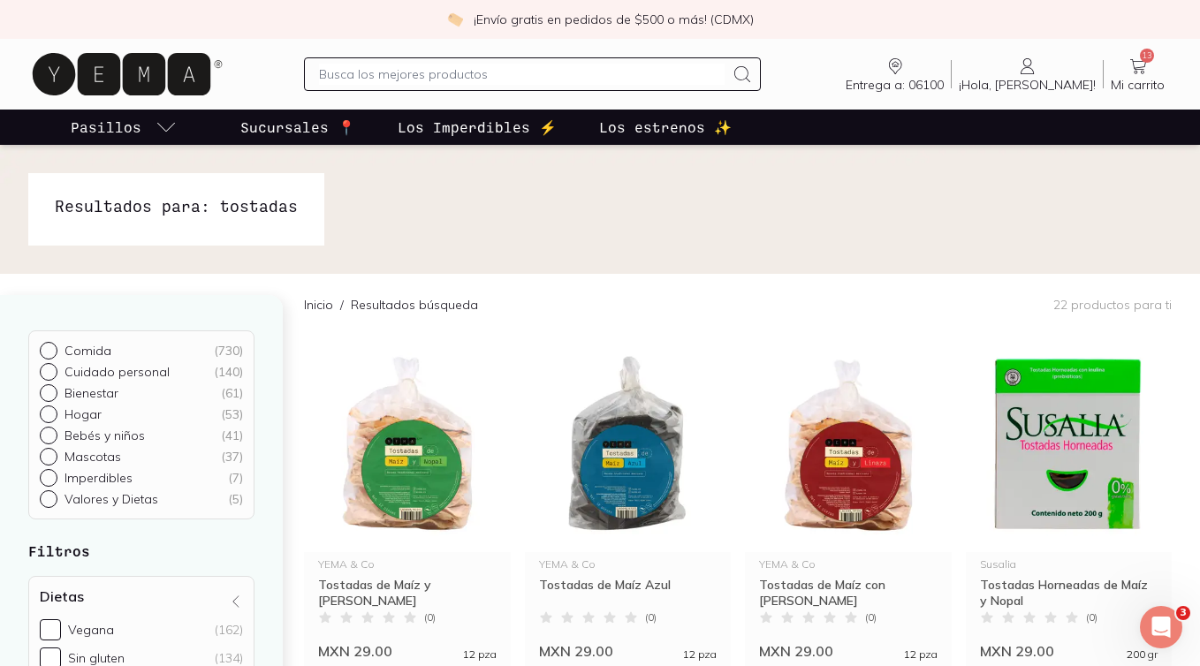
scroll to position [170, 0]
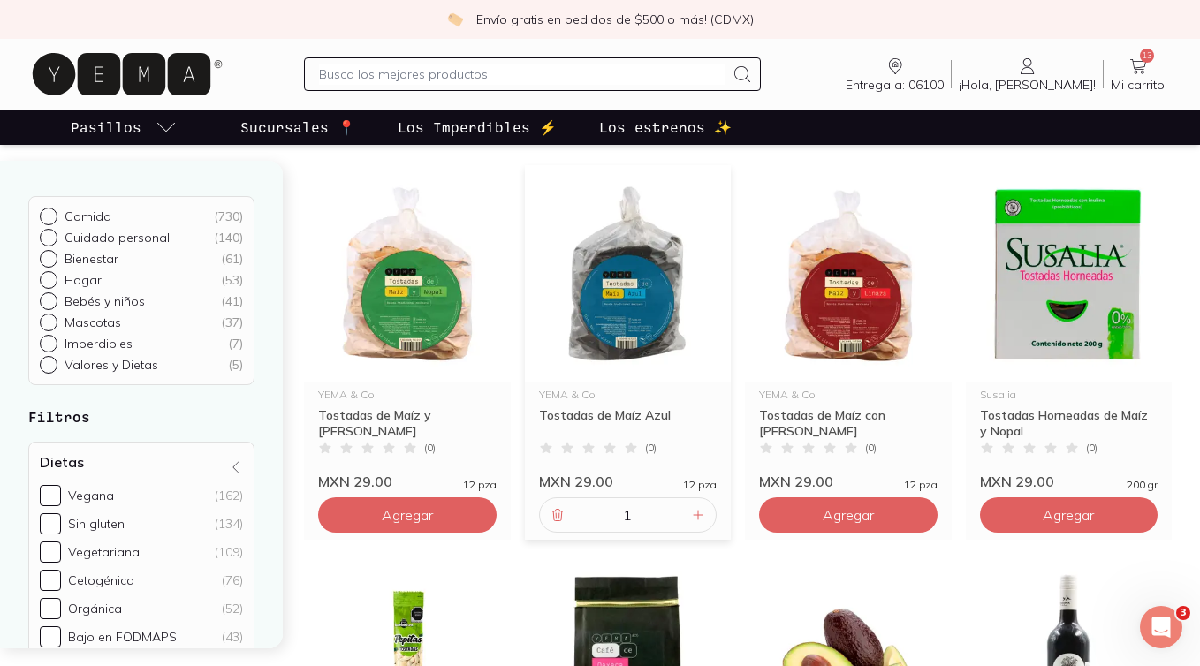
click at [686, 513] on input "1" at bounding box center [628, 515] width 120 height 34
click at [697, 517] on icon at bounding box center [698, 515] width 9 height 9
click at [568, 518] on input "2" at bounding box center [628, 515] width 120 height 34
click at [557, 515] on icon at bounding box center [557, 515] width 7 height 0
click at [551, 525] on div at bounding box center [557, 515] width 21 height 21
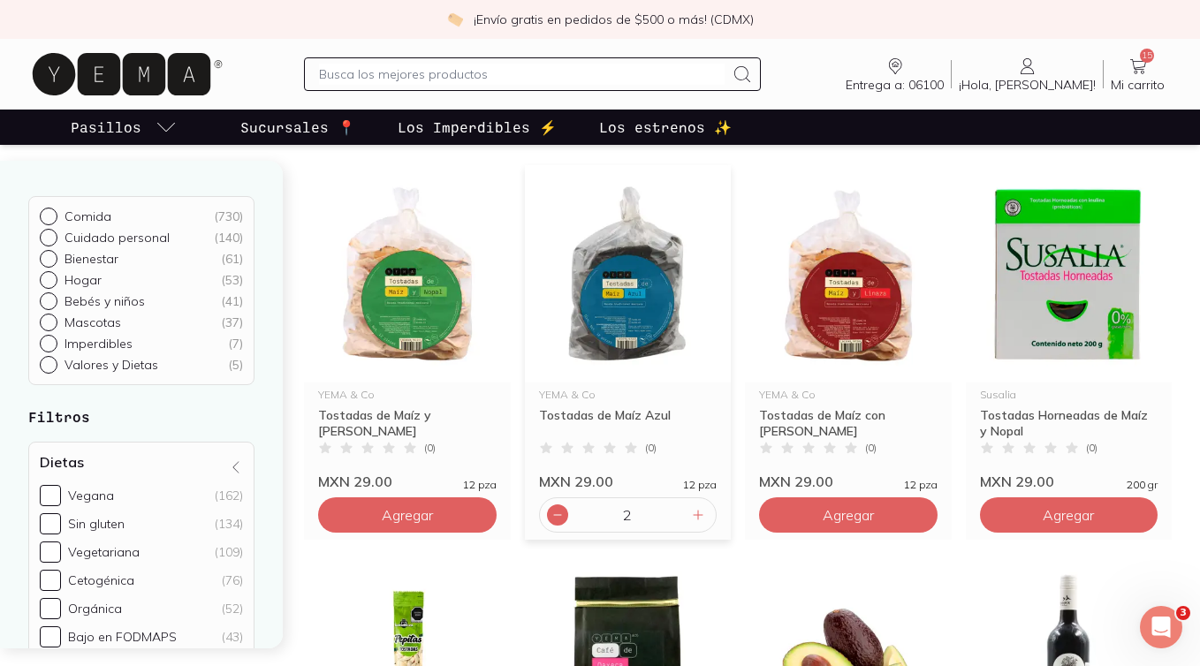
type input "1"
click at [442, 87] on div at bounding box center [533, 74] width 458 height 34
click at [435, 75] on input "text" at bounding box center [522, 74] width 406 height 21
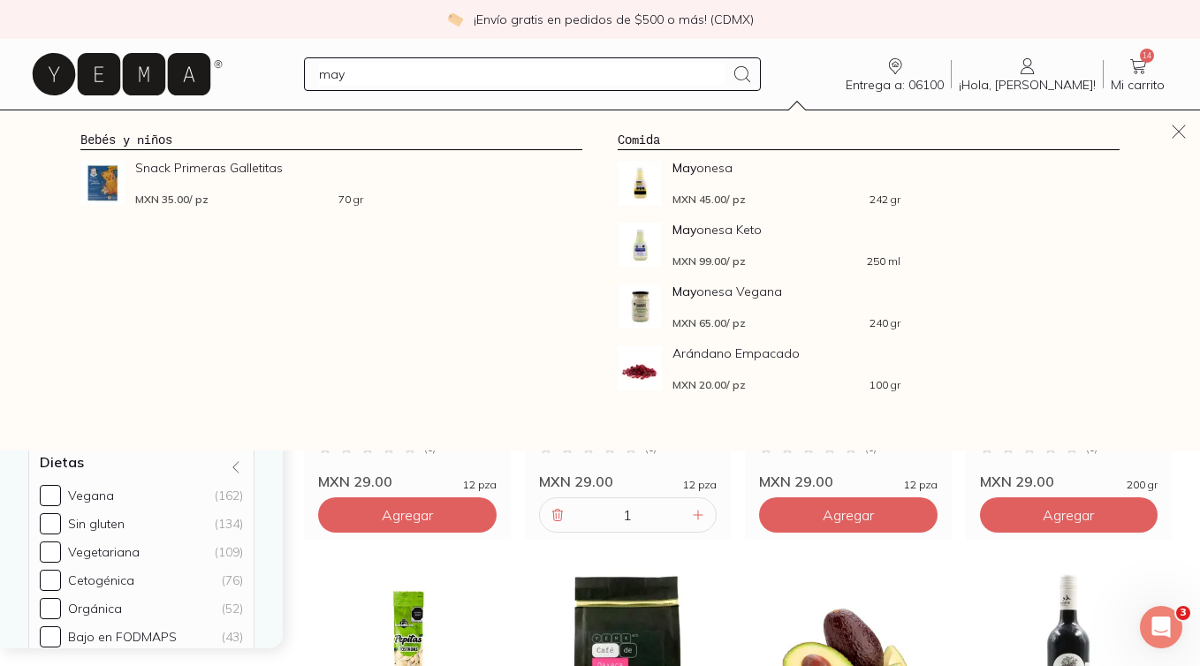
type input "may"
click at [1140, 69] on icon at bounding box center [1138, 66] width 16 height 15
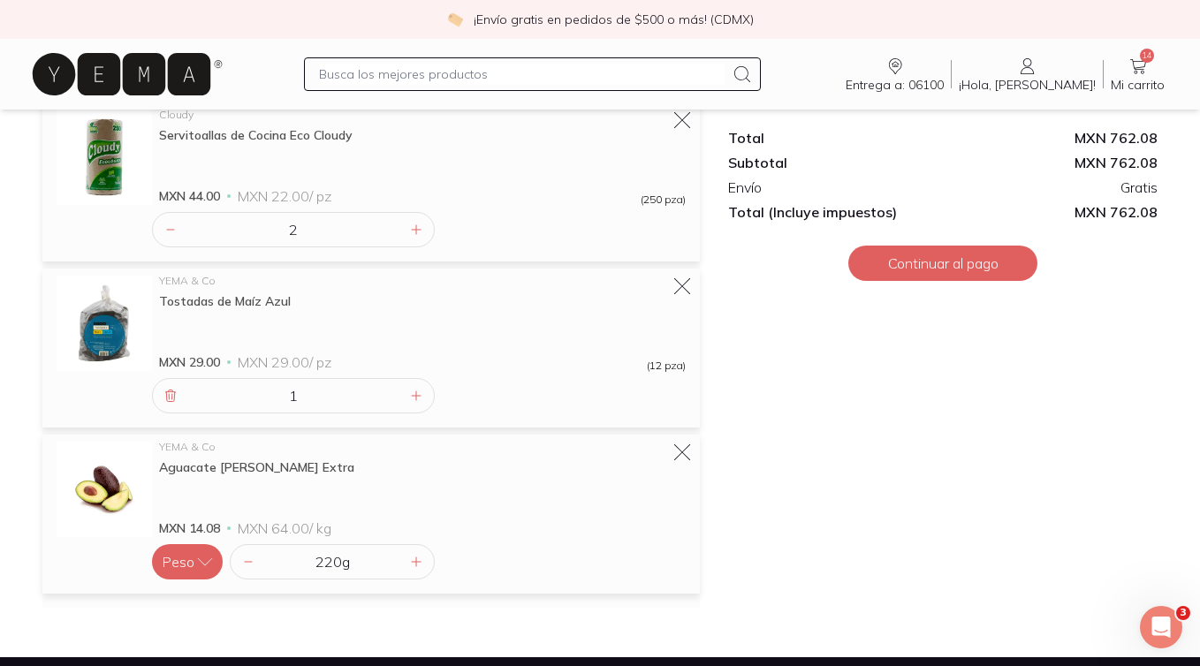
scroll to position [1045, 0]
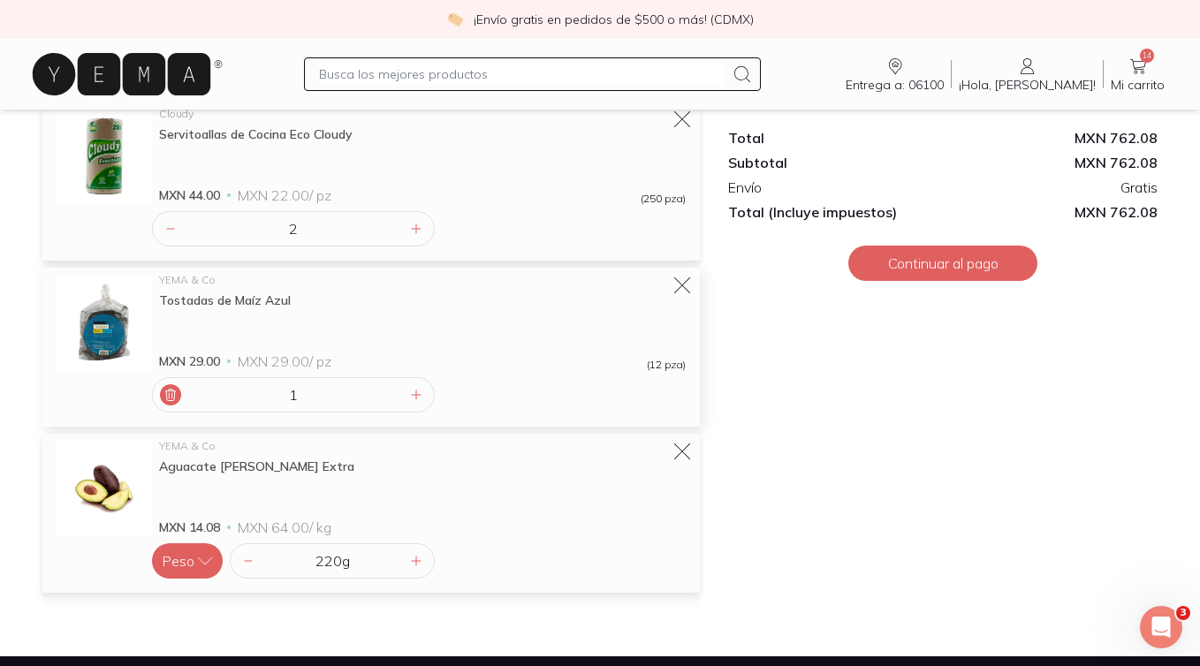
click at [176, 401] on icon at bounding box center [170, 395] width 14 height 14
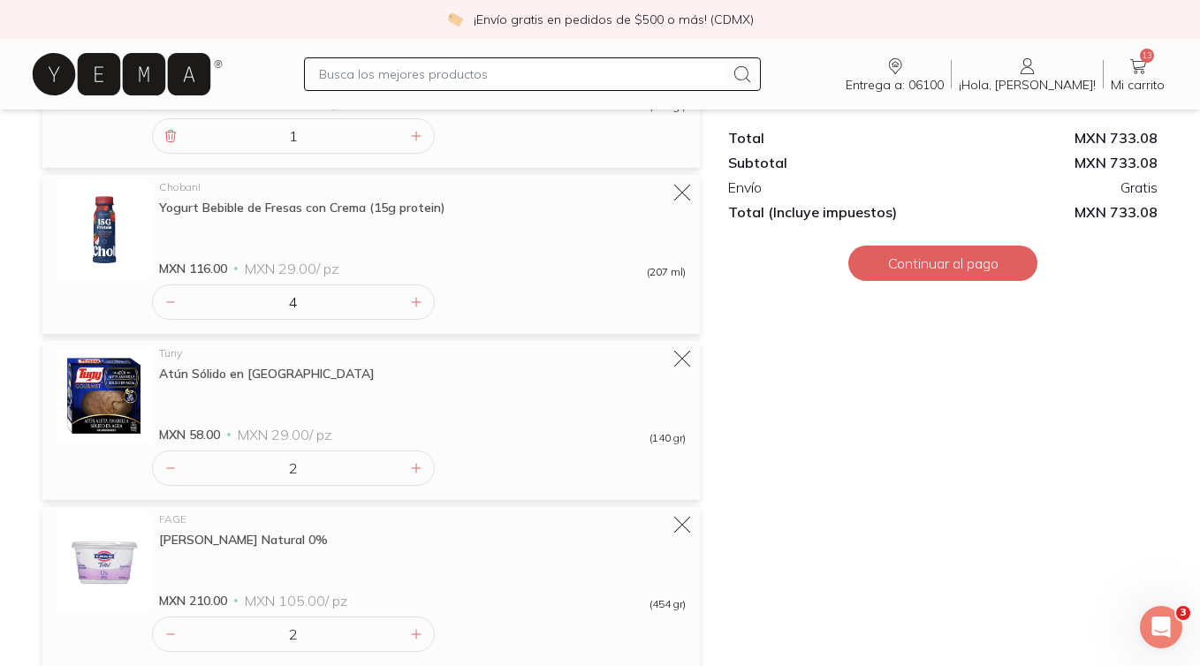
scroll to position [472, 0]
click at [168, 465] on icon at bounding box center [170, 470] width 14 height 14
type input "1"
click at [177, 472] on icon at bounding box center [170, 470] width 14 height 14
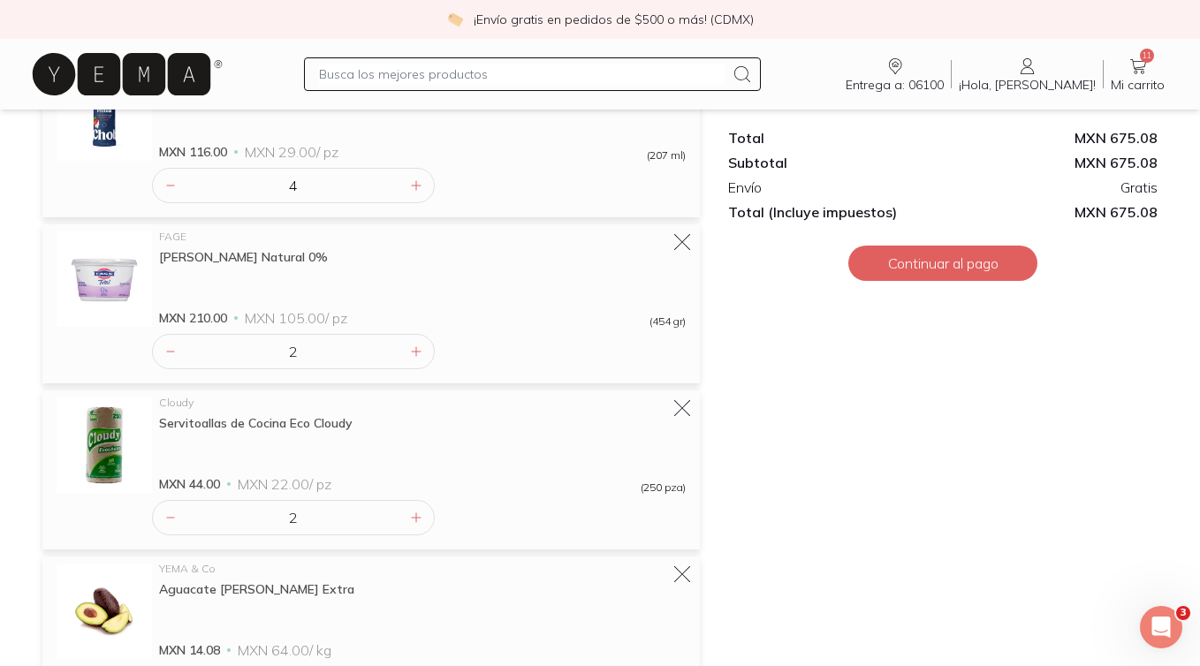
scroll to position [756, 0]
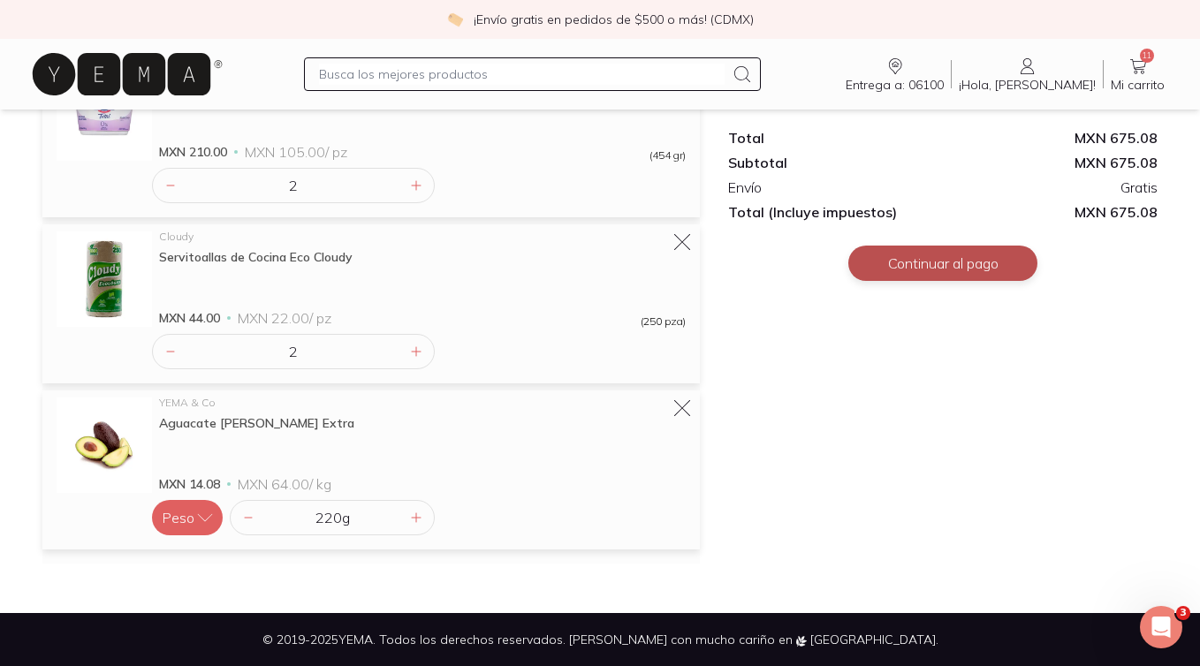
click at [906, 259] on button "Continuar al pago" at bounding box center [942, 263] width 189 height 35
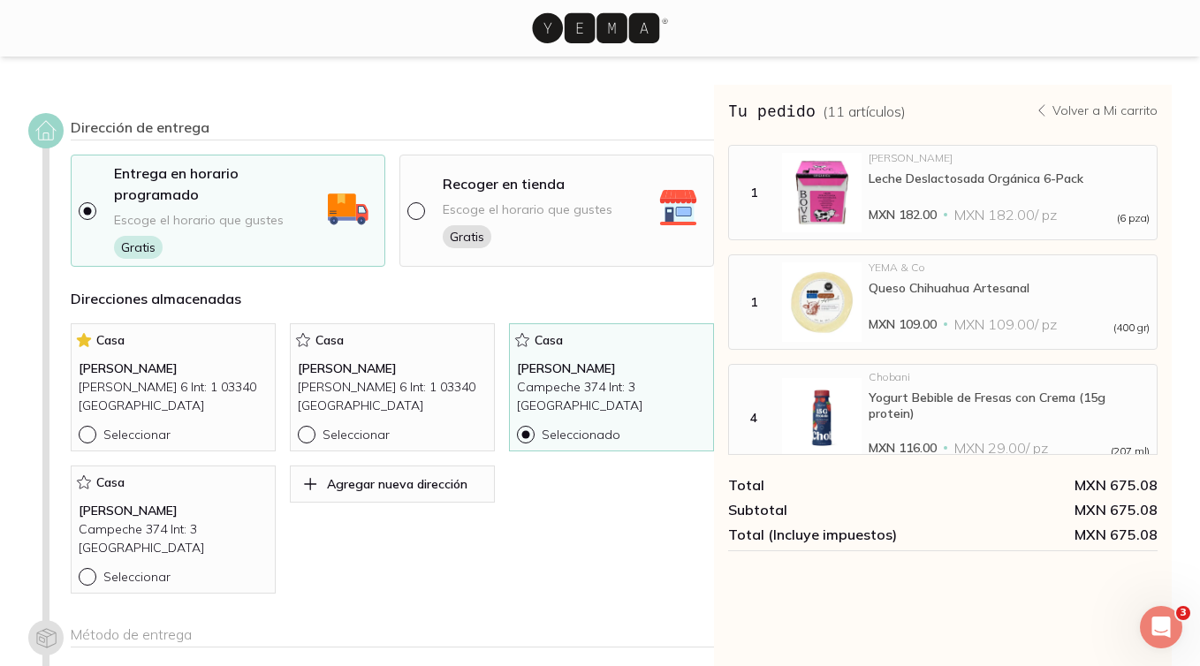
click at [607, 56] on div at bounding box center [600, 28] width 1200 height 57
click at [590, 30] on icon at bounding box center [595, 28] width 127 height 30
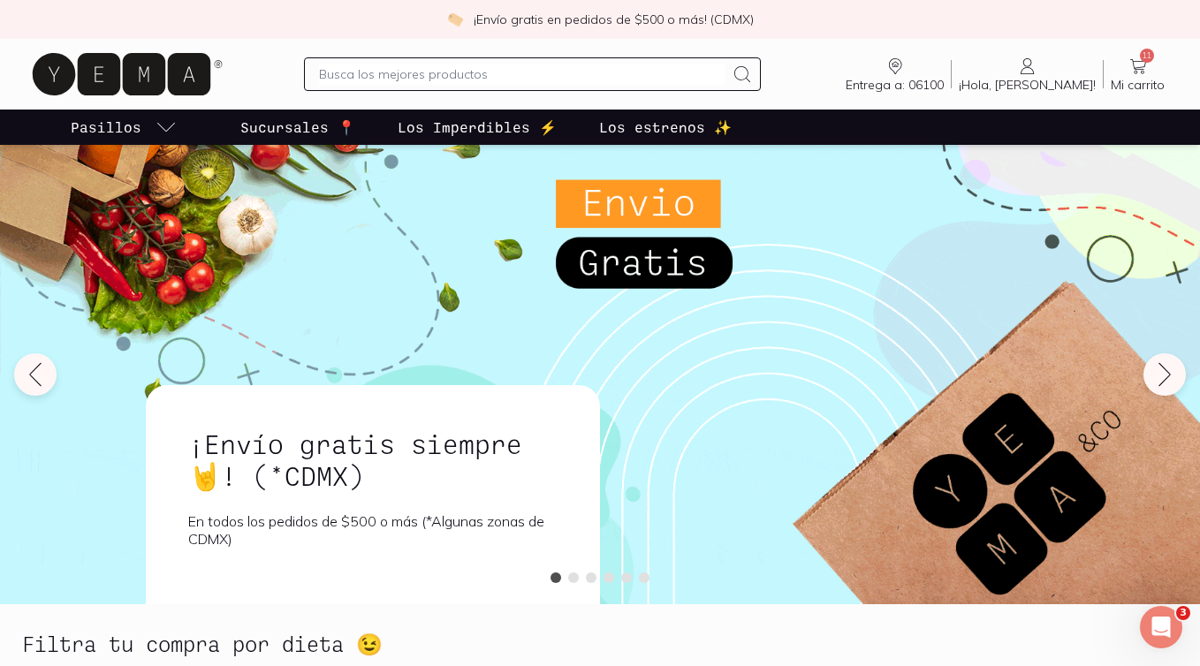
click at [467, 73] on input "text" at bounding box center [522, 74] width 406 height 21
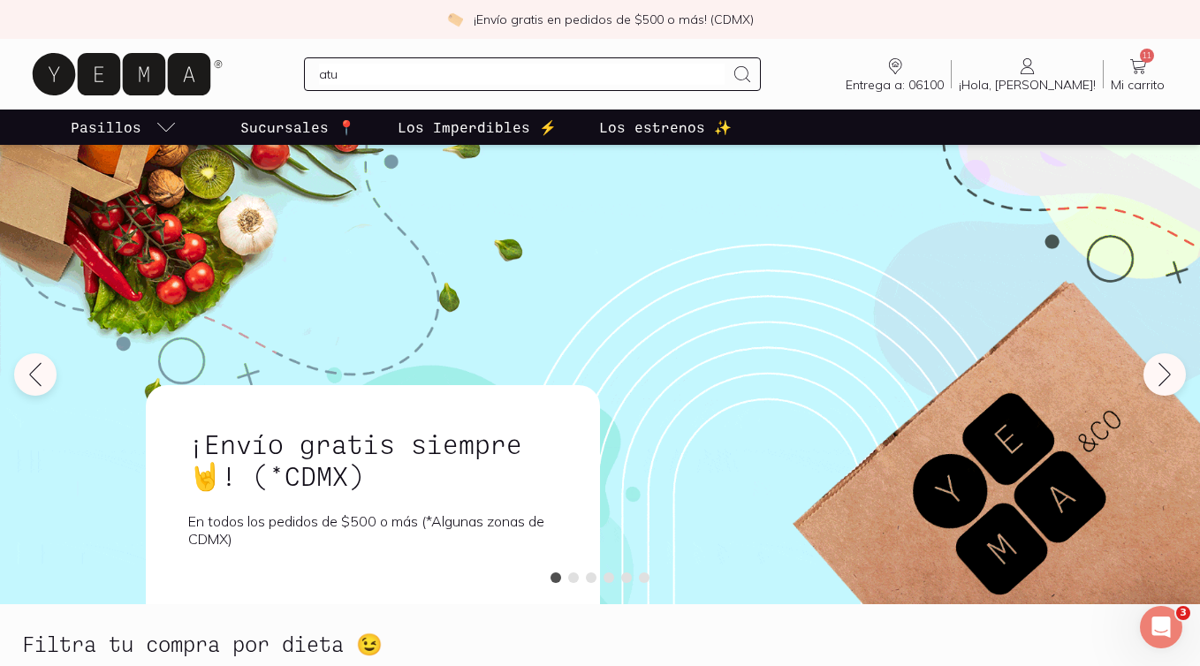
type input "atun"
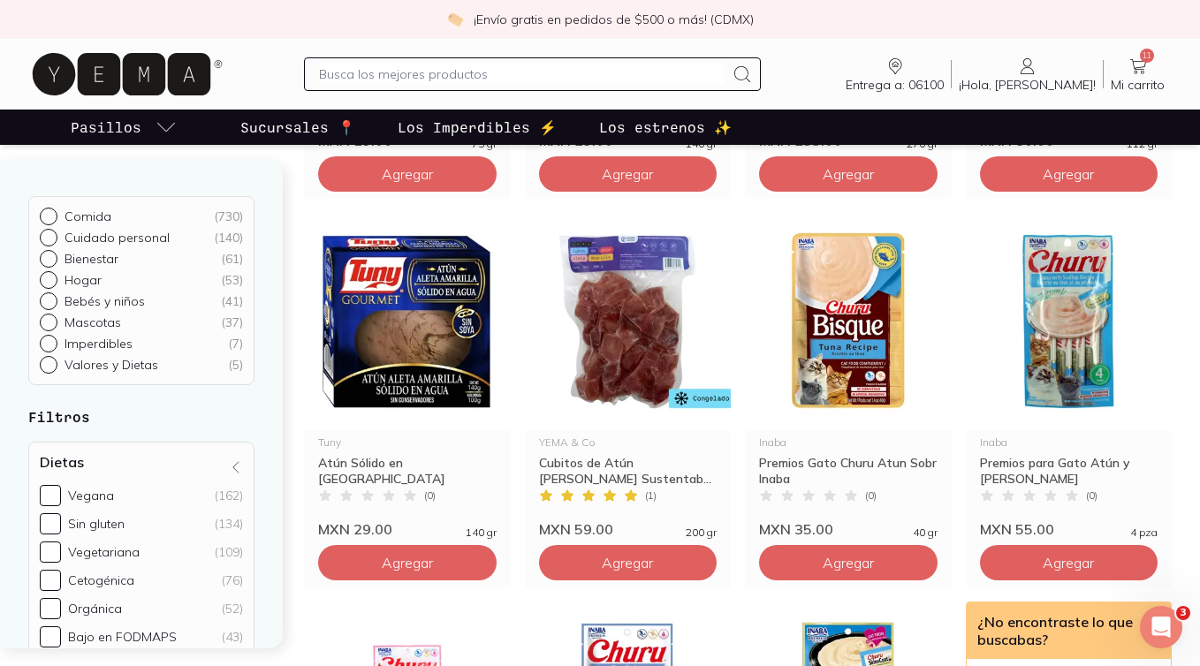
scroll to position [1579, 0]
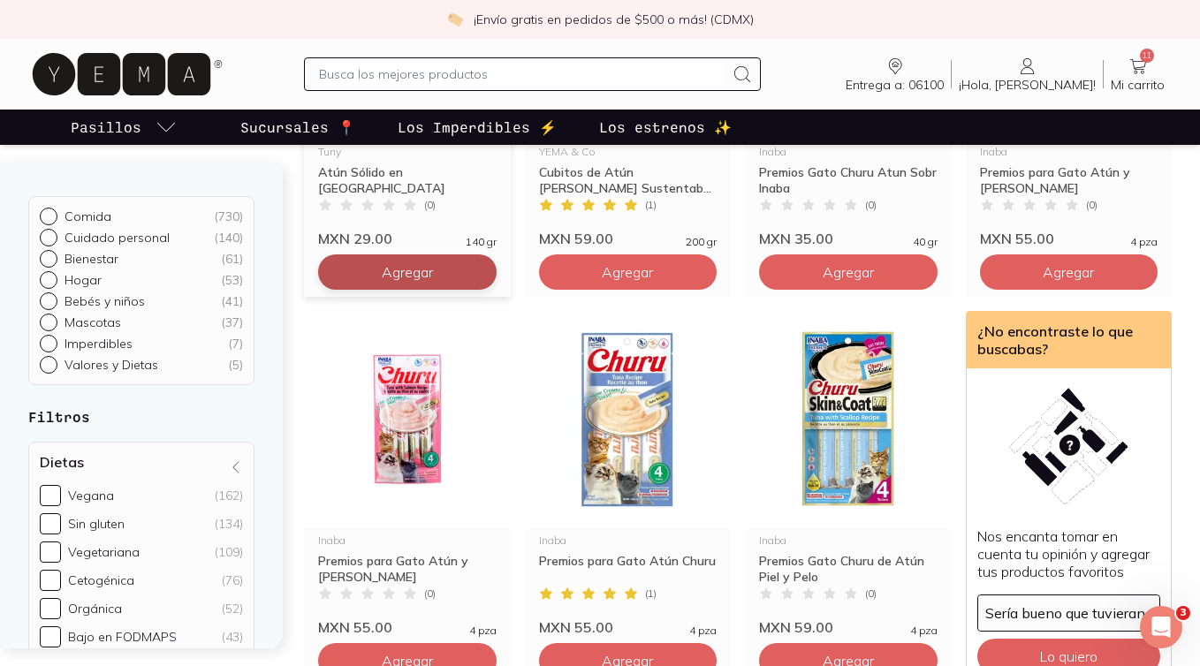
click at [482, 274] on icon at bounding box center [478, 272] width 14 height 14
type input "2"
click at [392, 66] on input "text" at bounding box center [522, 74] width 406 height 21
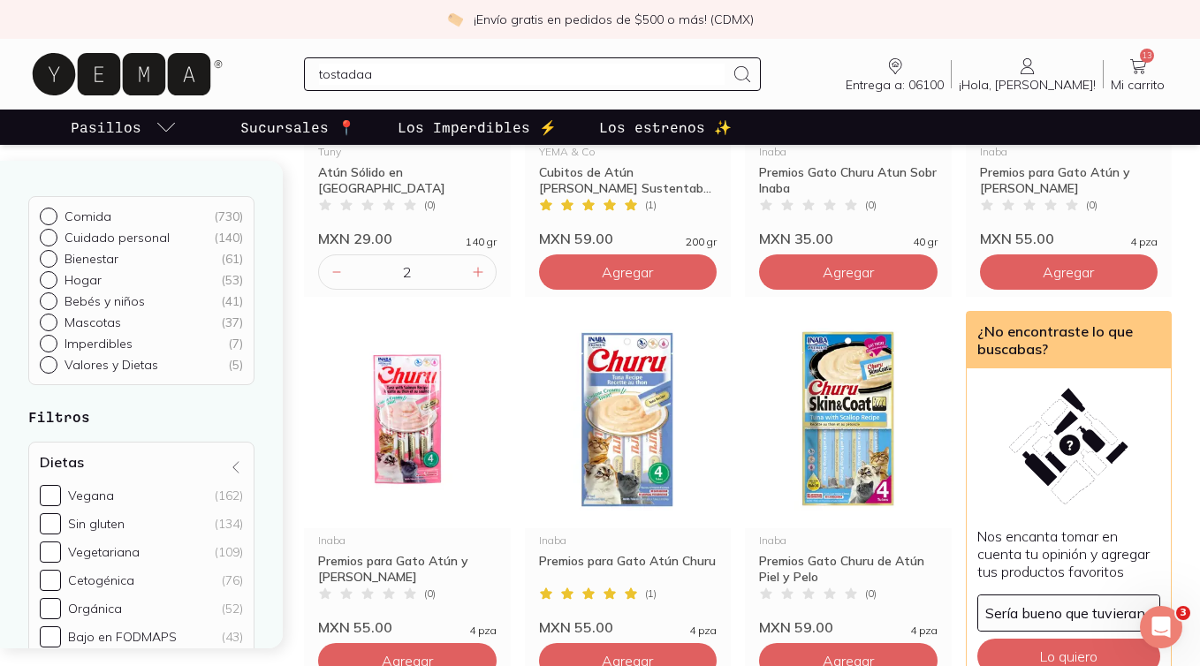
type input "tostadaas"
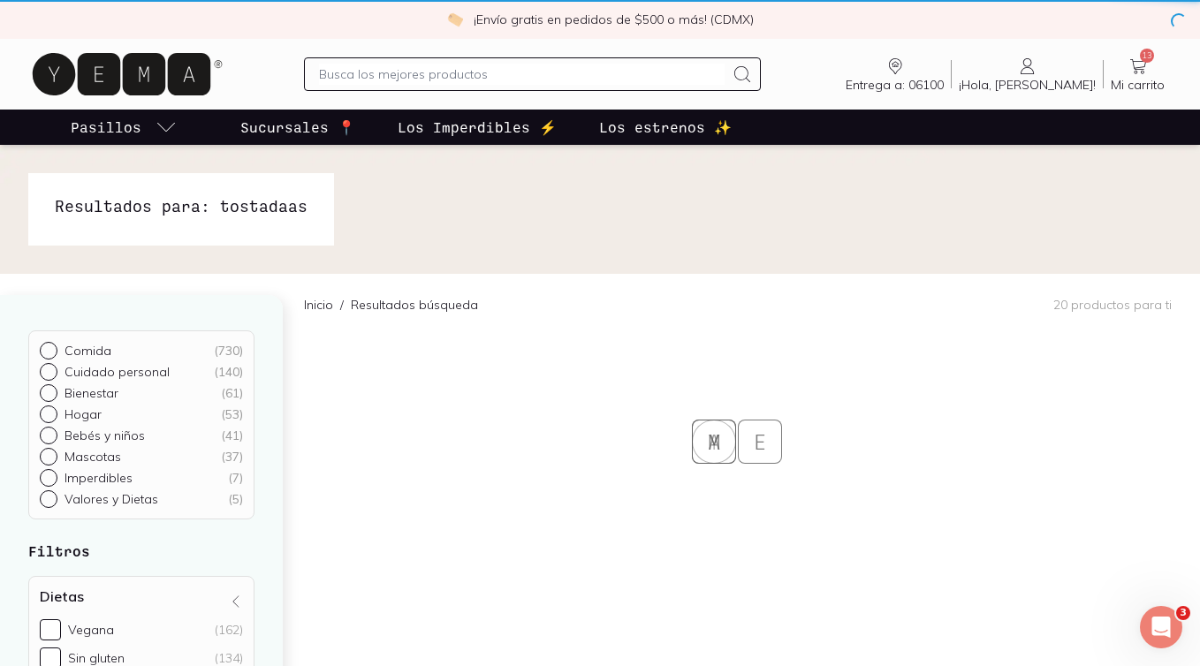
click at [451, 66] on input "text" at bounding box center [522, 74] width 406 height 21
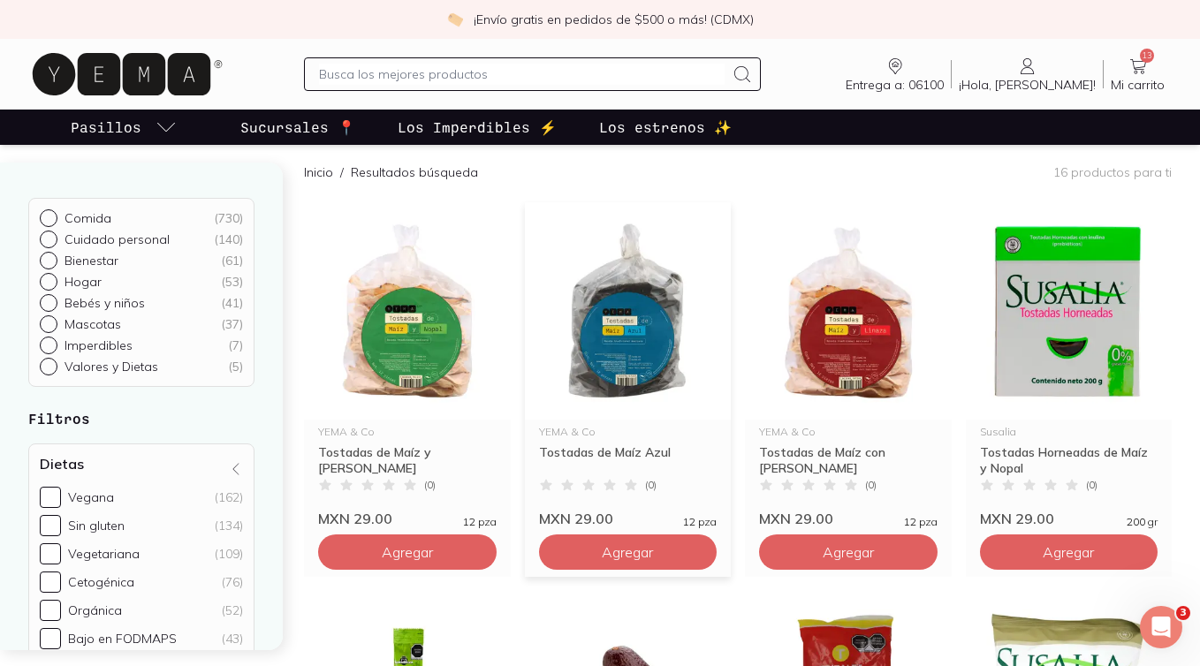
scroll to position [323, 0]
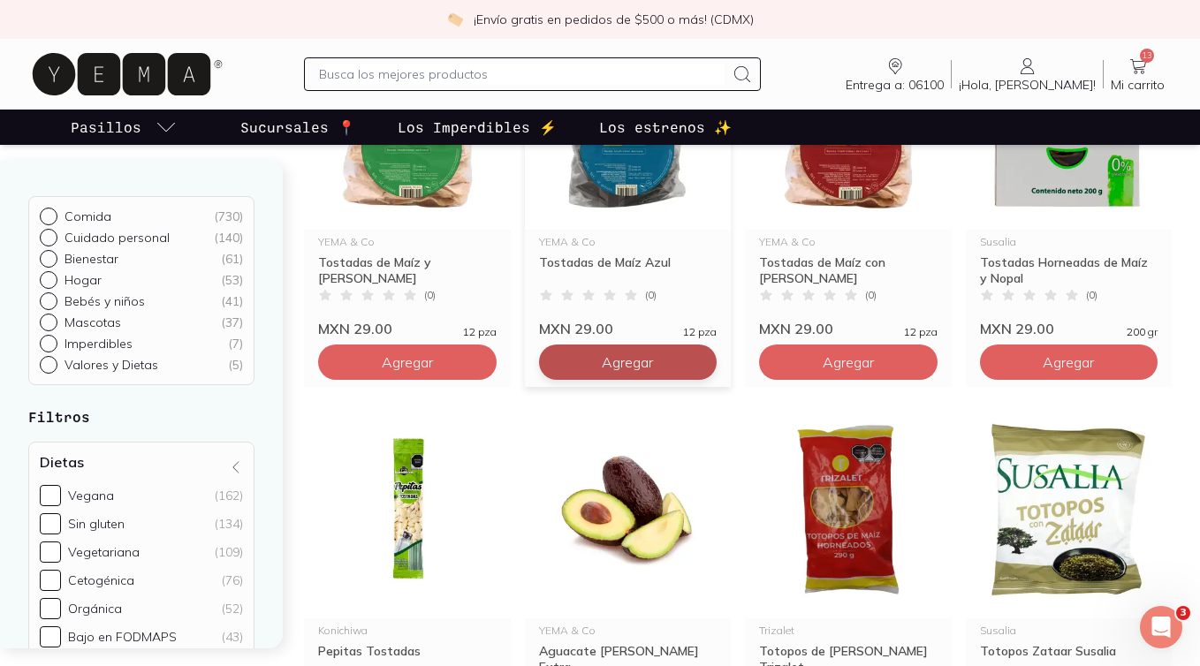
click at [433, 363] on span "Agregar" at bounding box center [407, 362] width 51 height 18
click at [1150, 79] on span "Mi carrito" at bounding box center [1138, 85] width 54 height 16
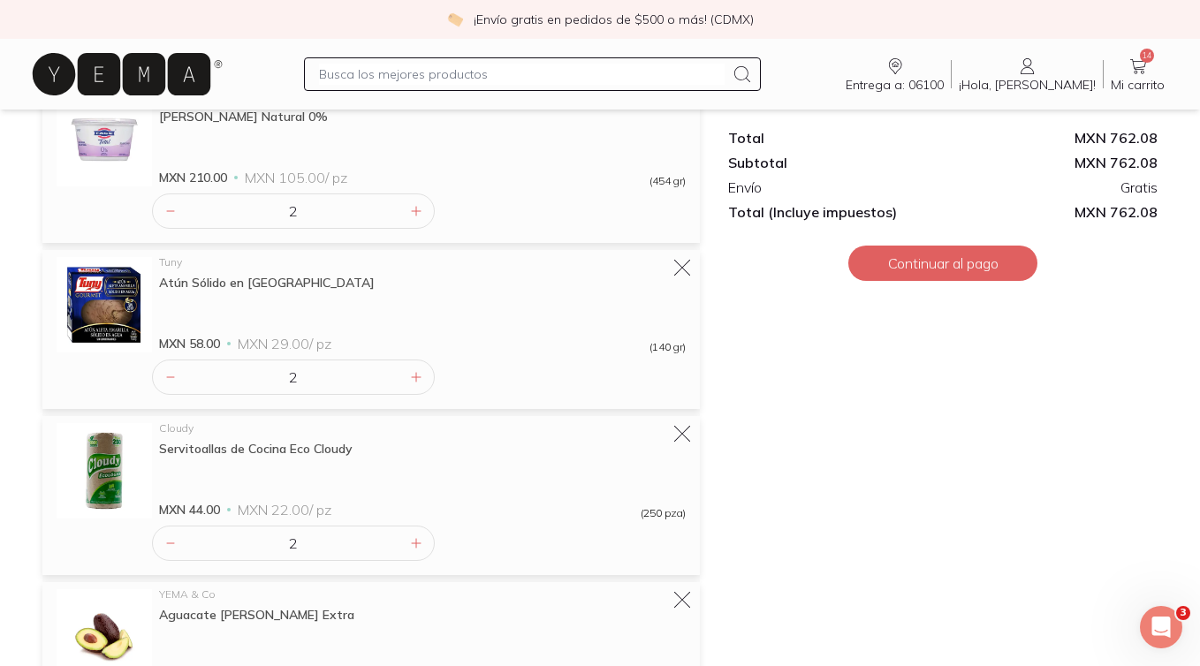
scroll to position [1089, 0]
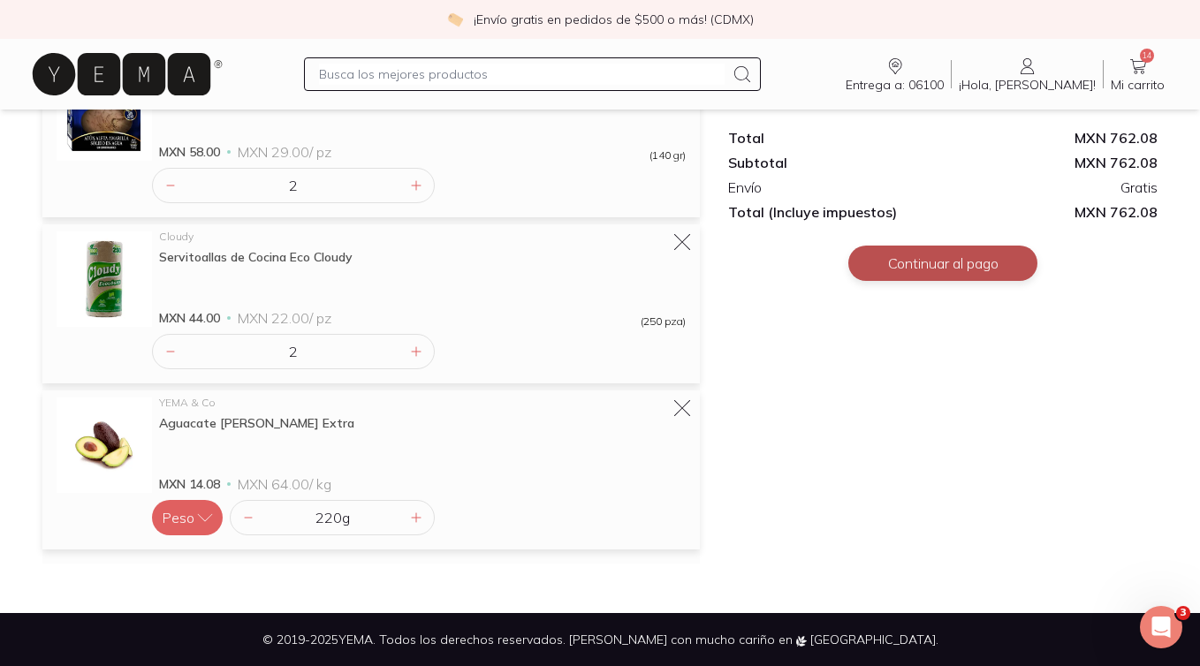
click at [984, 273] on button "Continuar al pago" at bounding box center [942, 263] width 189 height 35
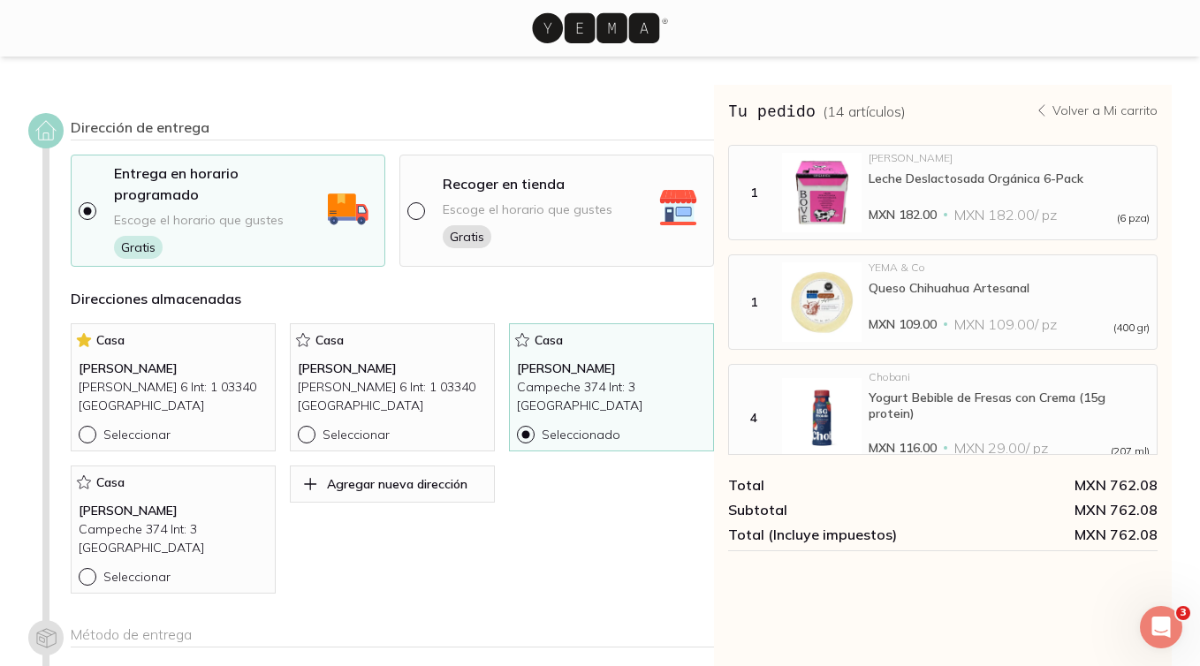
click at [582, 19] on icon at bounding box center [595, 28] width 127 height 30
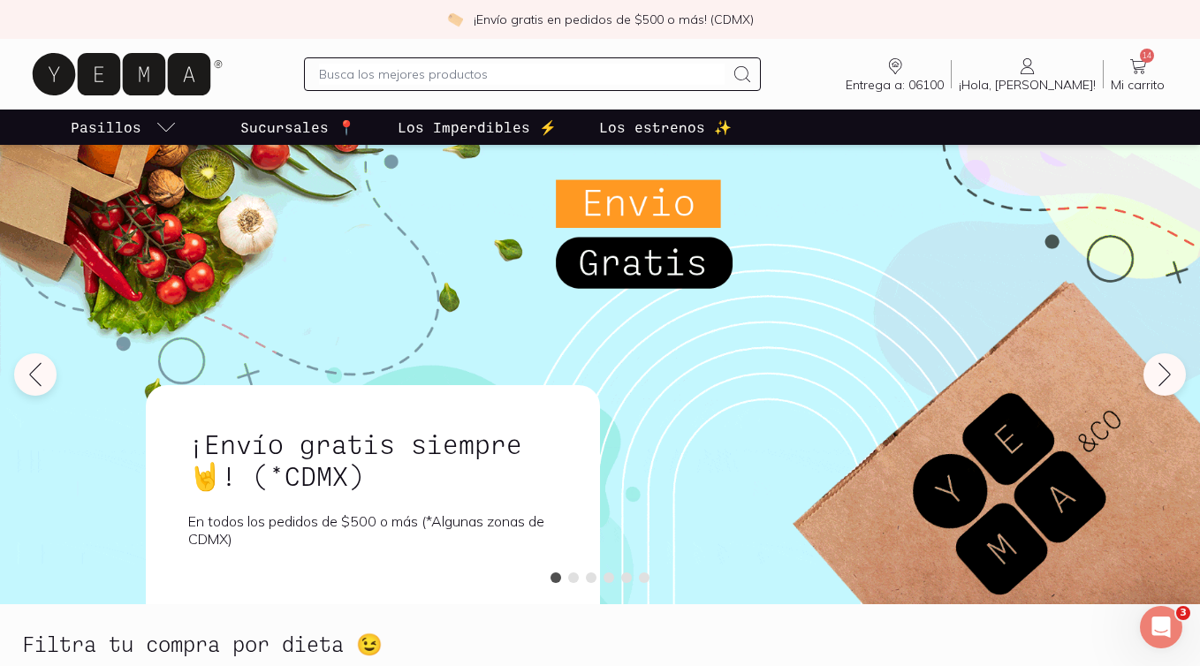
click at [565, 79] on input "text" at bounding box center [522, 74] width 406 height 21
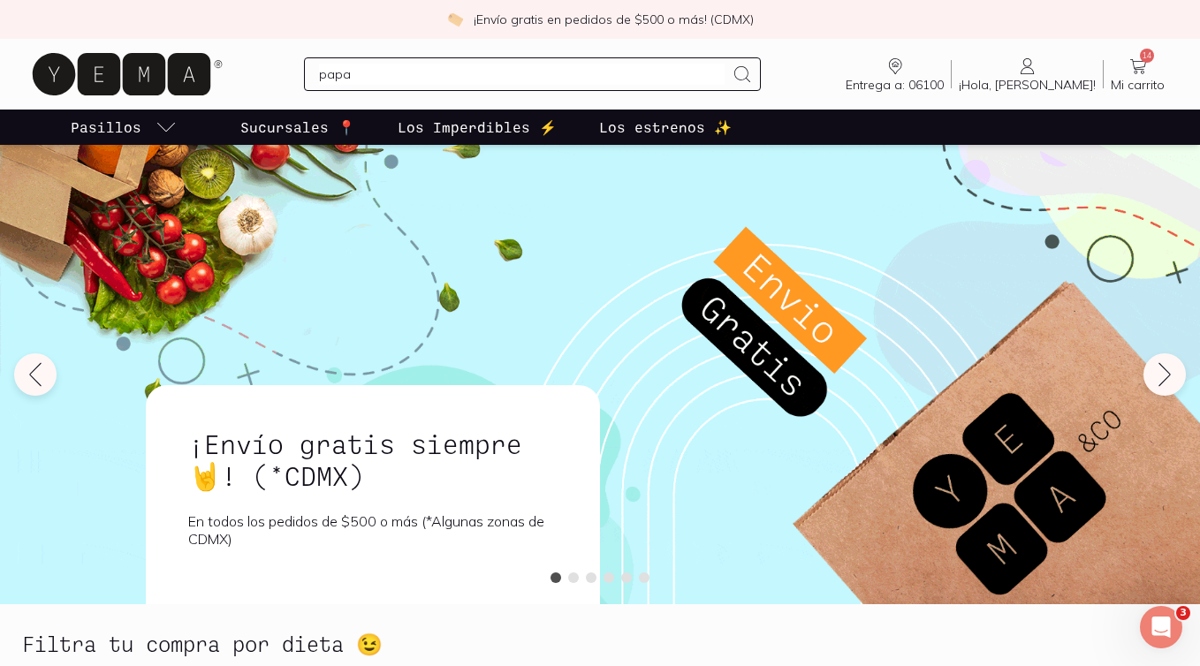
type input "papas"
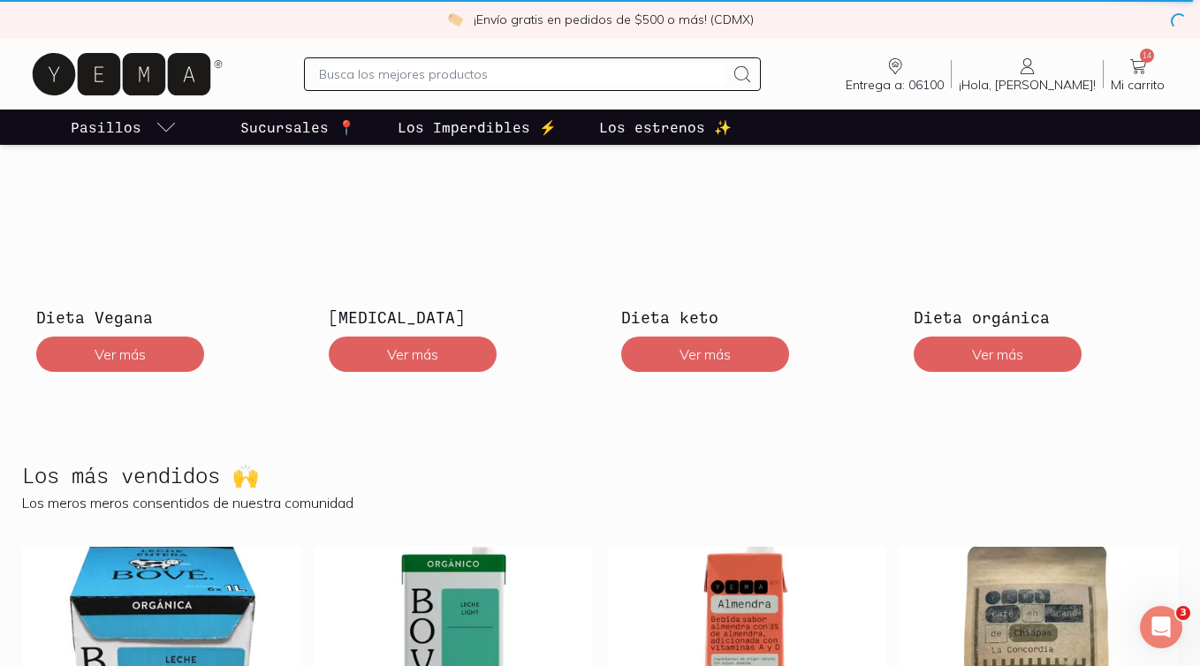
scroll to position [810, 0]
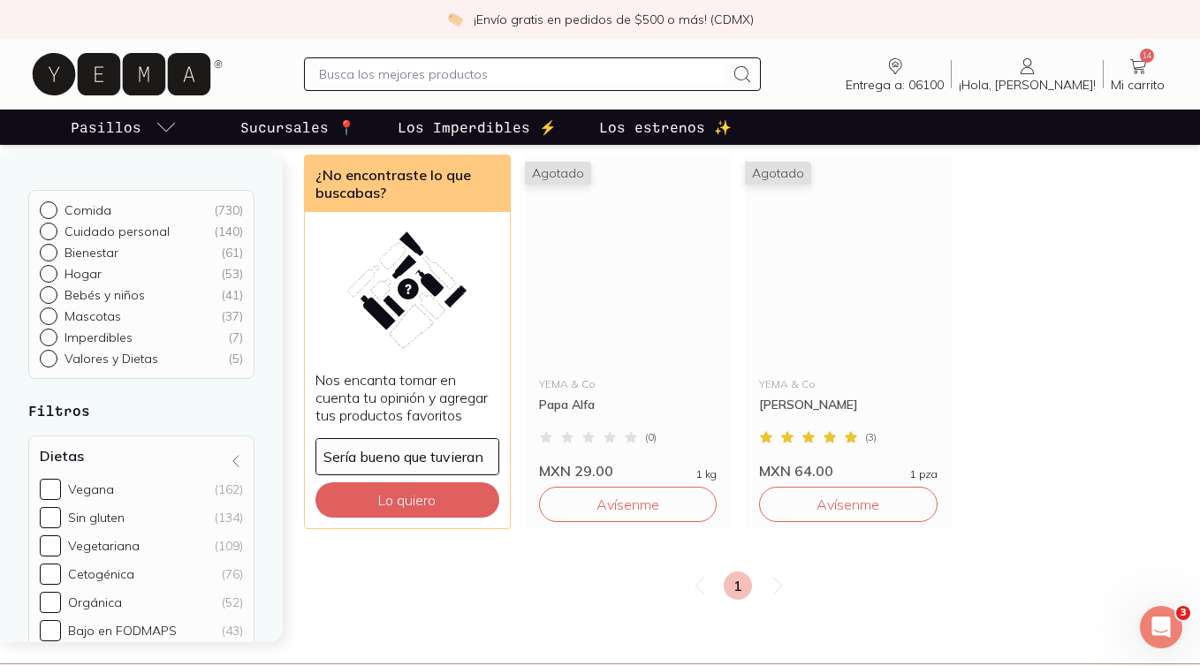
scroll to position [1965, 0]
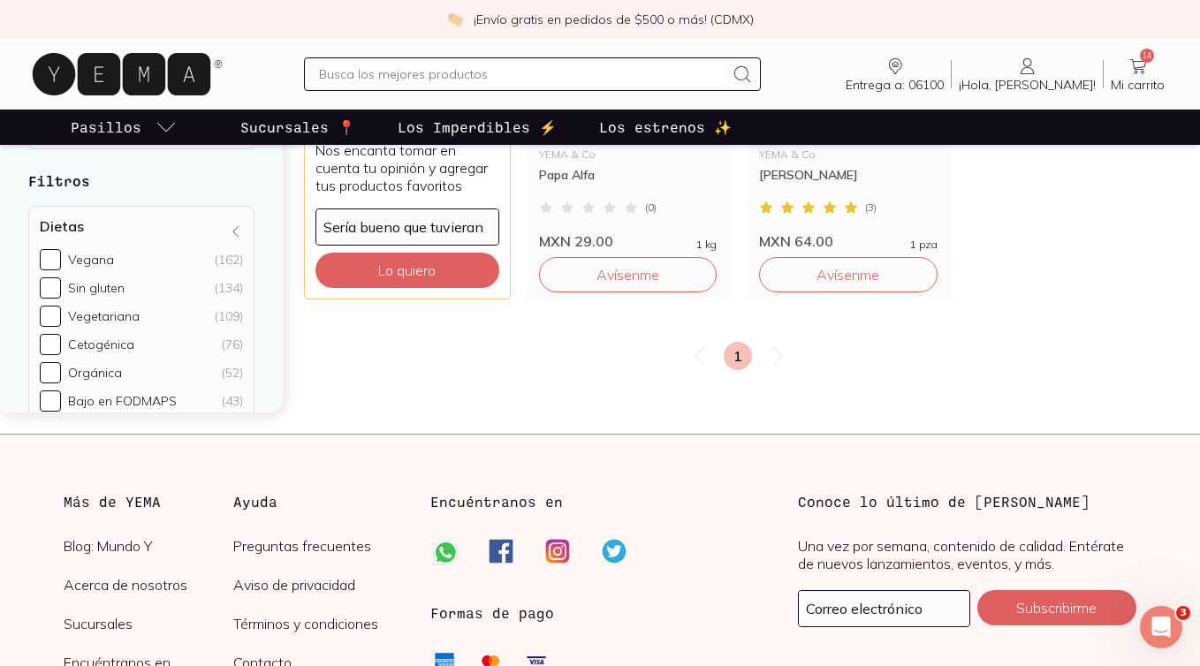
click at [1134, 64] on icon at bounding box center [1137, 66] width 21 height 21
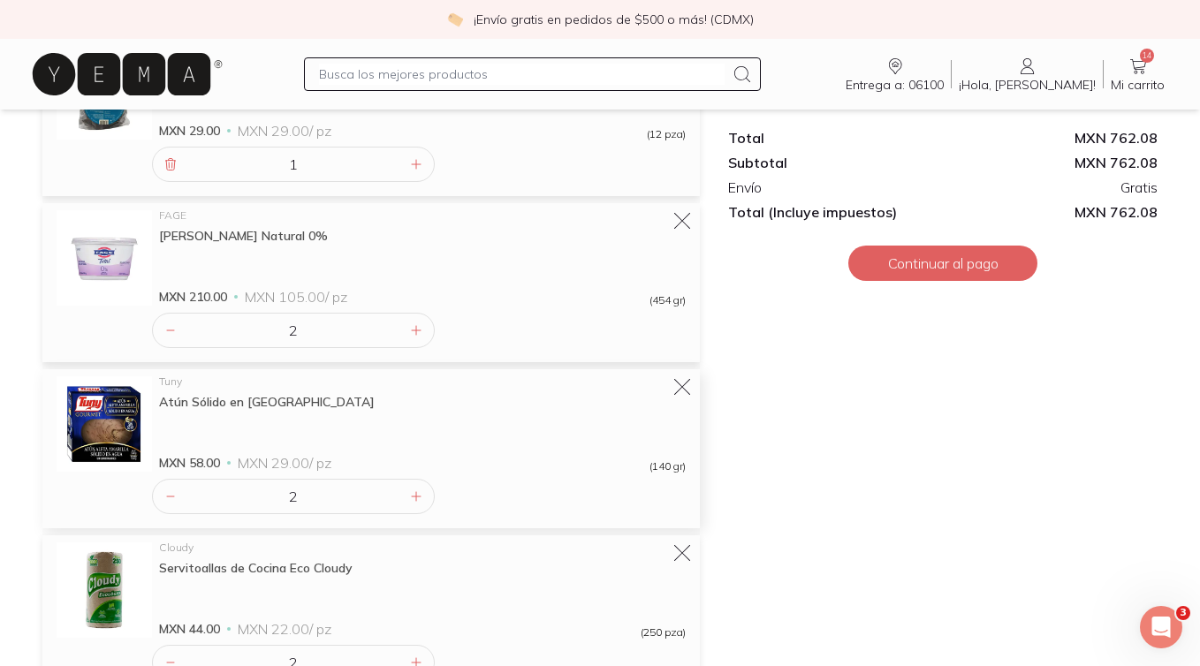
scroll to position [896, 0]
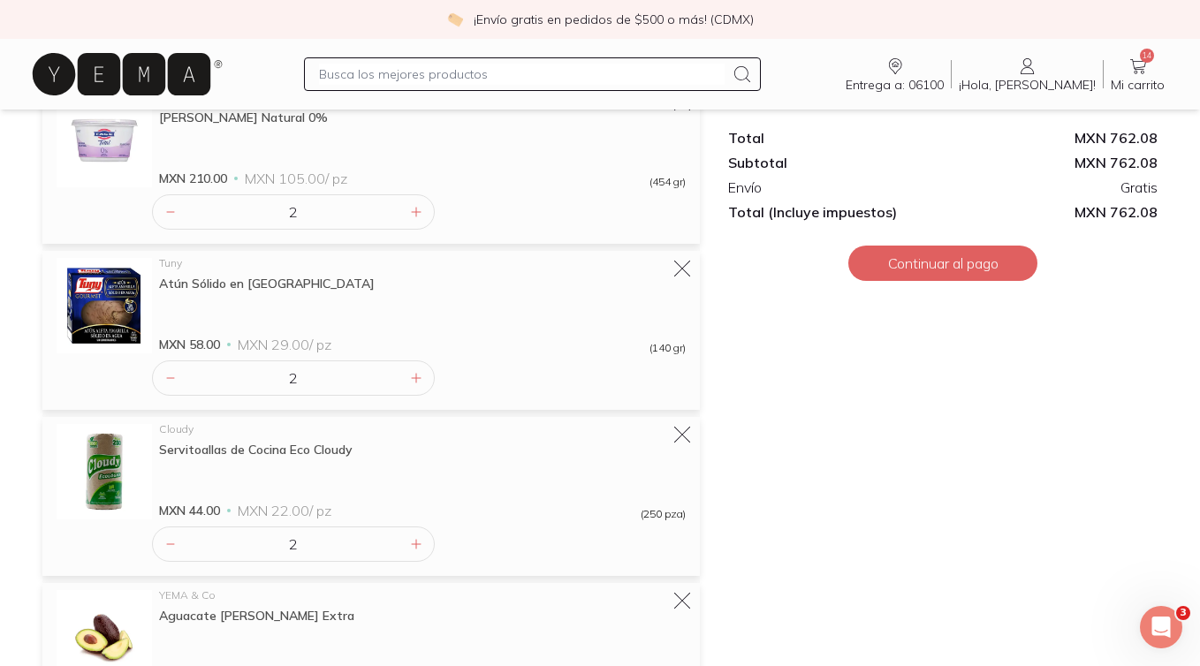
click at [909, 271] on button "Continuar al pago" at bounding box center [942, 263] width 189 height 35
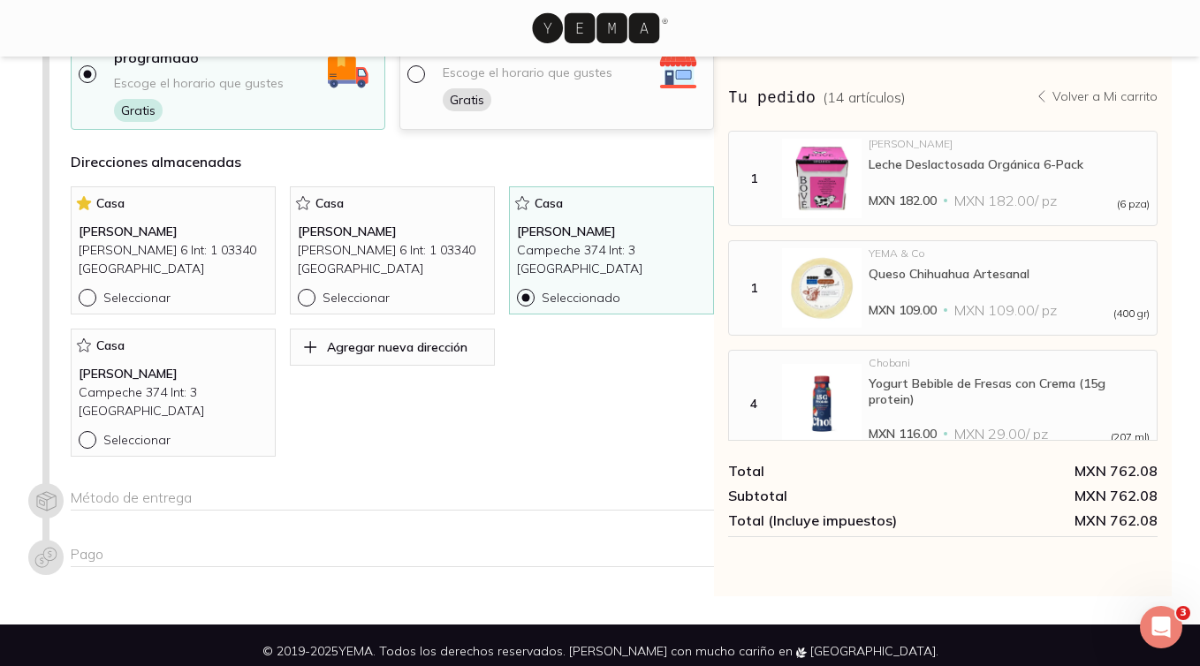
scroll to position [148, 0]
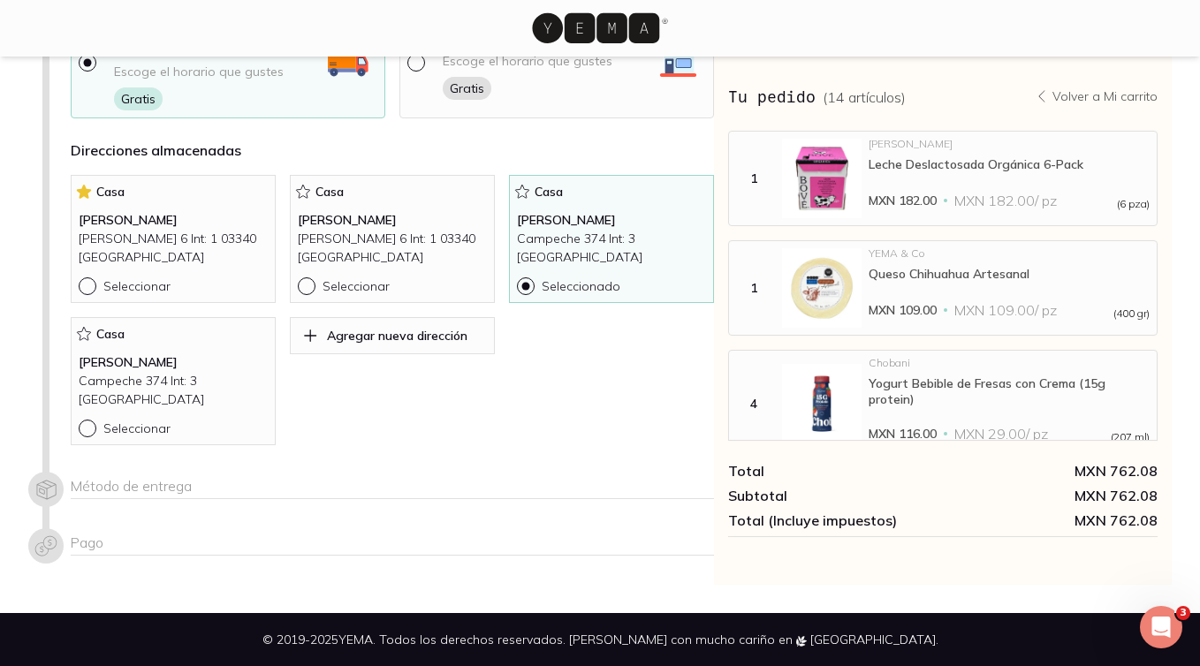
click at [161, 473] on div "Método de entrega" at bounding box center [392, 488] width 643 height 33
click at [635, 159] on h4 "Direcciones almacenadas" at bounding box center [392, 150] width 643 height 21
click at [631, 172] on div "Direcciones almacenadas Casa [PERSON_NAME] [PERSON_NAME] 6 Int: 1 03340 [GEOGRA…" at bounding box center [392, 293] width 643 height 306
click at [628, 189] on p "Casa" at bounding box center [611, 192] width 189 height 18
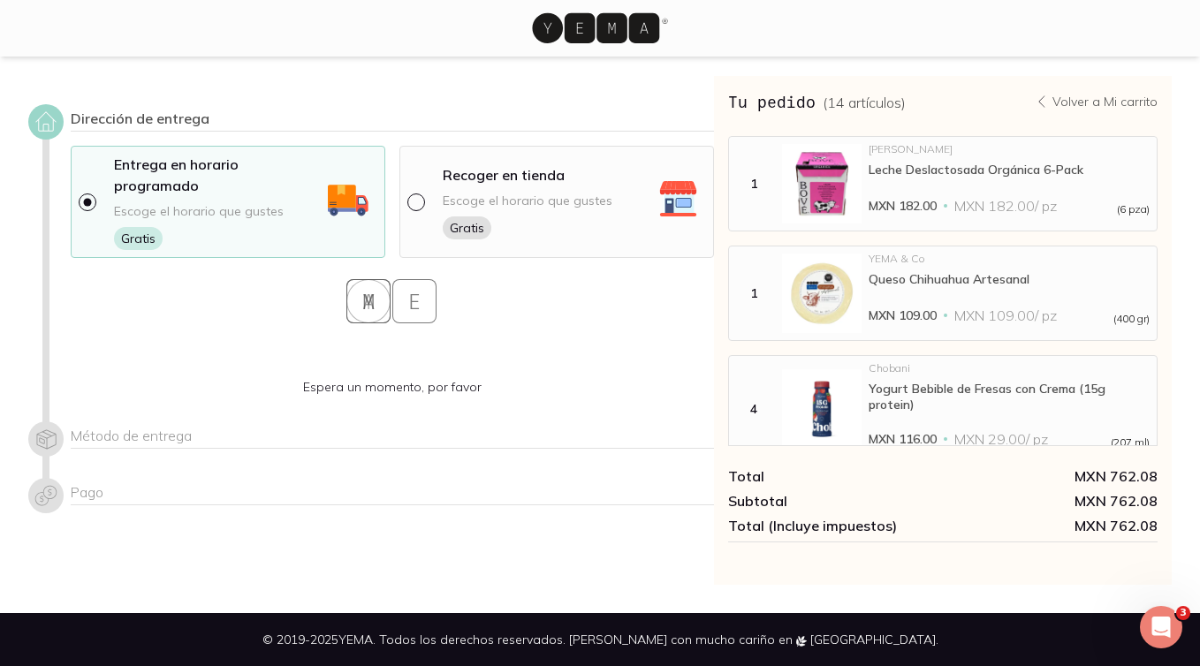
scroll to position [9, 0]
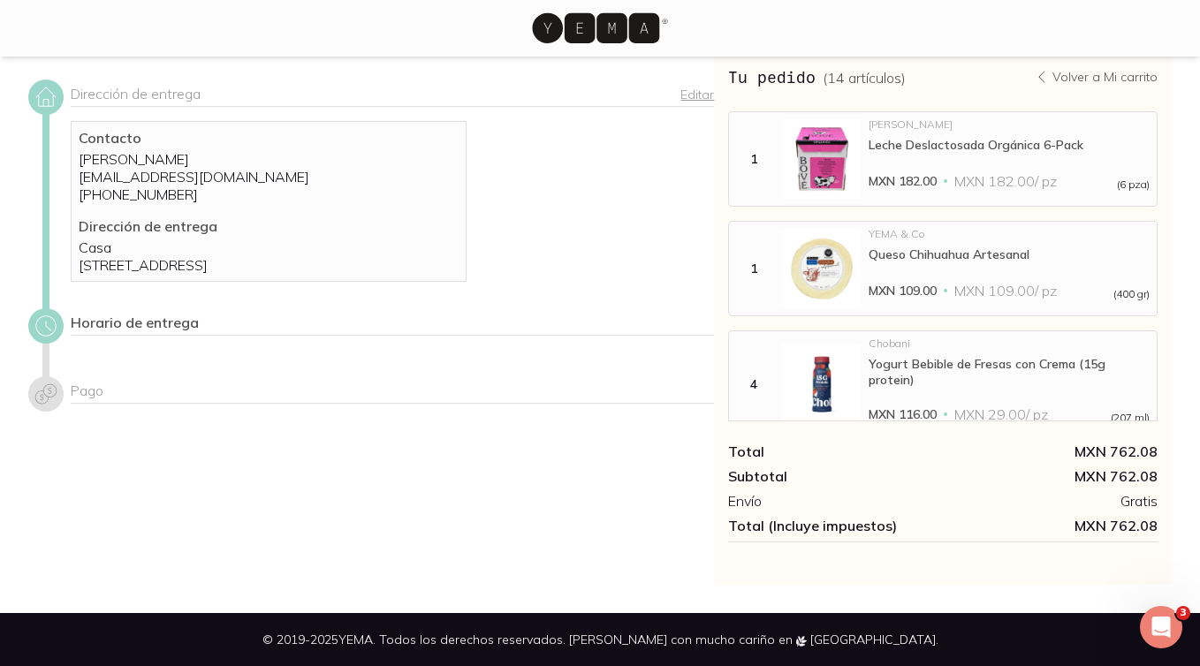
click at [141, 355] on div "Horario de entrega" at bounding box center [392, 331] width 643 height 47
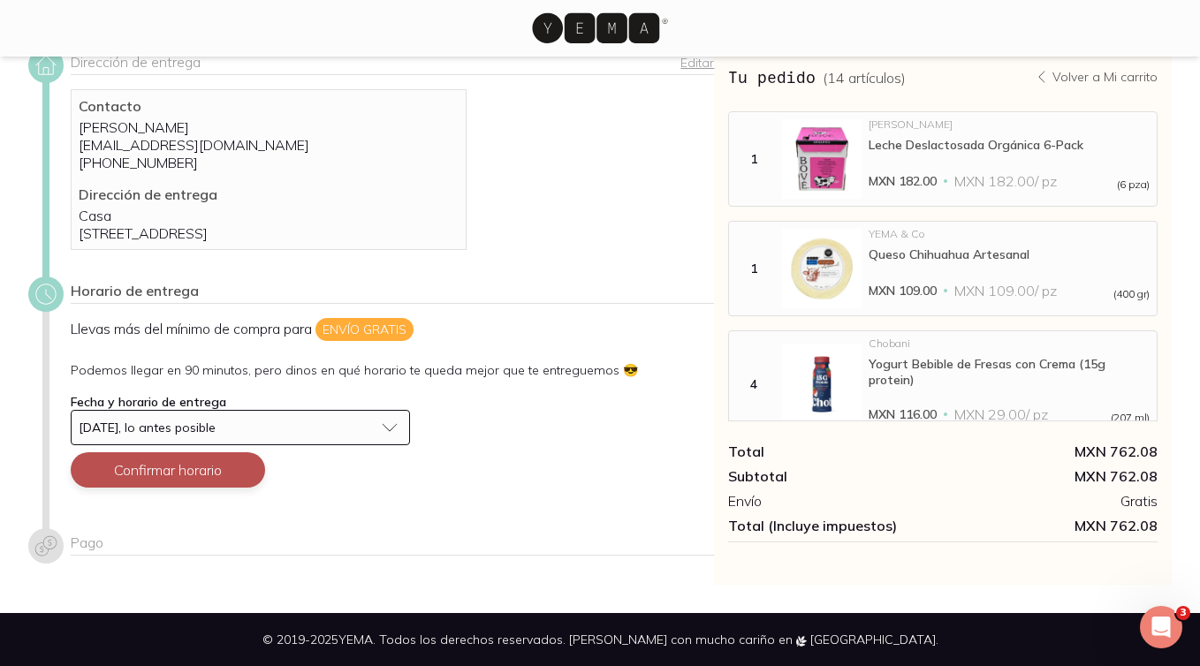
click at [152, 460] on button "Confirmar horario" at bounding box center [168, 469] width 194 height 35
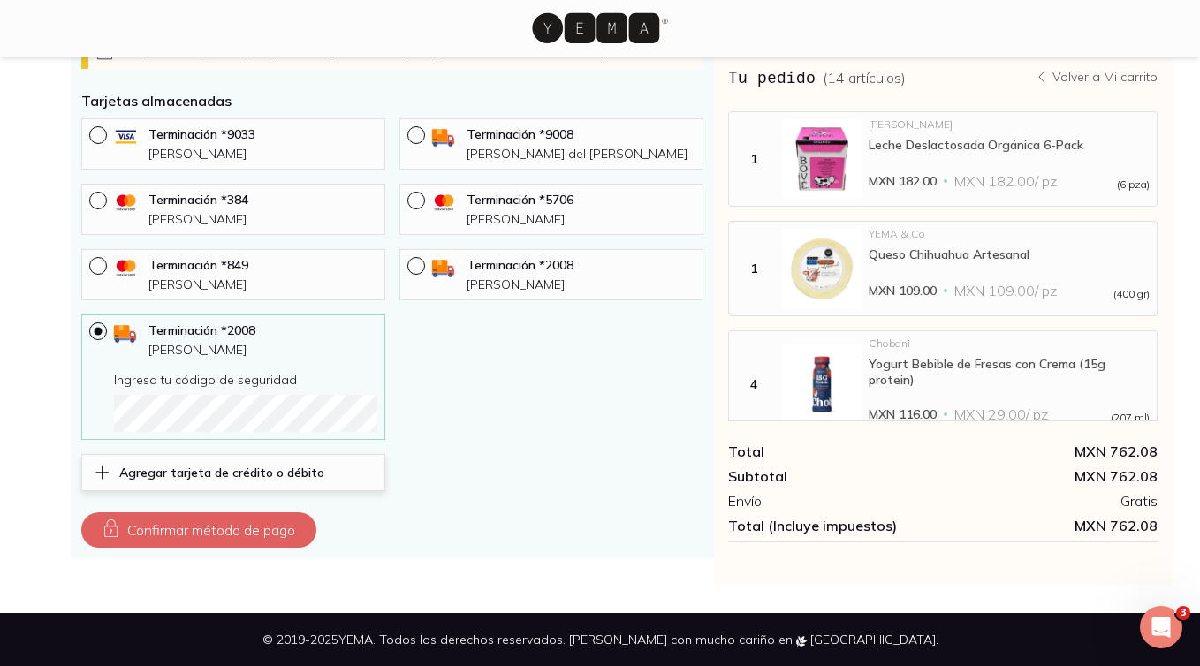
scroll to position [805, 0]
click at [212, 524] on button "Confirmar método de pago" at bounding box center [198, 529] width 235 height 35
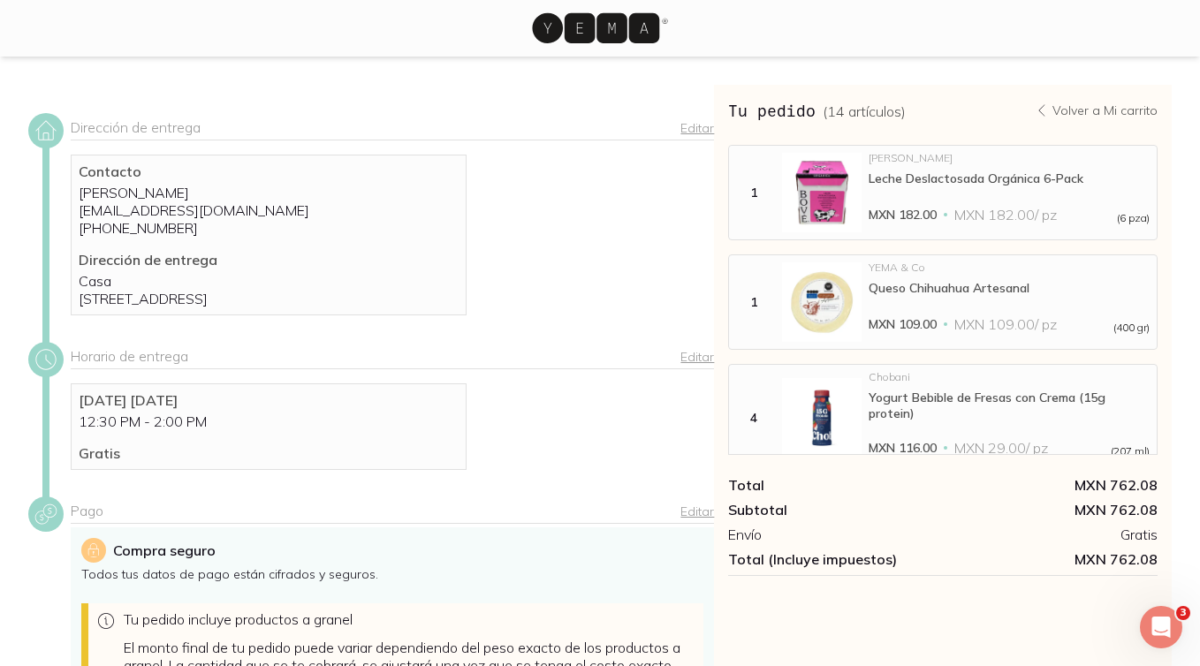
scroll to position [199, 0]
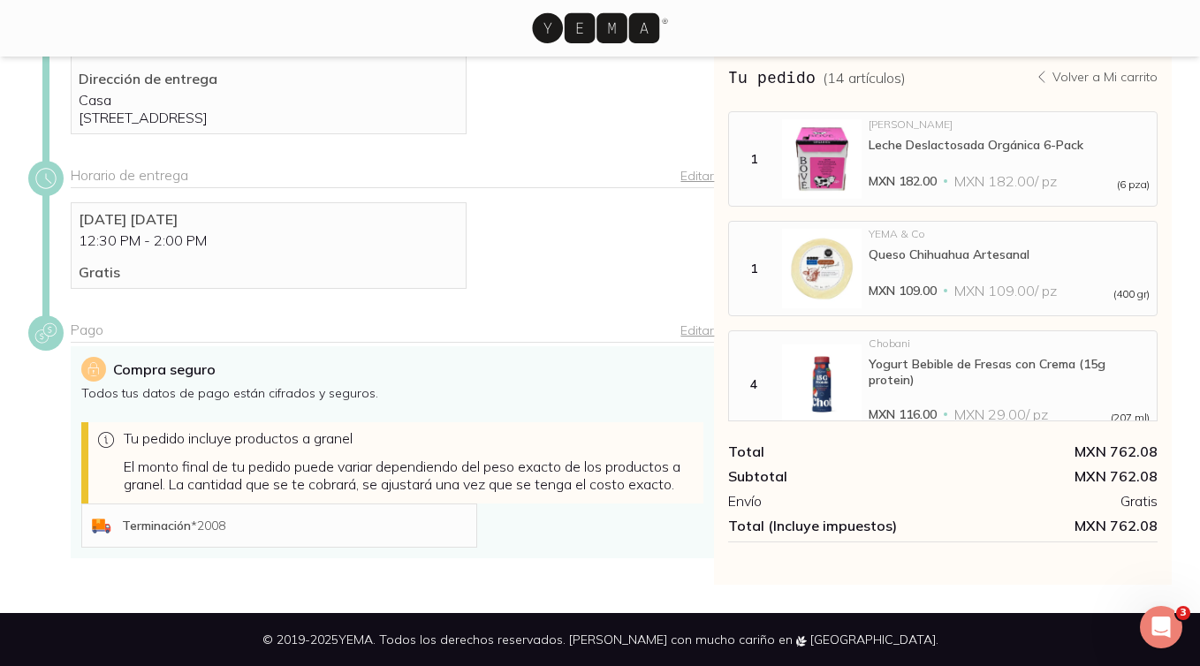
click at [455, 385] on p "Todos tus datos de pago están cifrados y seguros." at bounding box center [392, 393] width 622 height 16
click at [203, 367] on p "Compra seguro" at bounding box center [164, 369] width 102 height 21
click at [203, 492] on p "El monto final de tu pedido puede variar dependiendo del peso exacto de los pro…" at bounding box center [410, 475] width 573 height 35
click at [203, 497] on div "Compra seguro Todos tus datos de pago están cifrados y seguros. Tu pedido inclu…" at bounding box center [392, 452] width 643 height 212
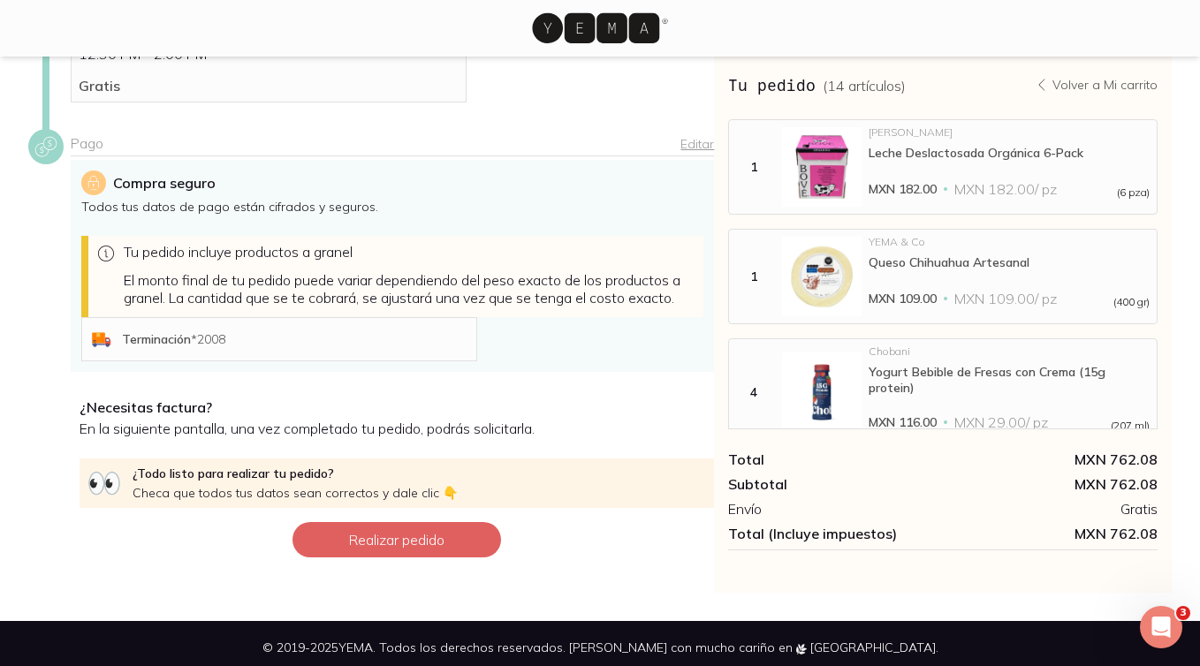
scroll to position [393, 0]
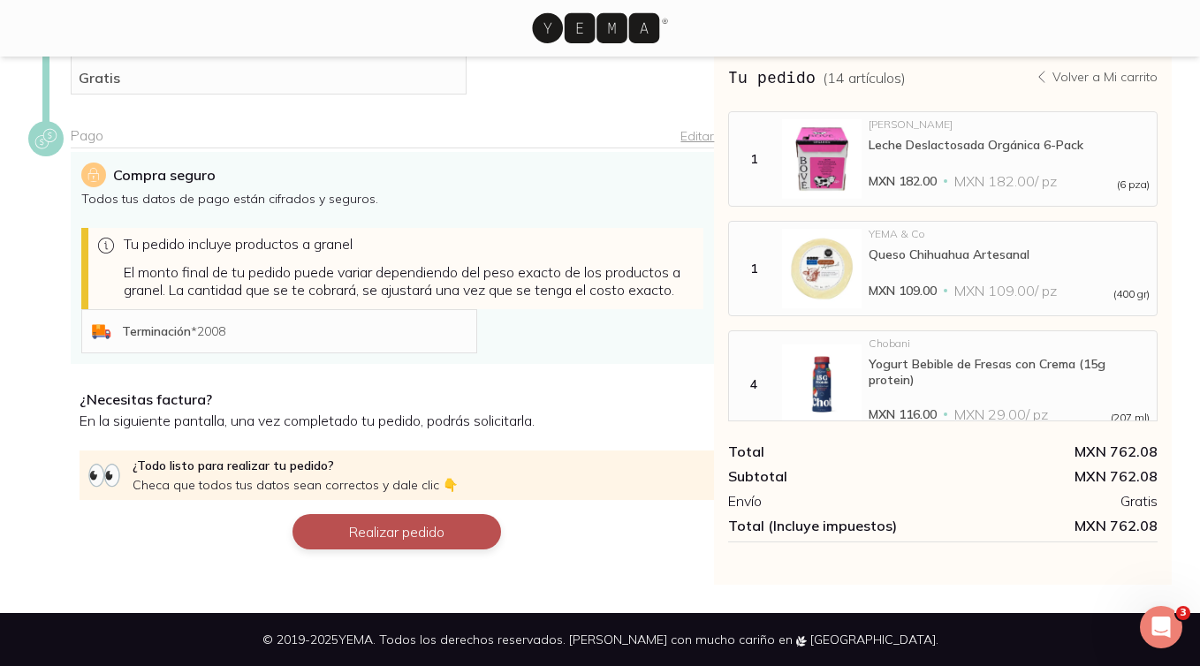
click at [370, 537] on button "Realizar pedido" at bounding box center [396, 531] width 209 height 35
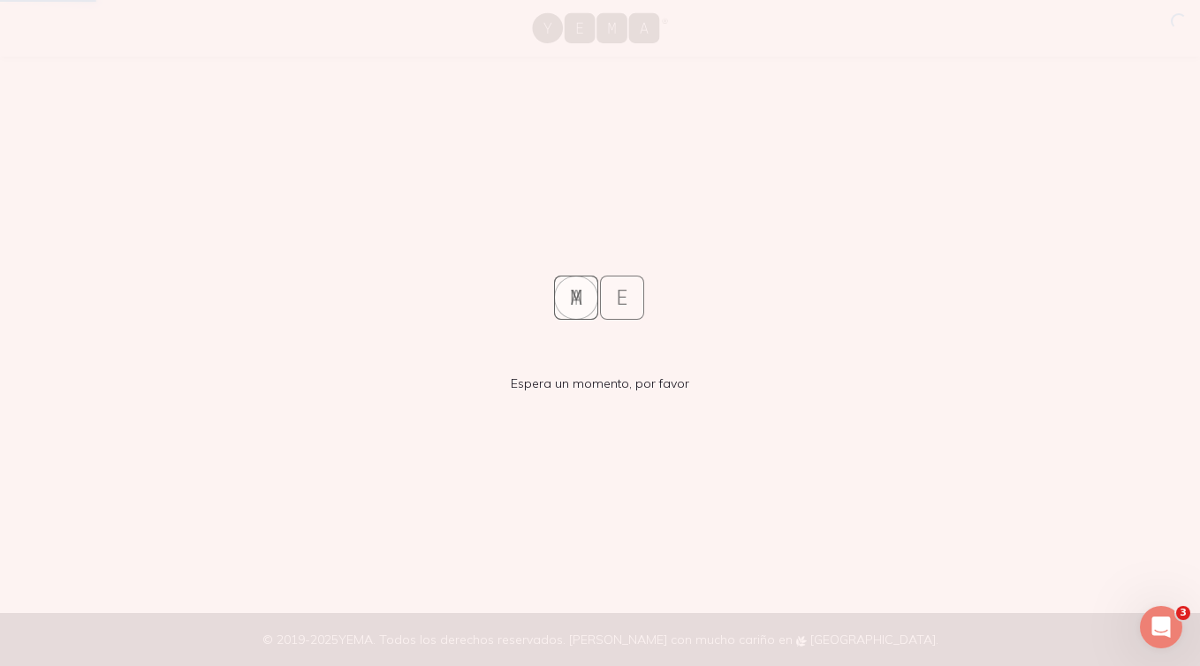
scroll to position [0, 0]
